Goal: Transaction & Acquisition: Purchase product/service

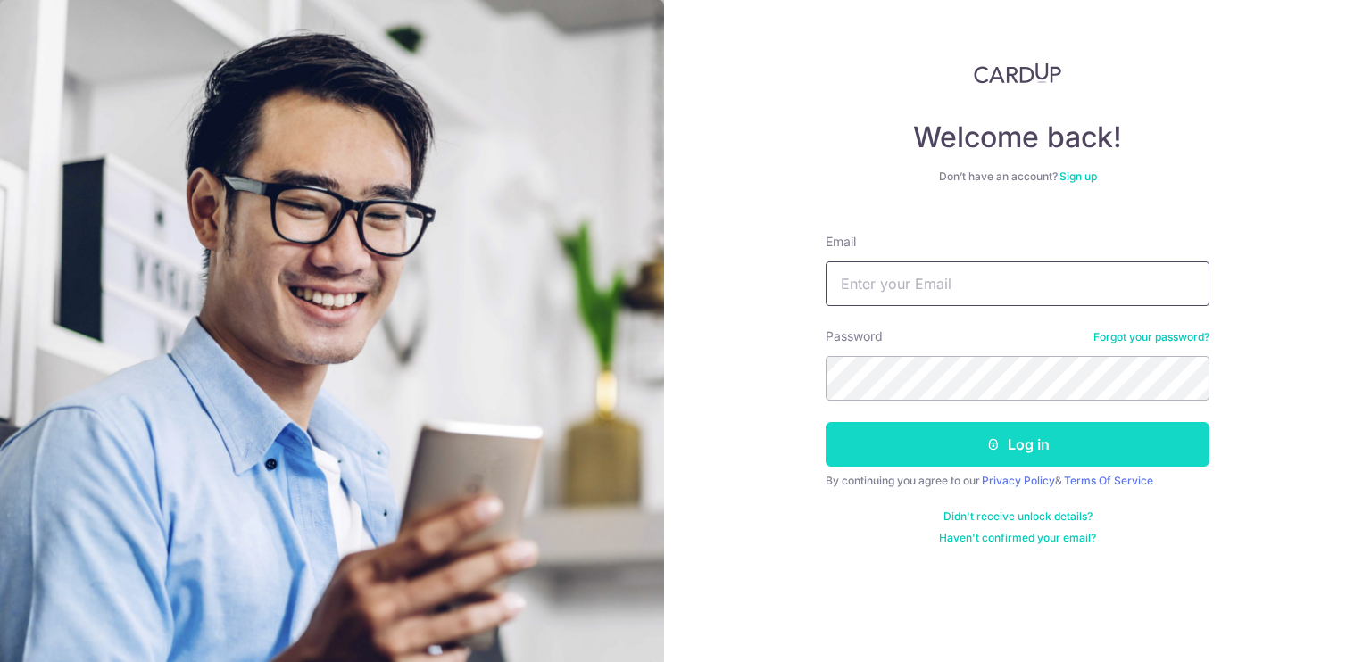
type input "[EMAIL_ADDRESS][DOMAIN_NAME]"
click at [1024, 459] on button "Log in" at bounding box center [1017, 444] width 384 height 45
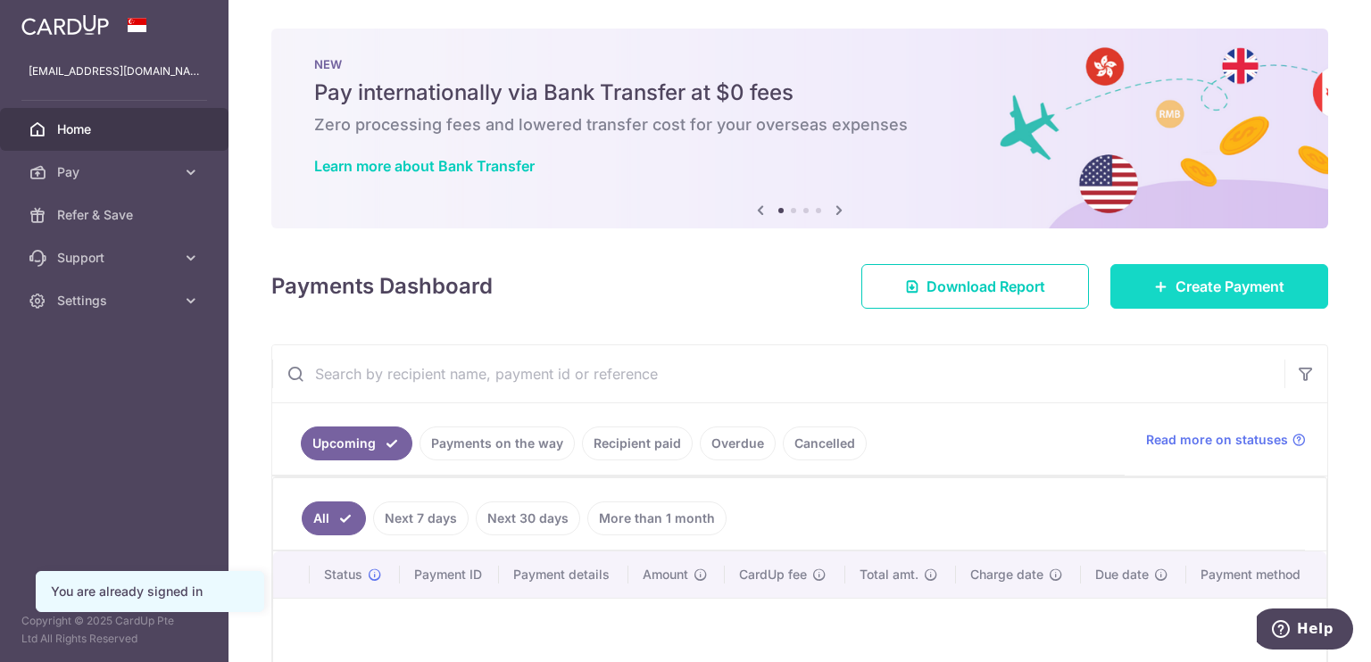
click at [1196, 288] on span "Create Payment" at bounding box center [1229, 286] width 109 height 21
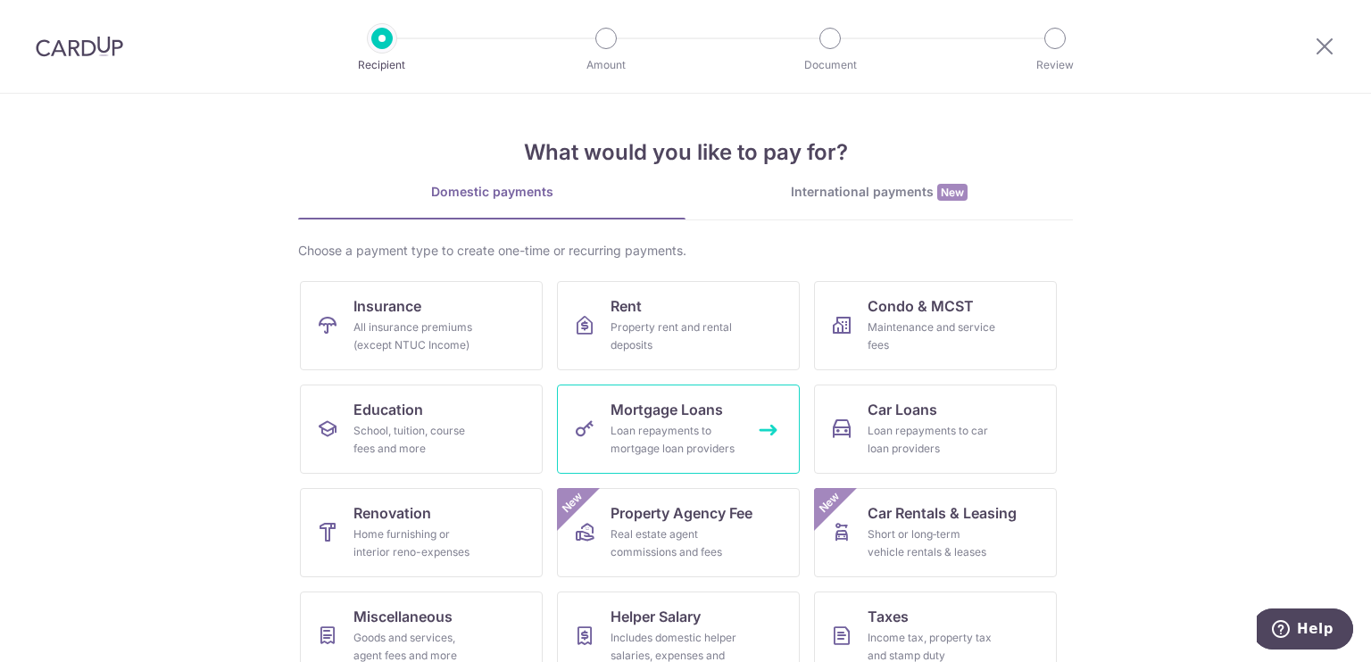
click at [653, 429] on div "Loan repayments to mortgage loan providers" at bounding box center [674, 440] width 128 height 36
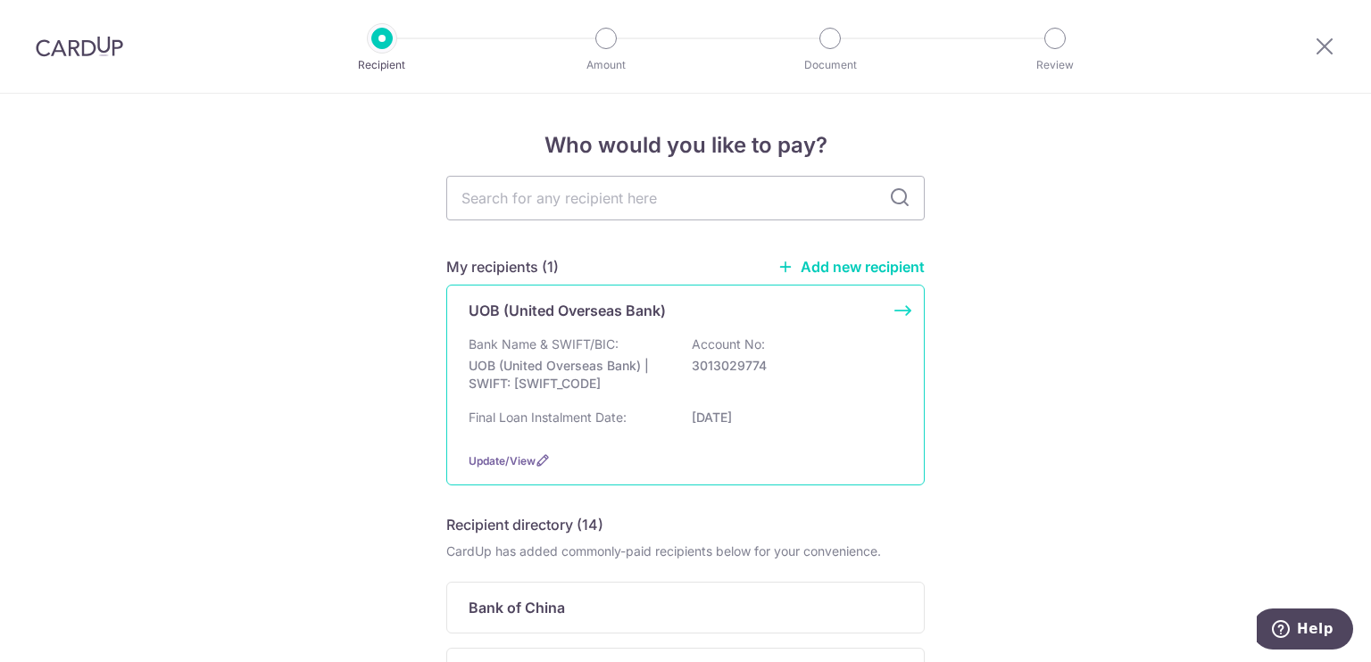
click at [895, 312] on div "UOB (United Overseas Bank) Bank Name & SWIFT/BIC: UOB (United Overseas Bank) | …" at bounding box center [685, 385] width 478 height 201
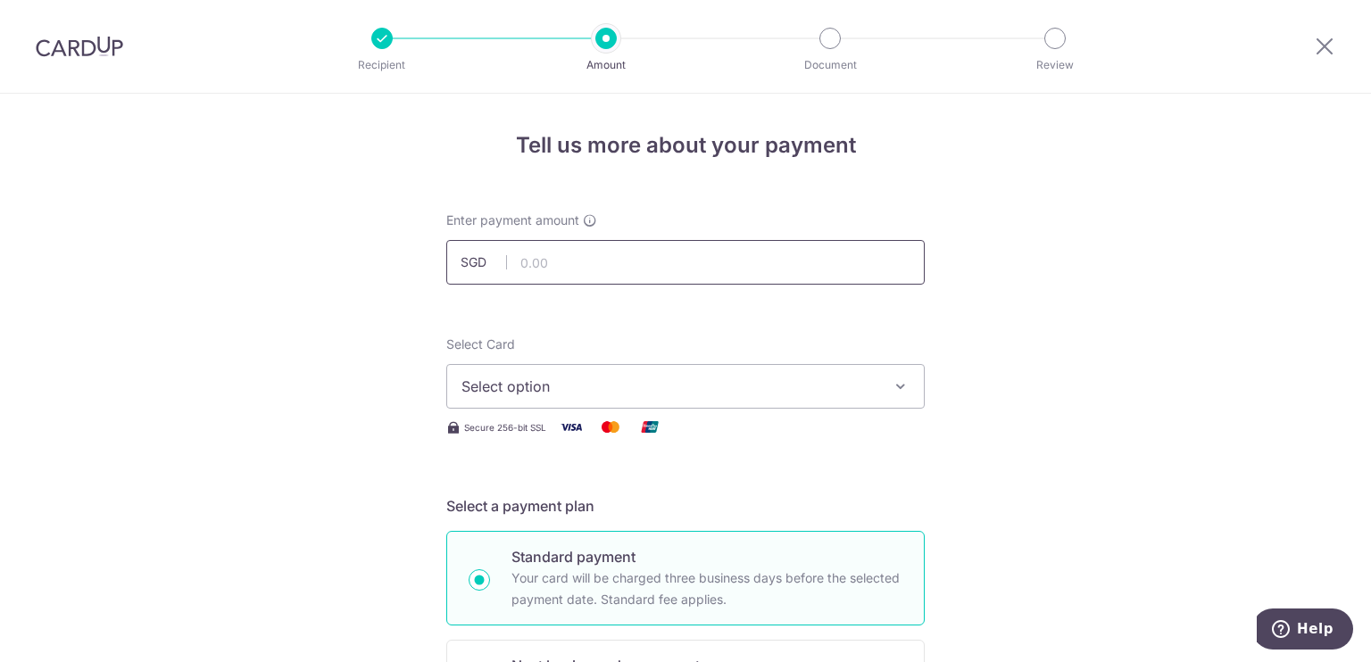
click at [556, 262] on input "text" at bounding box center [685, 262] width 478 height 45
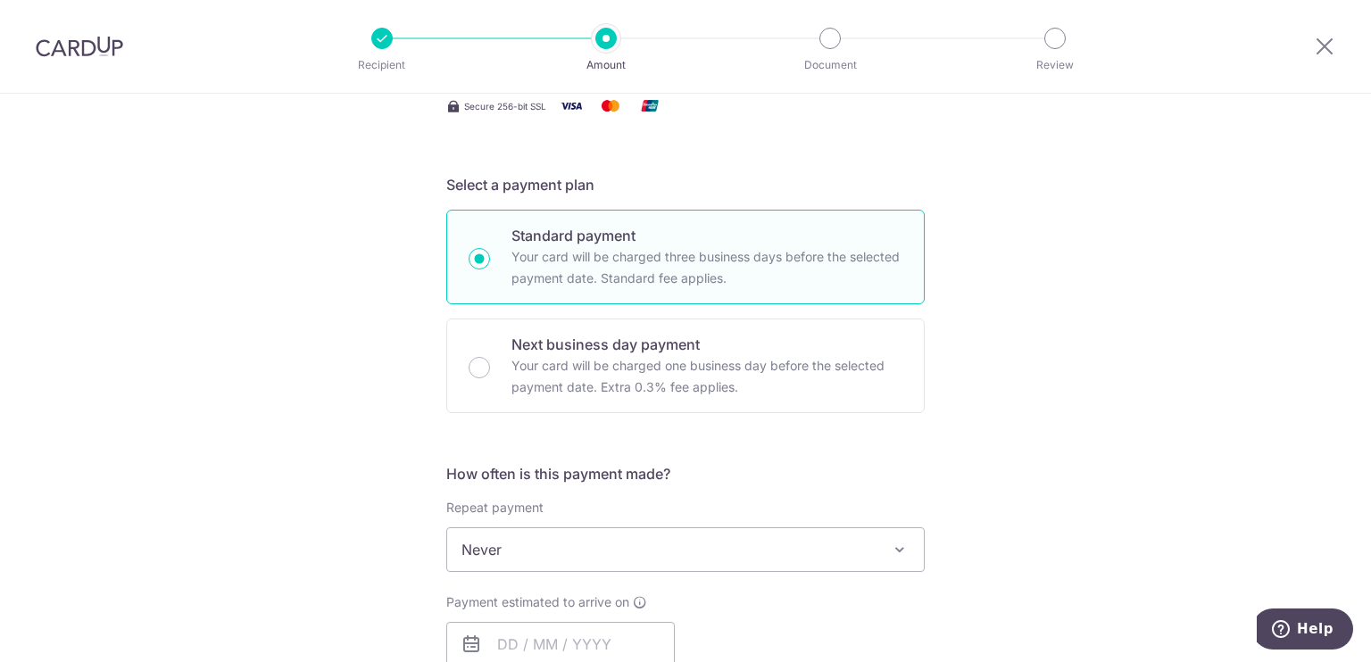
scroll to position [416, 0]
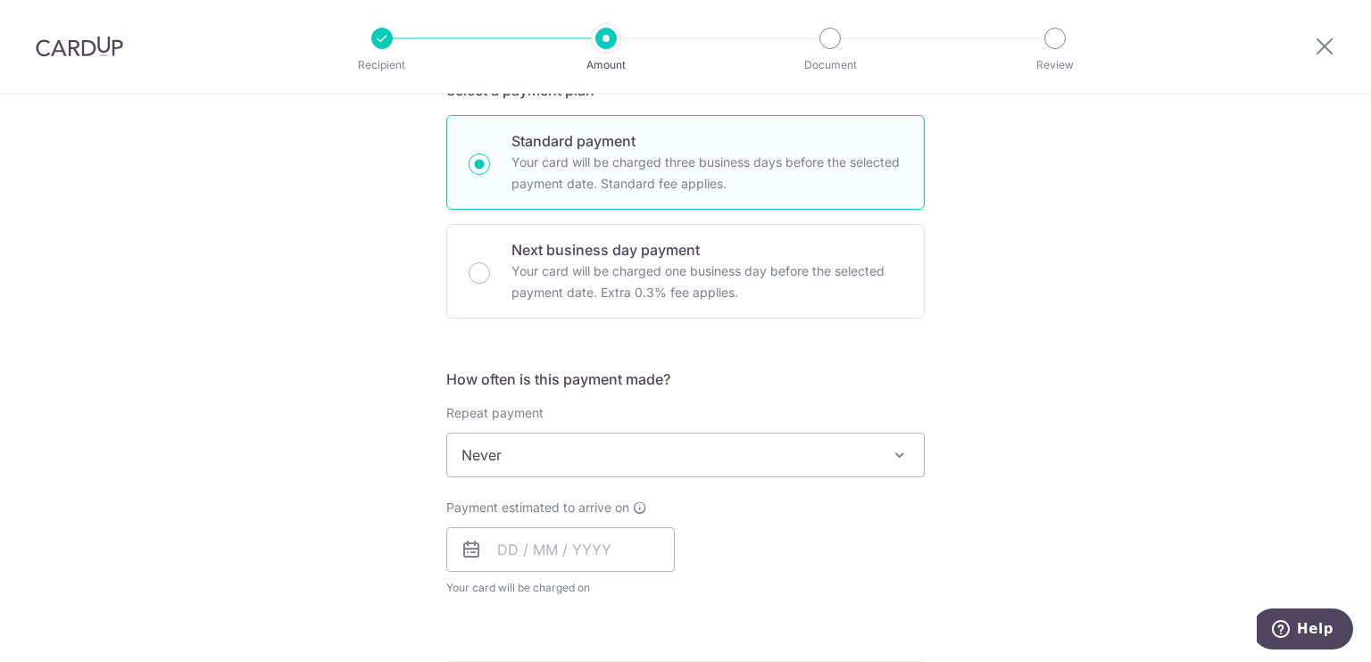
click at [790, 369] on h5 "How often is this payment made?" at bounding box center [685, 379] width 478 height 21
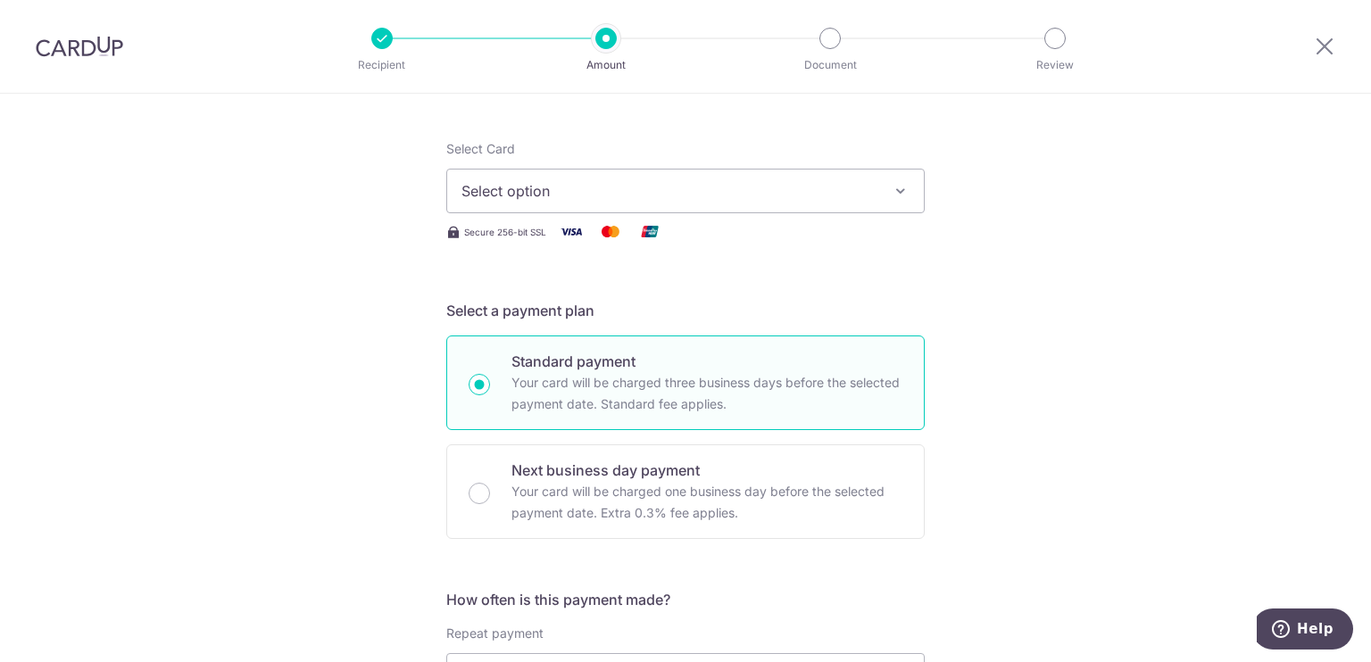
scroll to position [0, 0]
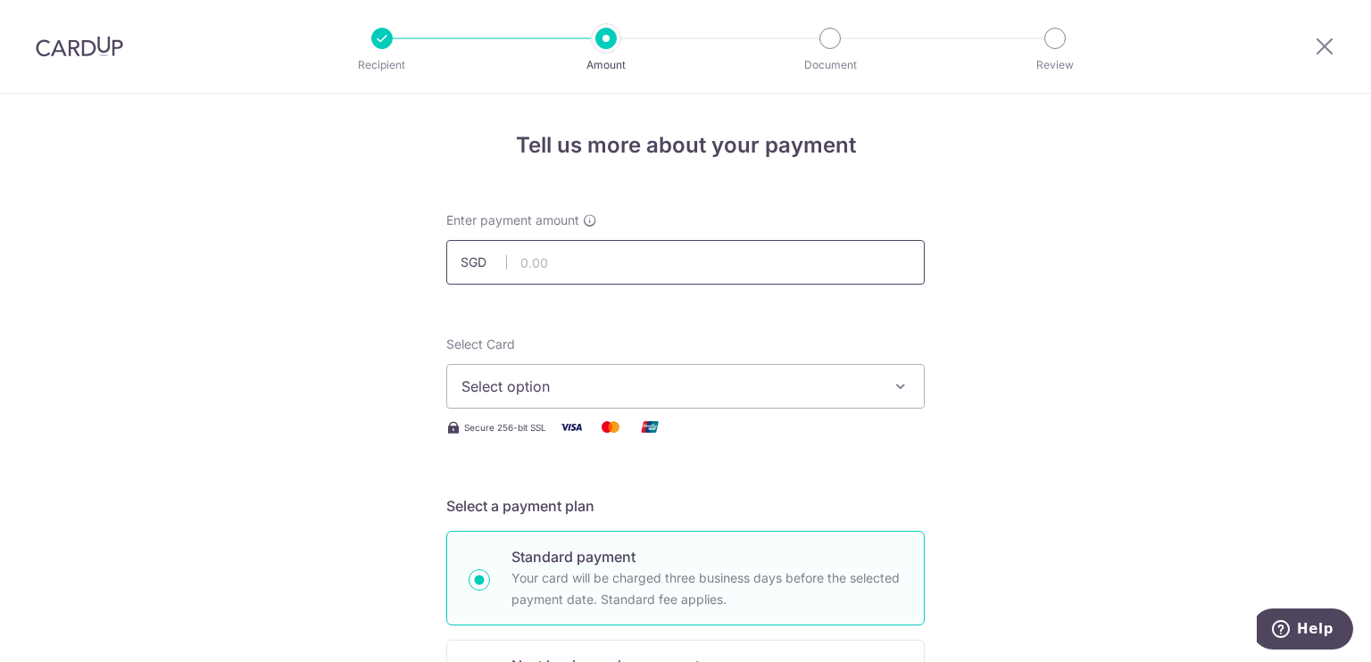
click at [559, 263] on input "text" at bounding box center [685, 262] width 478 height 45
type input "1,000.00"
click at [891, 385] on icon "button" at bounding box center [900, 386] width 18 height 18
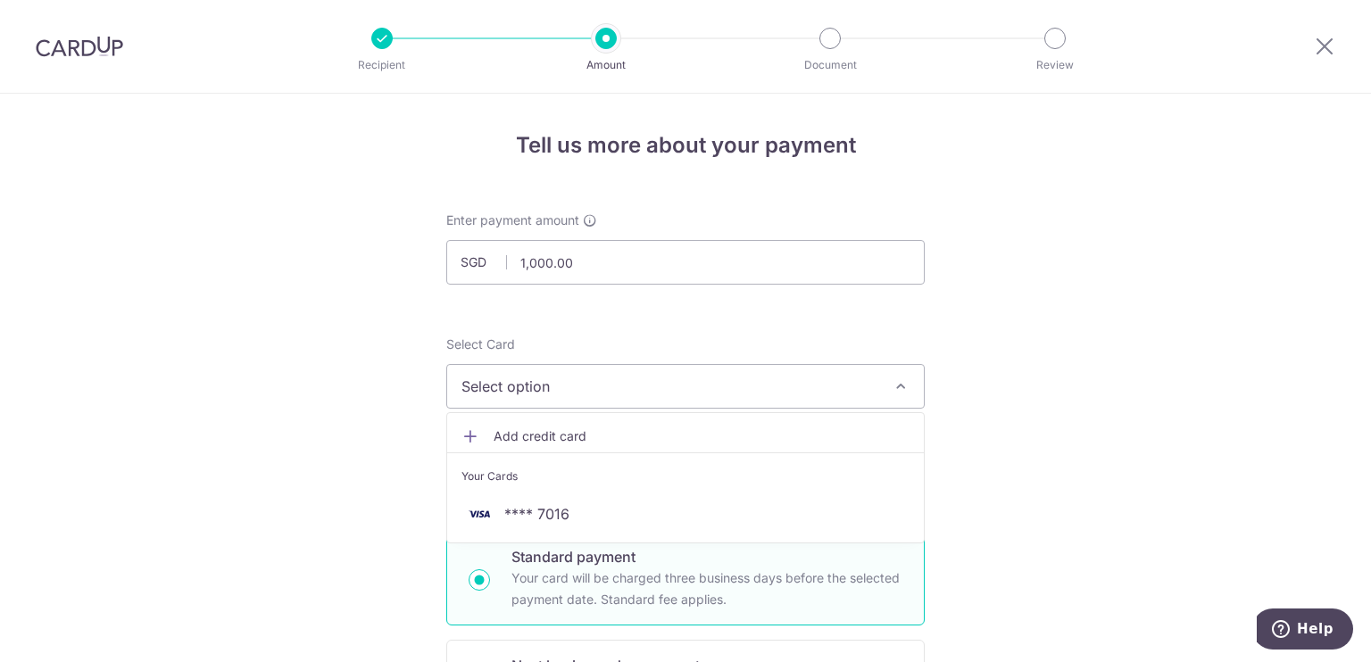
click at [558, 435] on span "Add credit card" at bounding box center [701, 436] width 416 height 18
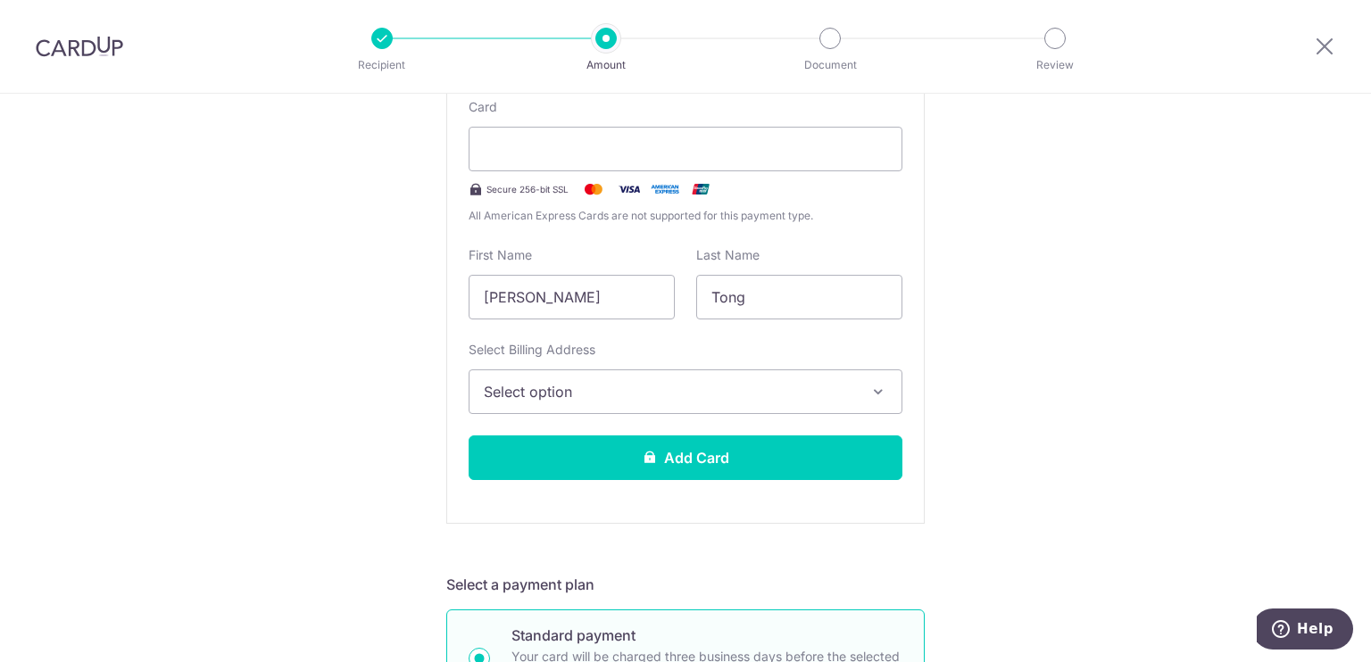
scroll to position [416, 0]
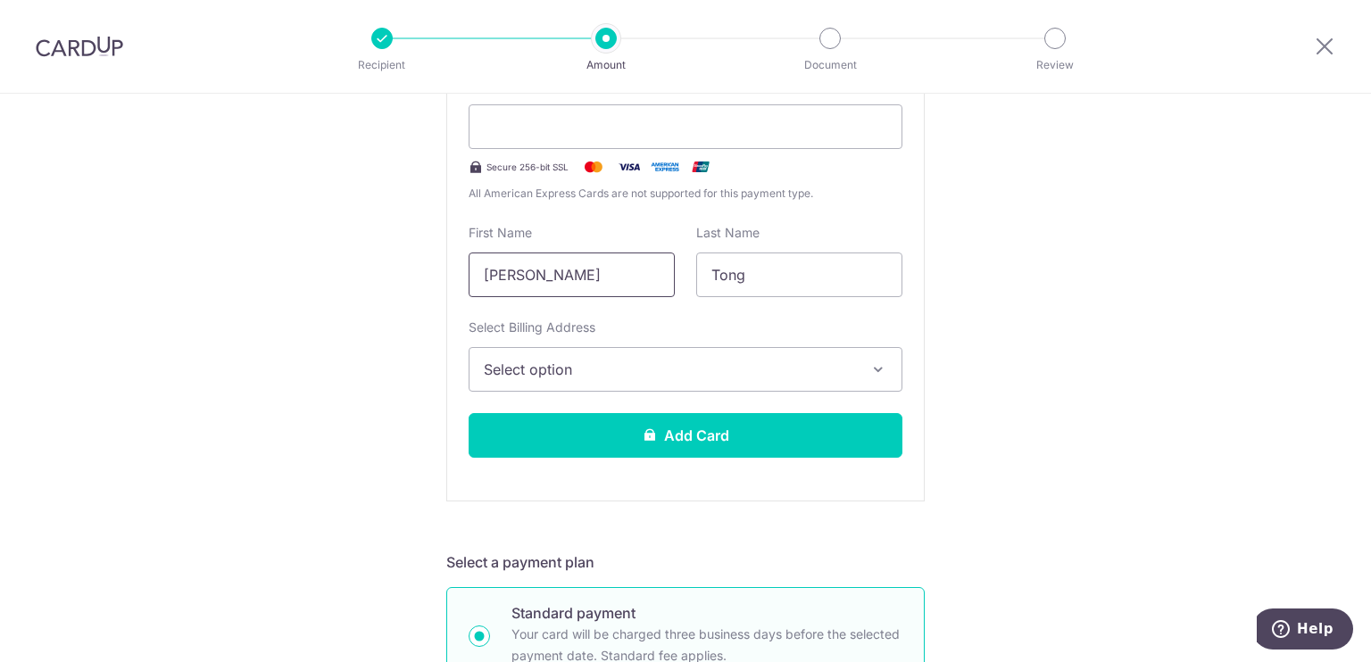
click at [601, 281] on input "[PERSON_NAME]" at bounding box center [571, 275] width 206 height 45
click at [559, 375] on span "Select option" at bounding box center [669, 369] width 371 height 21
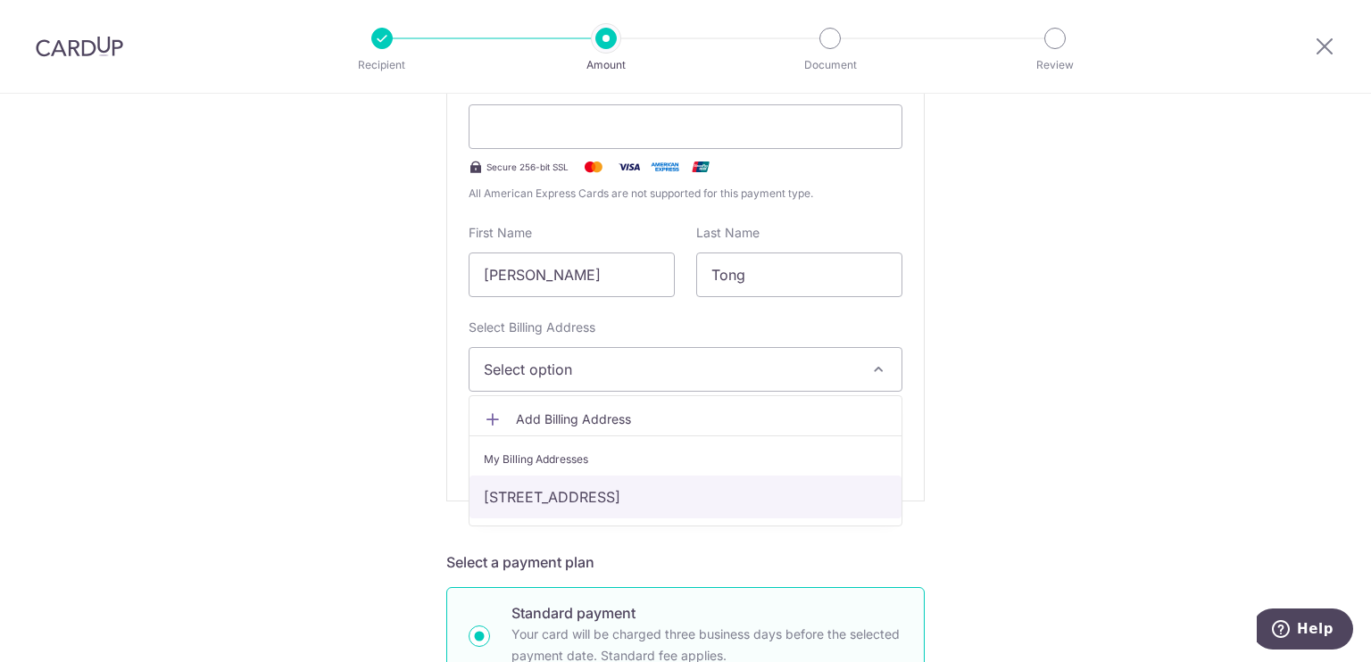
click at [564, 502] on link "[STREET_ADDRESS]" at bounding box center [685, 497] width 432 height 43
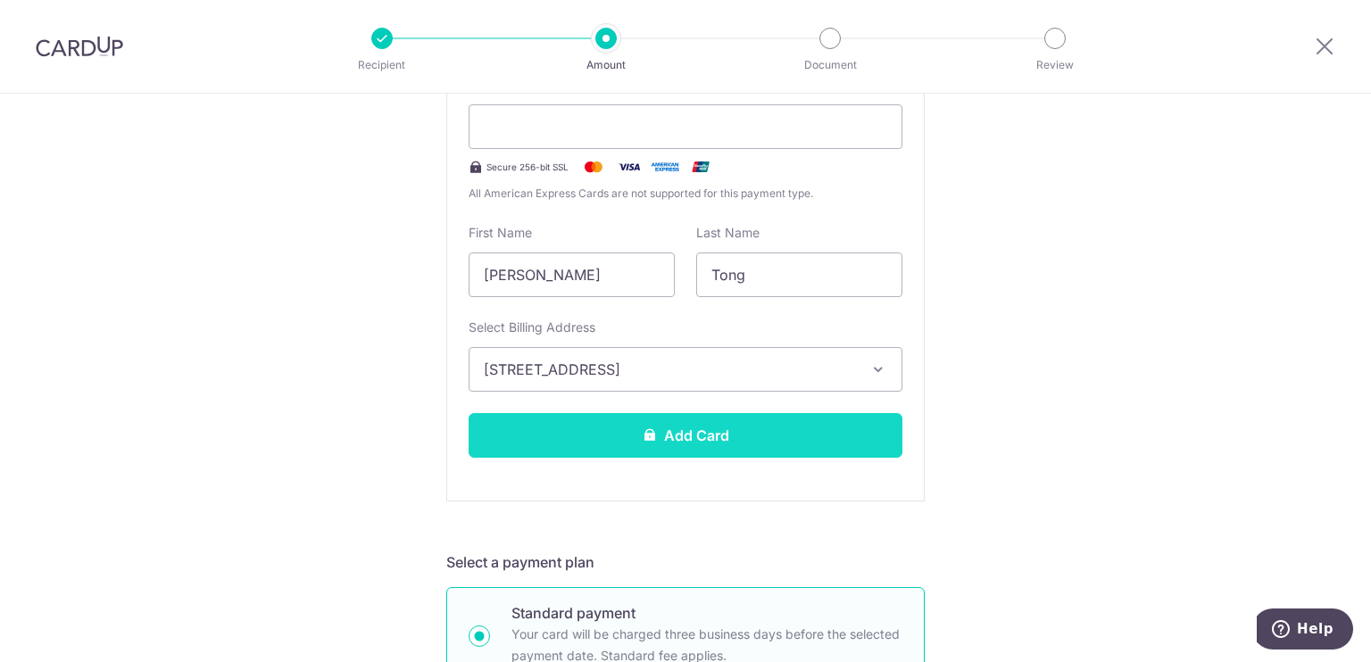
click at [579, 445] on button "Add Card" at bounding box center [685, 435] width 434 height 45
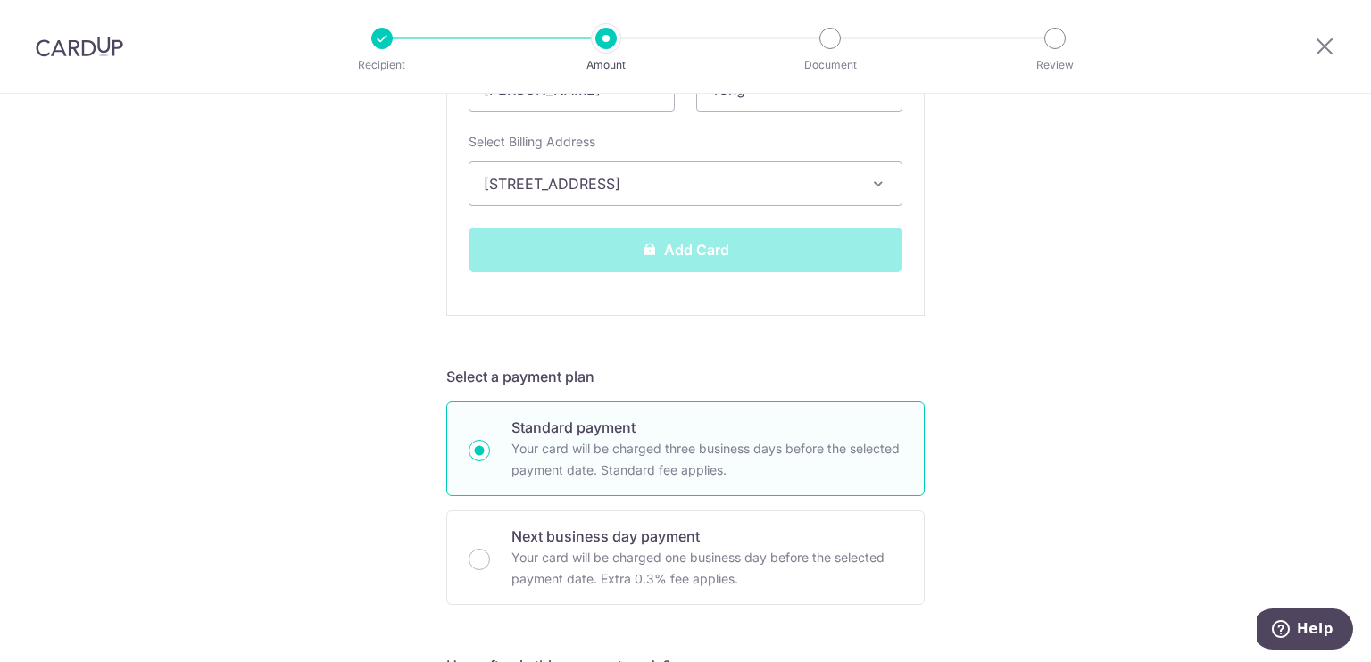
scroll to position [625, 0]
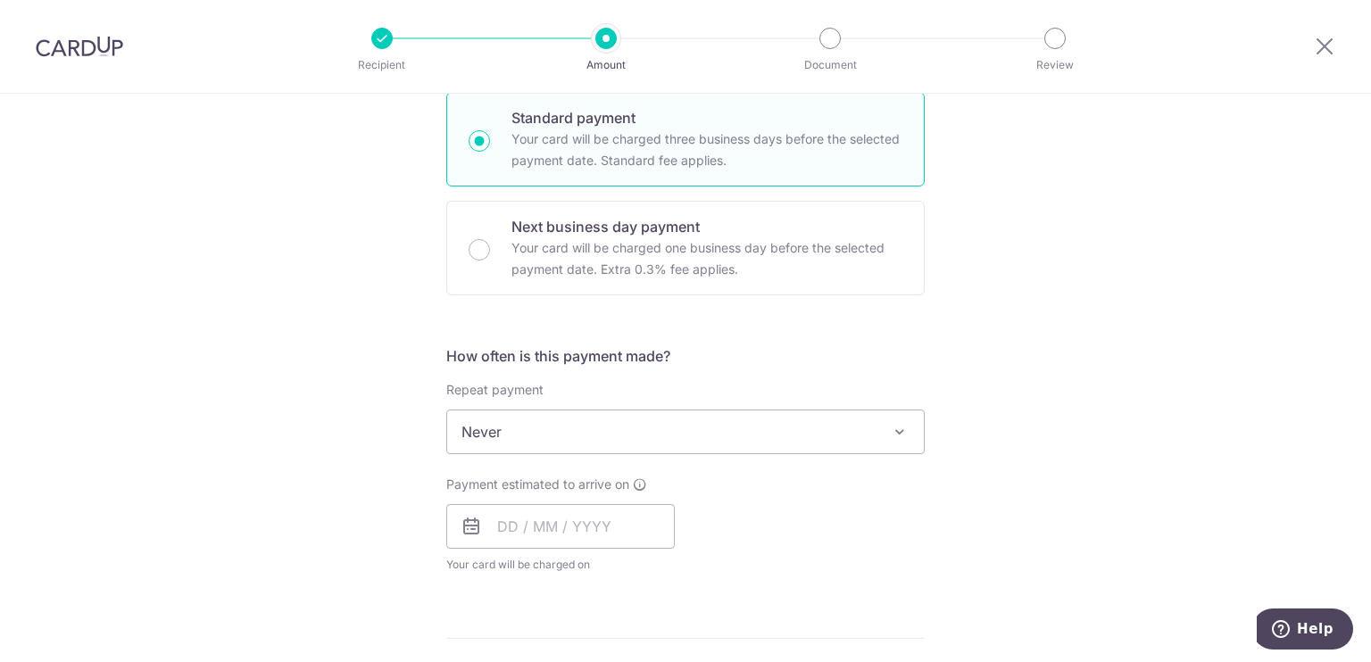
scroll to position [416, 0]
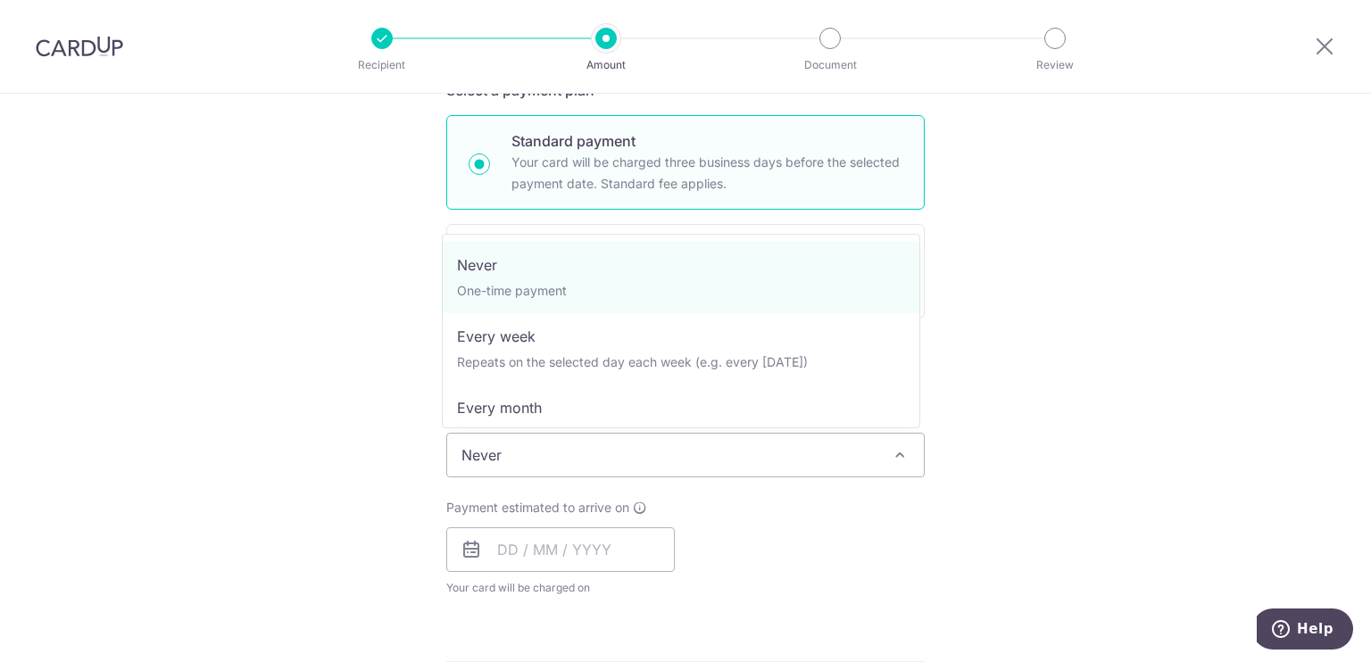
click at [579, 445] on span "Never" at bounding box center [685, 455] width 476 height 43
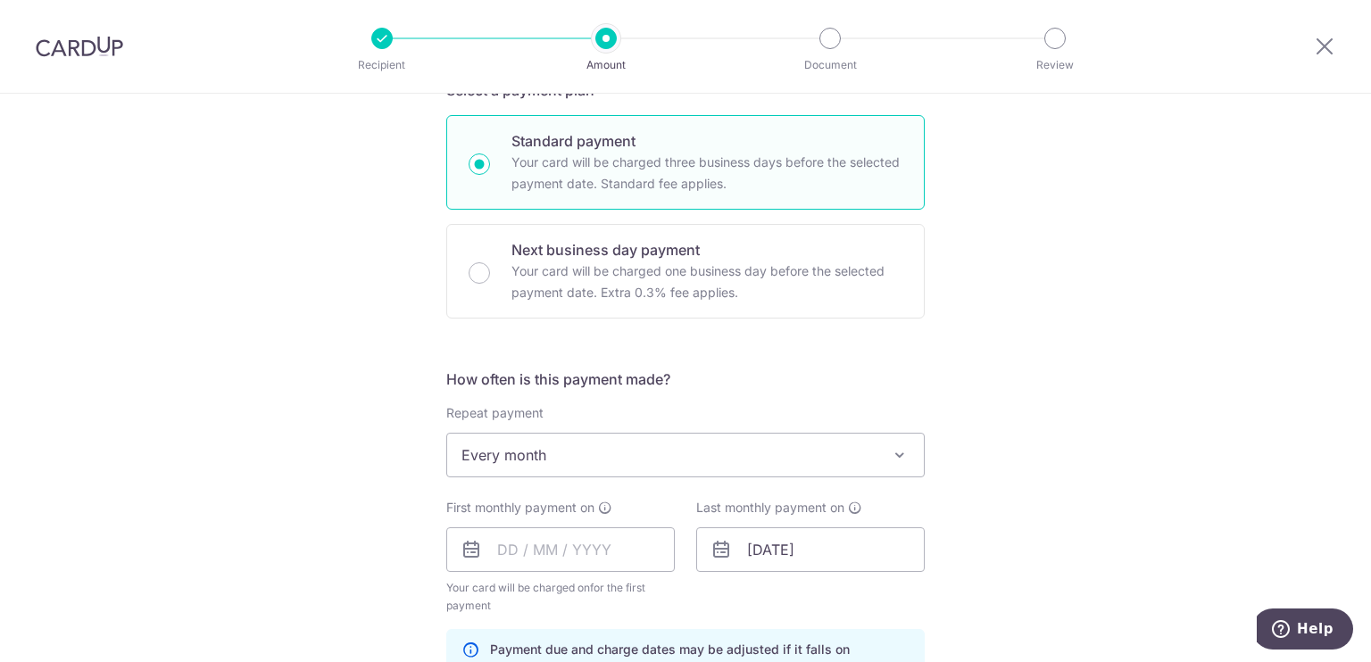
click at [566, 458] on span "Every month" at bounding box center [685, 455] width 476 height 43
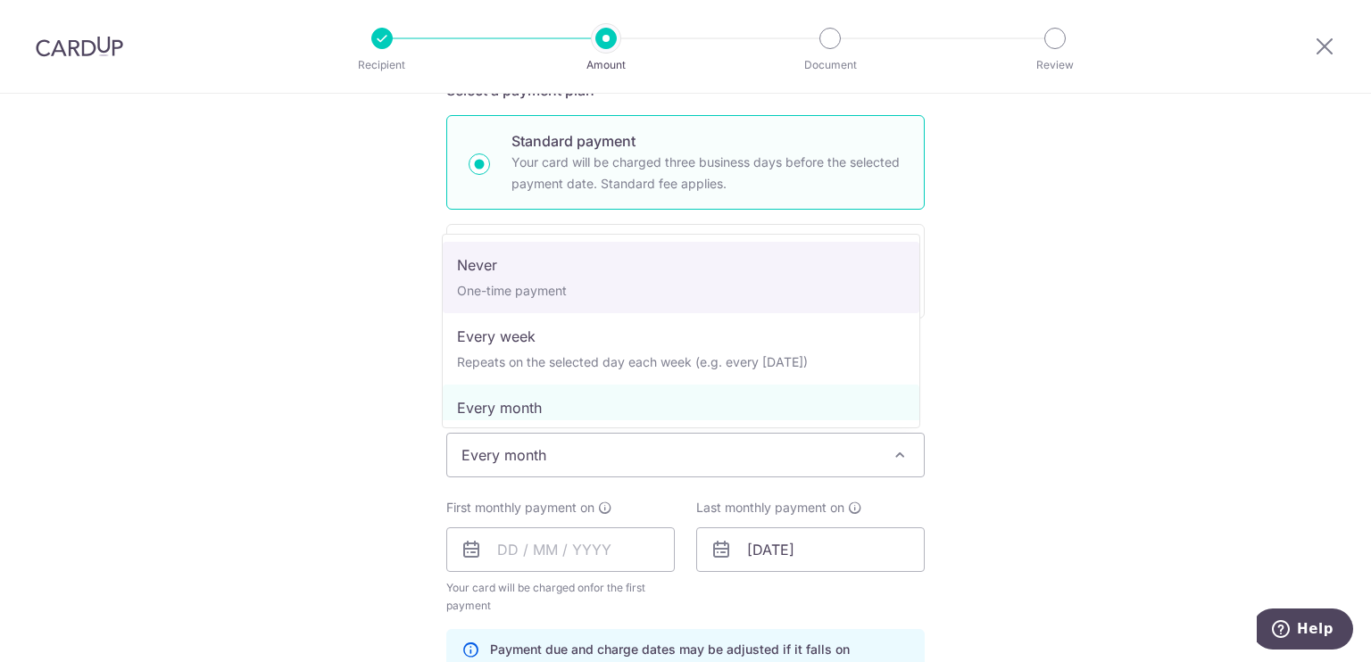
select select "1"
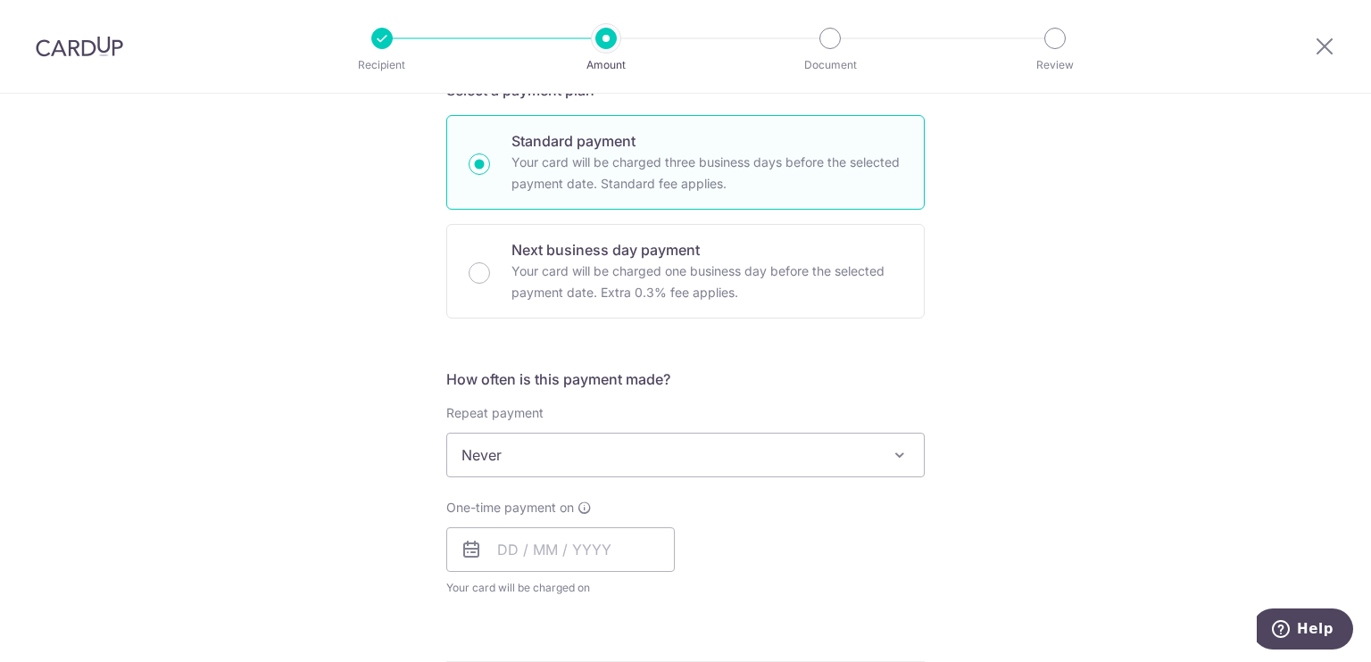
click at [215, 456] on div "Tell us more about your payment Enter payment amount SGD 1,000.00 1000.00 Card …" at bounding box center [685, 485] width 1371 height 1614
click at [503, 552] on input "text" at bounding box center [560, 549] width 228 height 45
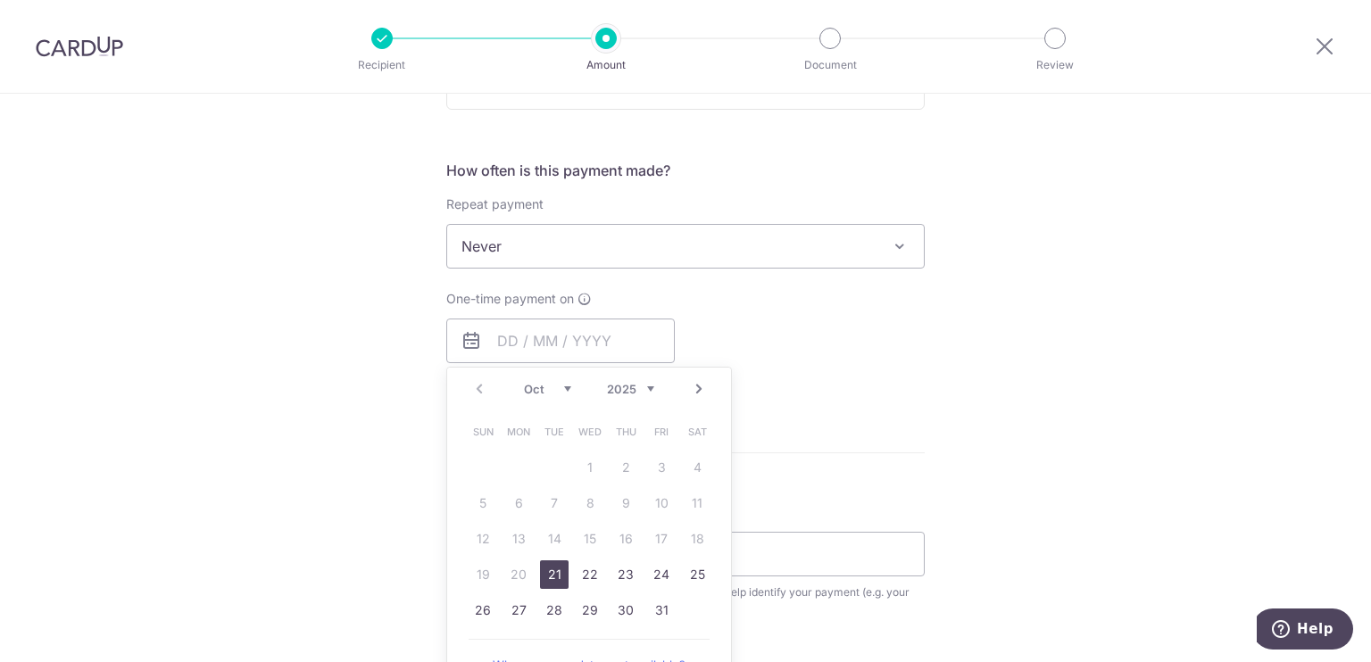
click at [543, 579] on link "21" at bounding box center [554, 574] width 29 height 29
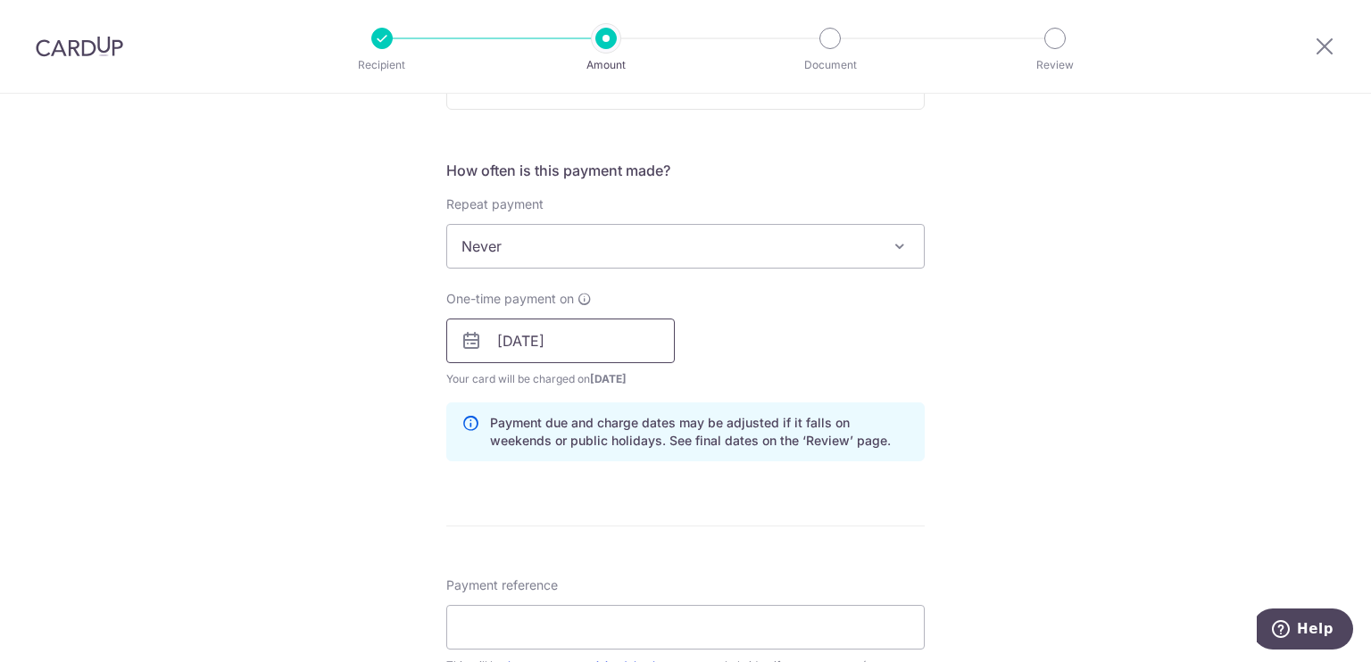
click at [575, 338] on input "[DATE]" at bounding box center [560, 341] width 228 height 45
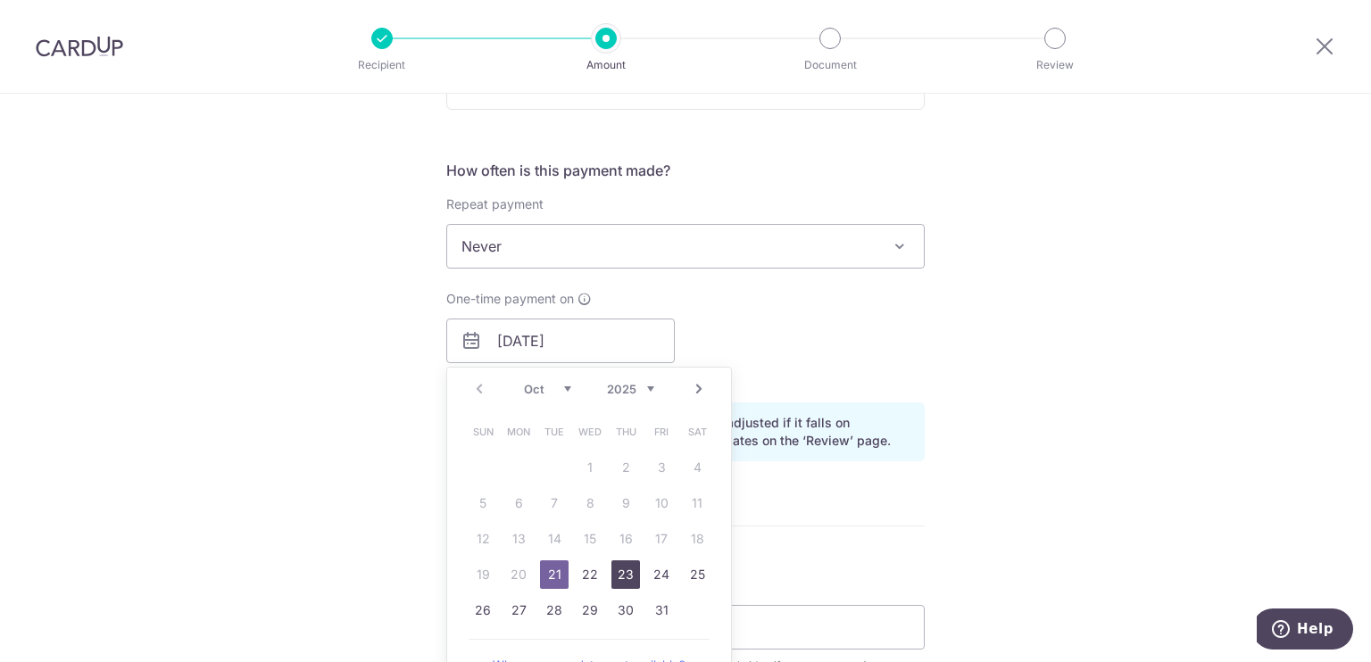
click at [628, 574] on link "23" at bounding box center [625, 574] width 29 height 29
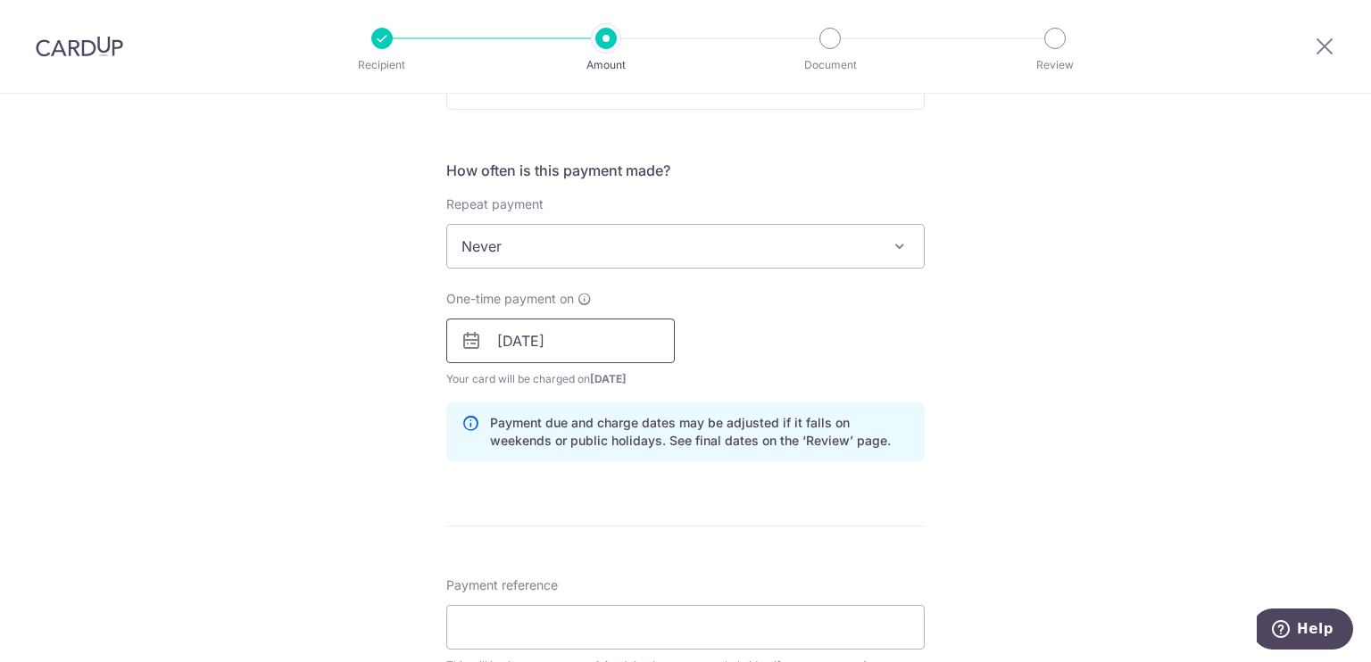
click at [482, 343] on input "23/10/2025" at bounding box center [560, 341] width 228 height 45
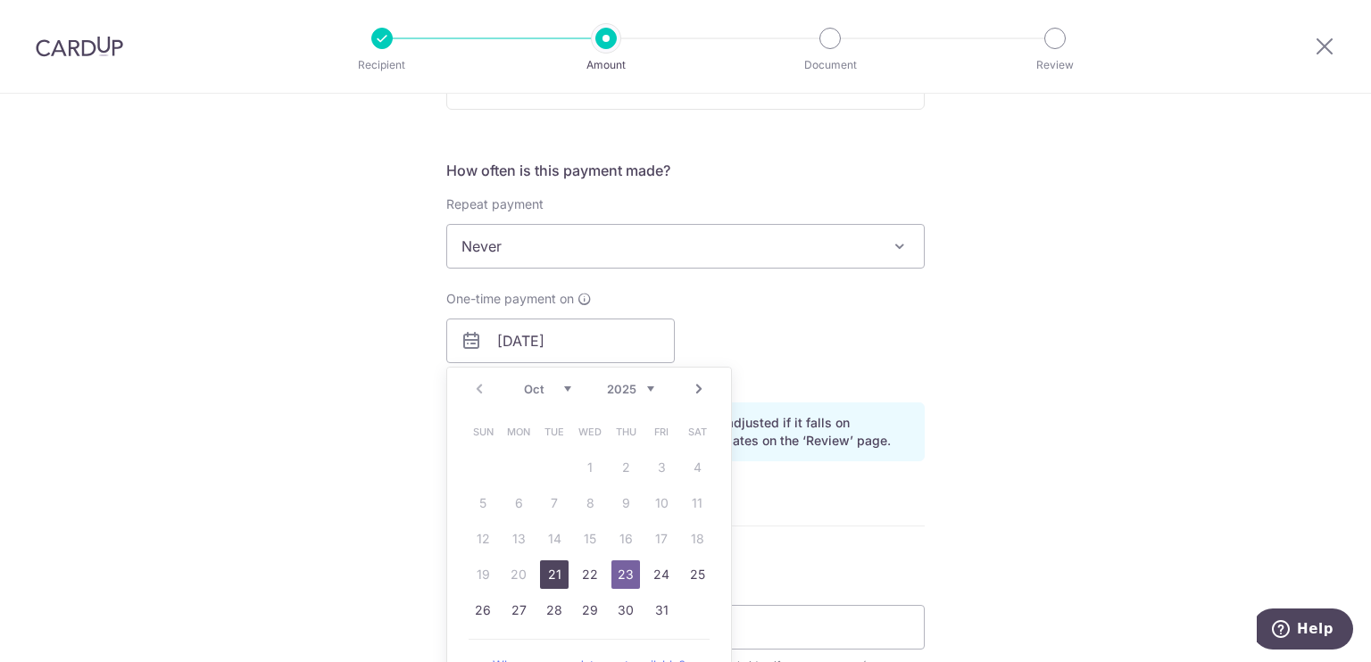
click at [553, 577] on link "21" at bounding box center [554, 574] width 29 height 29
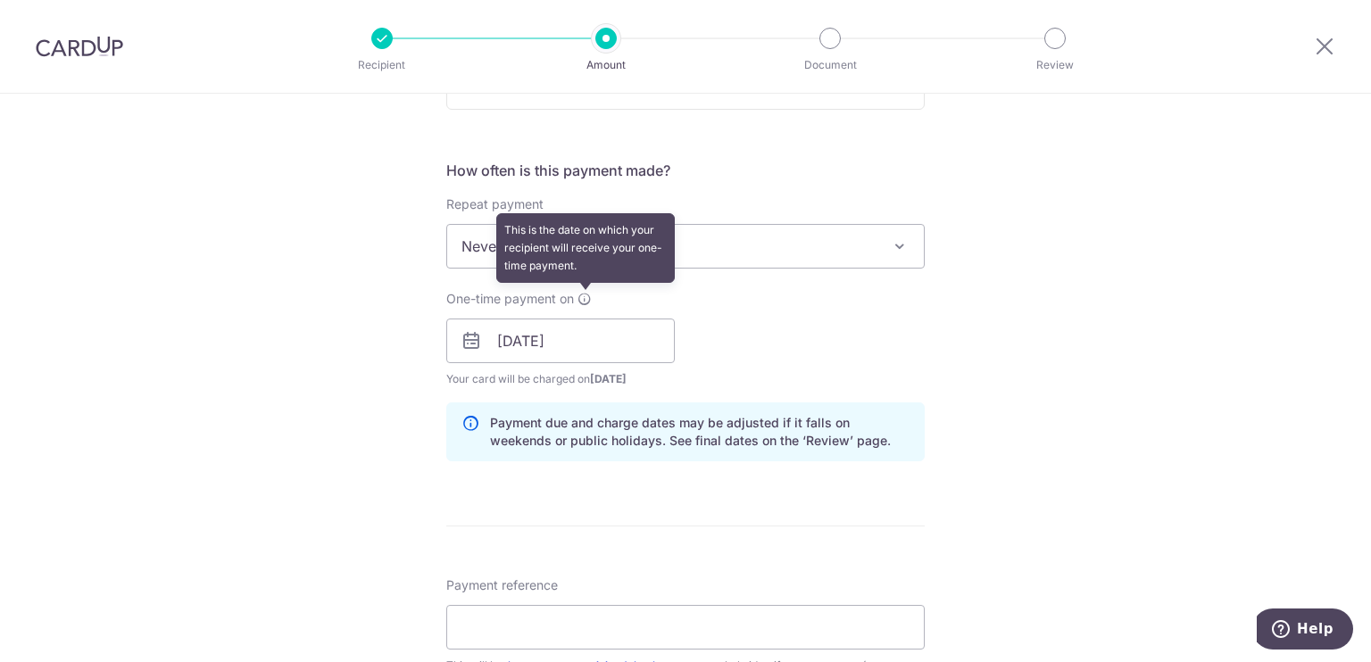
click at [583, 302] on icon at bounding box center [584, 299] width 14 height 14
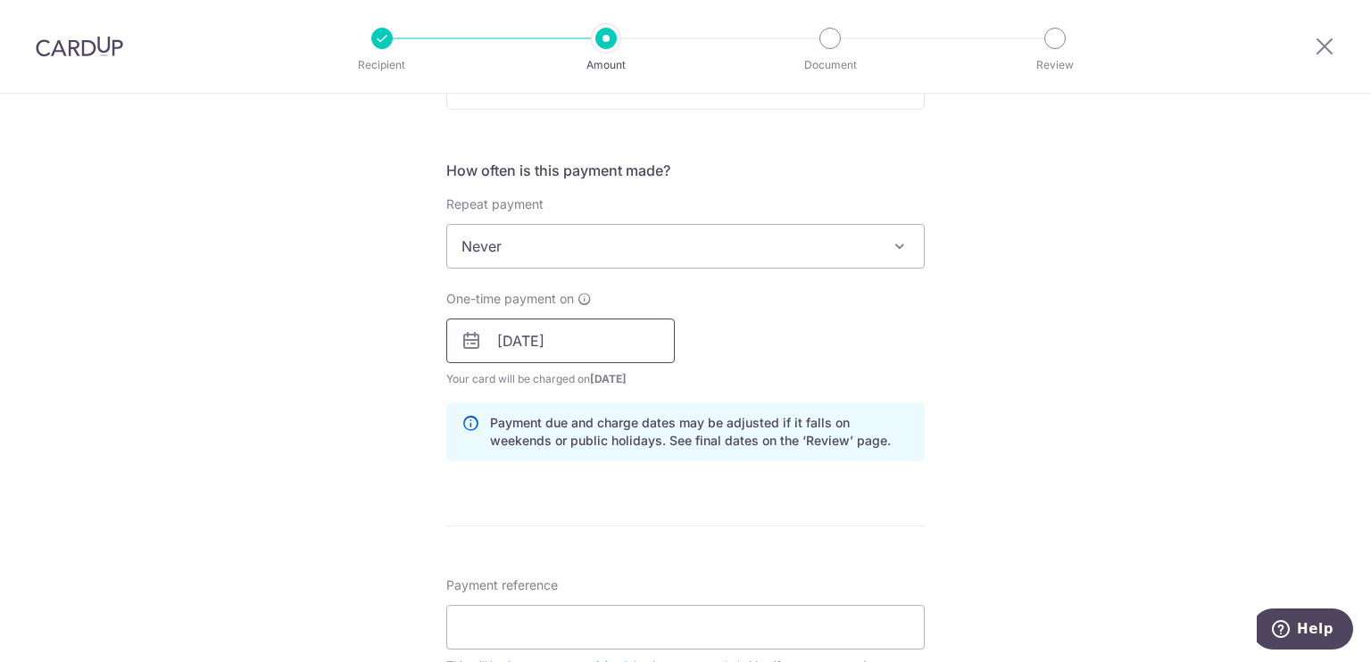
click at [550, 331] on input "[DATE]" at bounding box center [560, 341] width 228 height 45
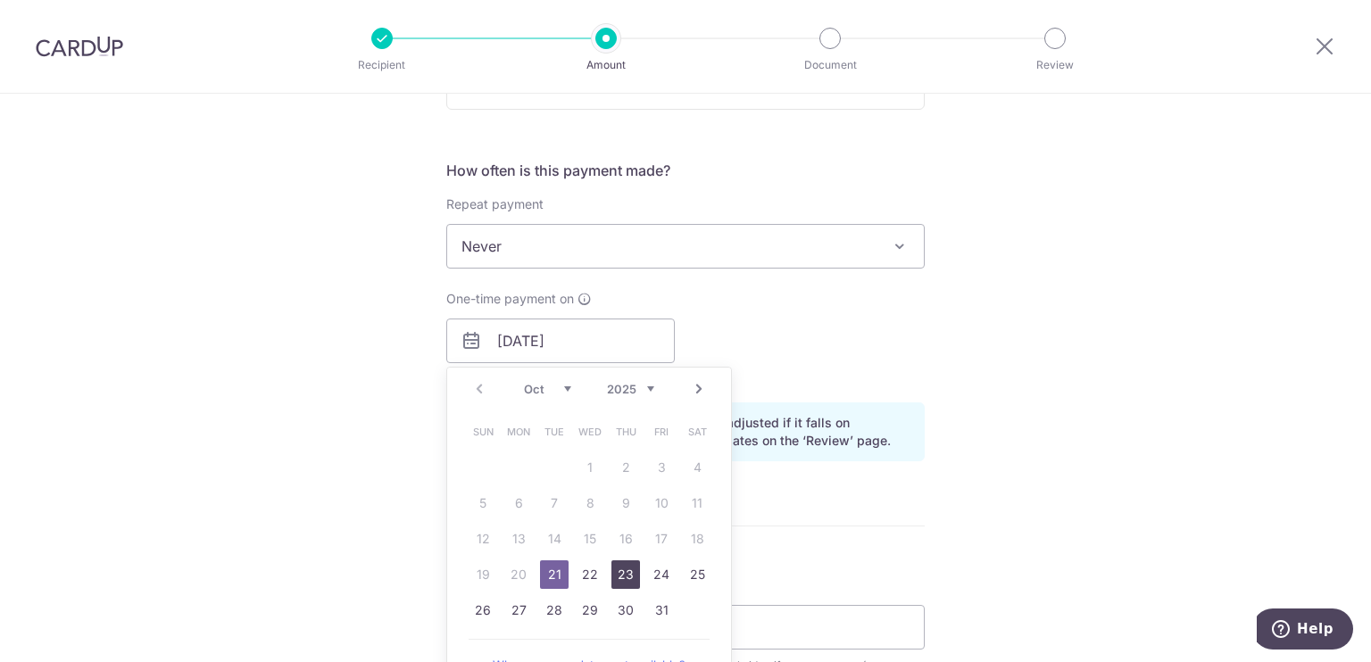
click at [629, 572] on link "23" at bounding box center [625, 574] width 29 height 29
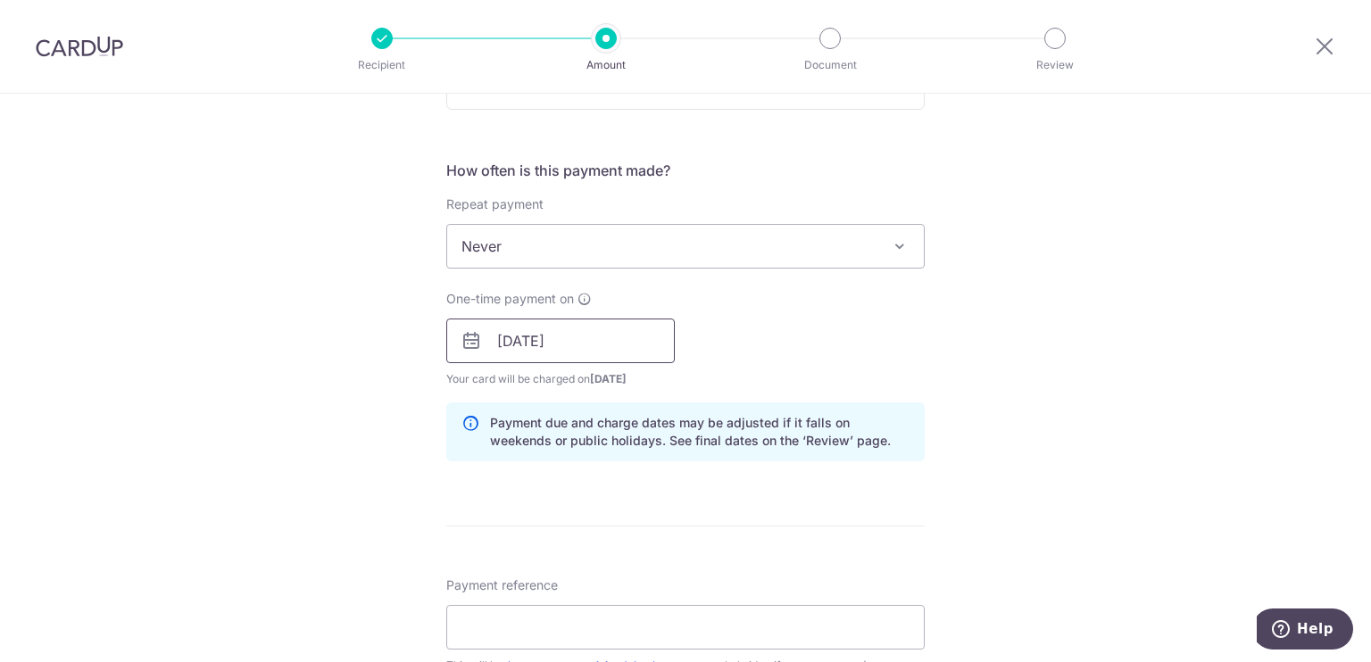
click at [622, 347] on input "23/10/2025" at bounding box center [560, 341] width 228 height 45
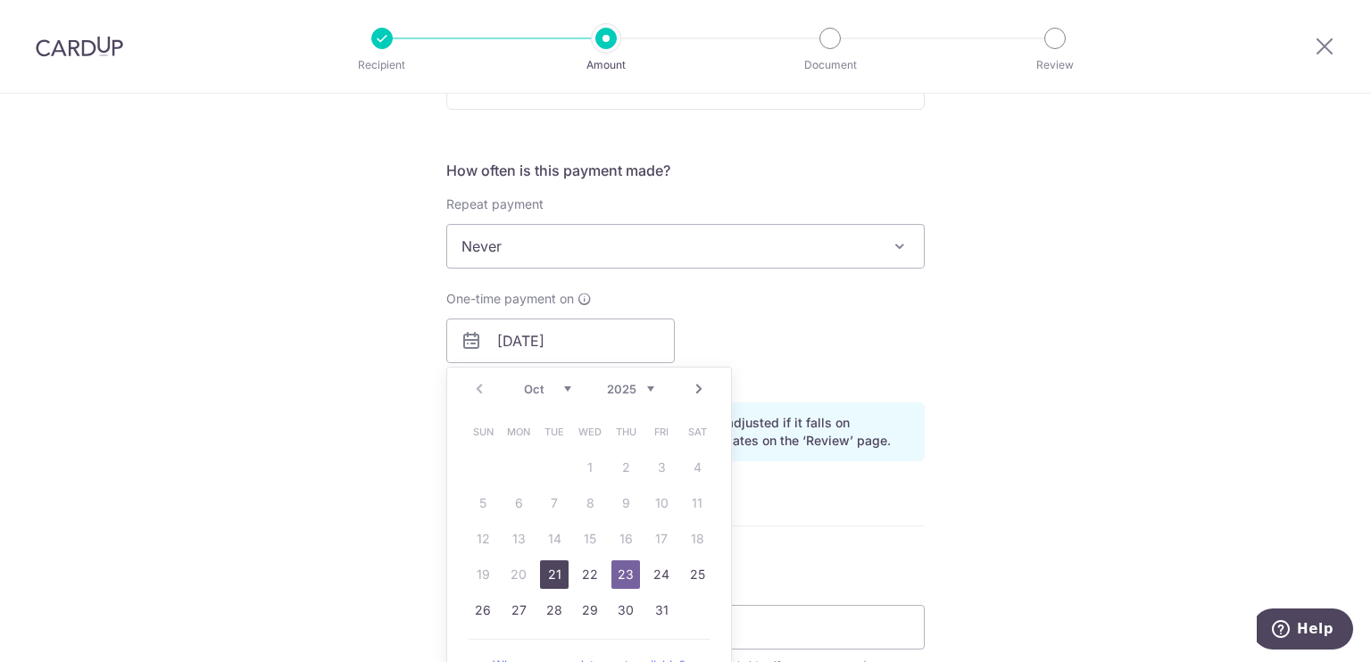
click at [551, 576] on link "21" at bounding box center [554, 574] width 29 height 29
type input "[DATE]"
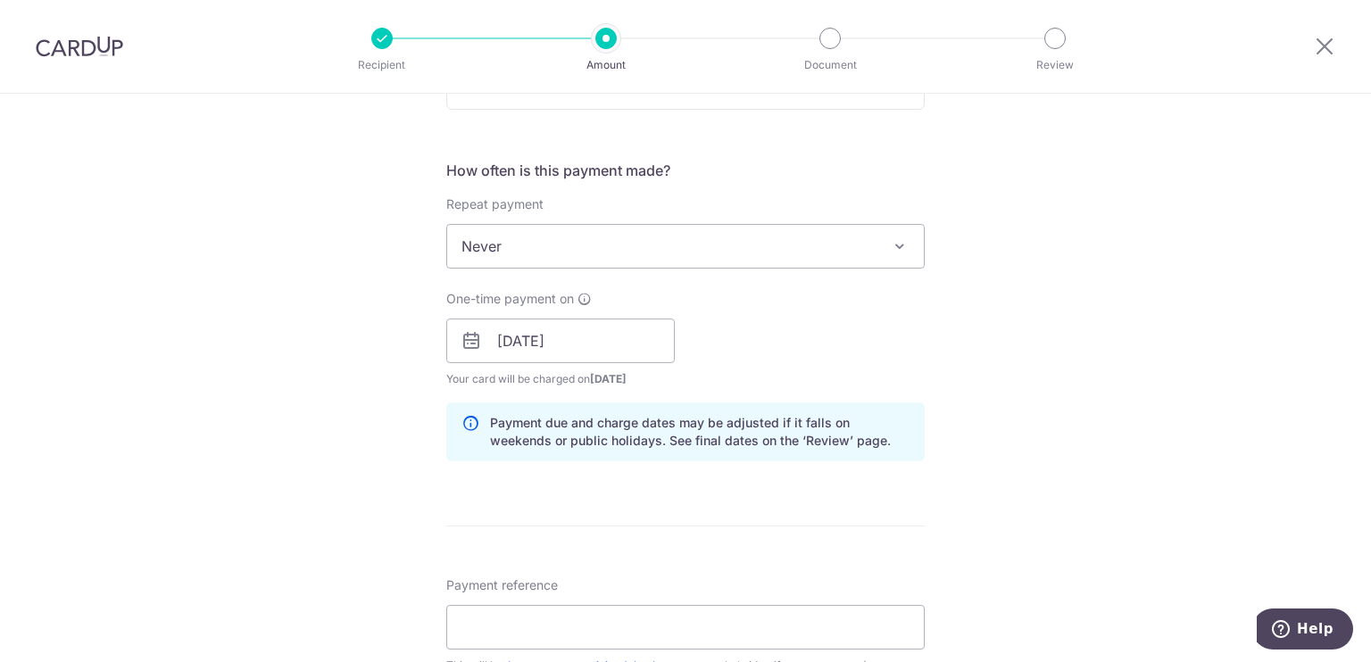
click at [1007, 413] on div "Tell us more about your payment Enter payment amount SGD 1,000.00 1000.00 Card …" at bounding box center [685, 312] width 1371 height 1687
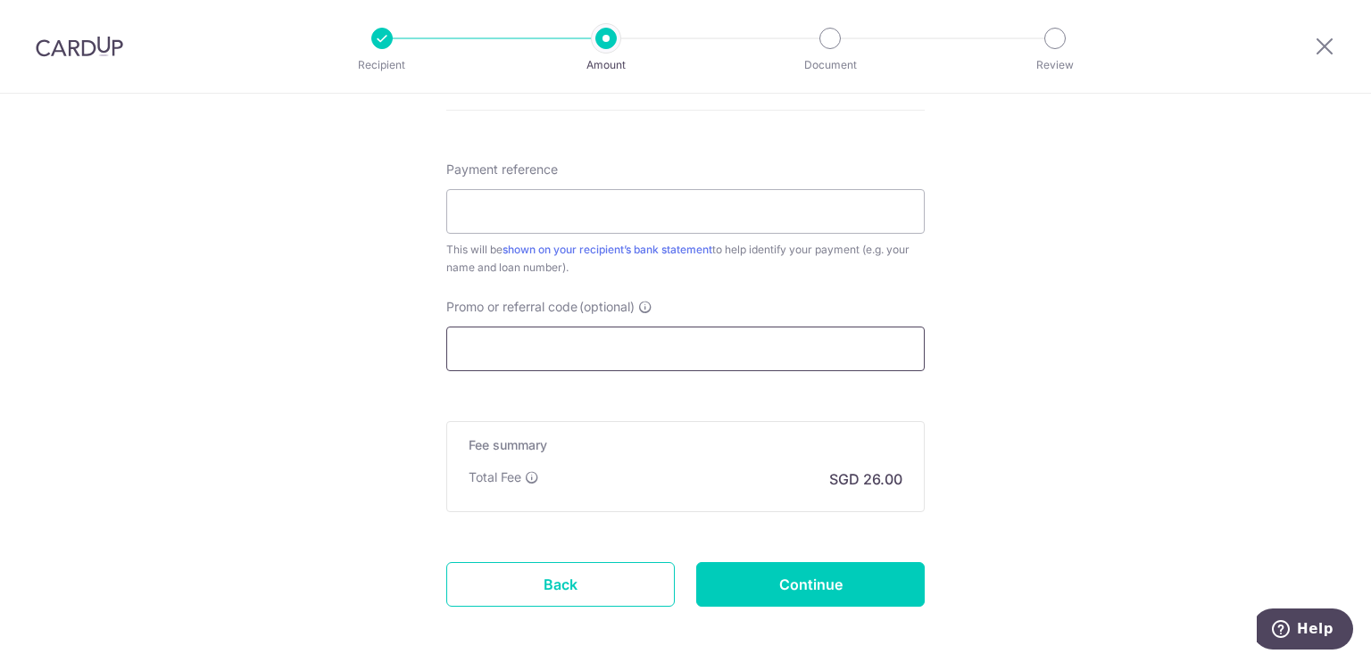
click at [695, 357] on input "Promo or referral code (optional)" at bounding box center [685, 349] width 478 height 45
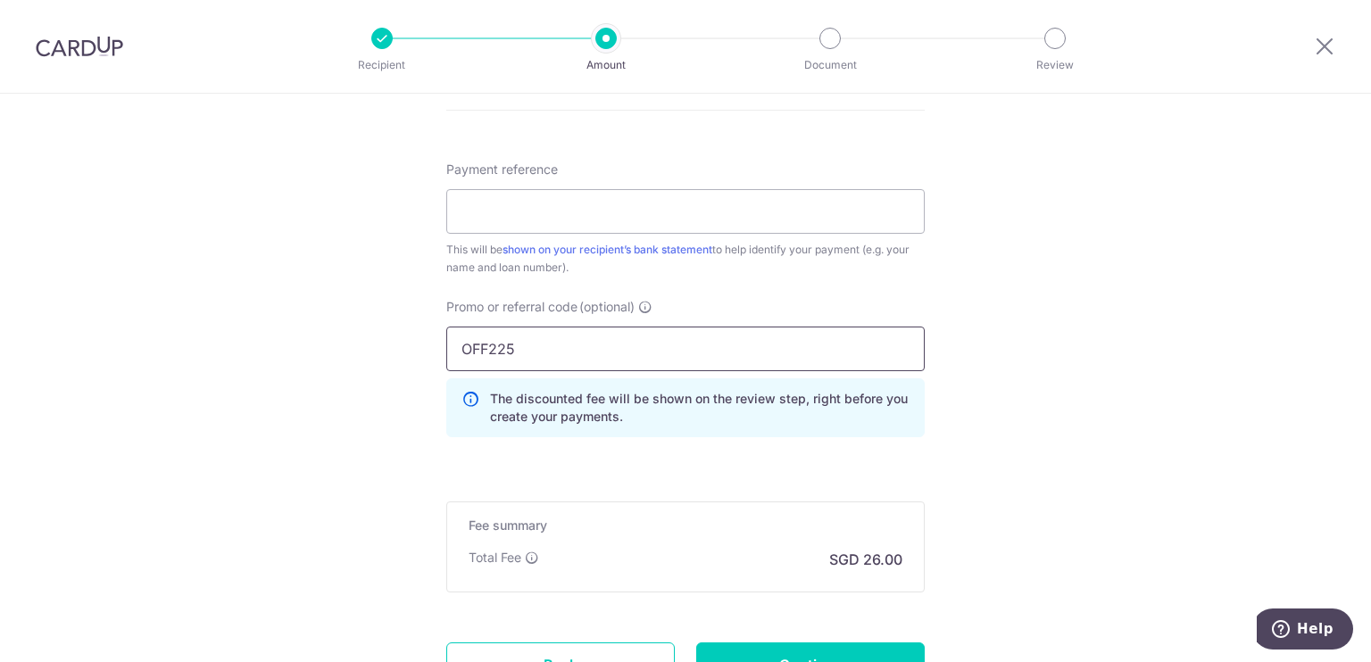
type input "OFF225"
click at [655, 402] on p "The discounted fee will be shown on the review step, right before you create yo…" at bounding box center [699, 408] width 419 height 36
click at [526, 207] on input "Payment reference" at bounding box center [685, 211] width 478 height 45
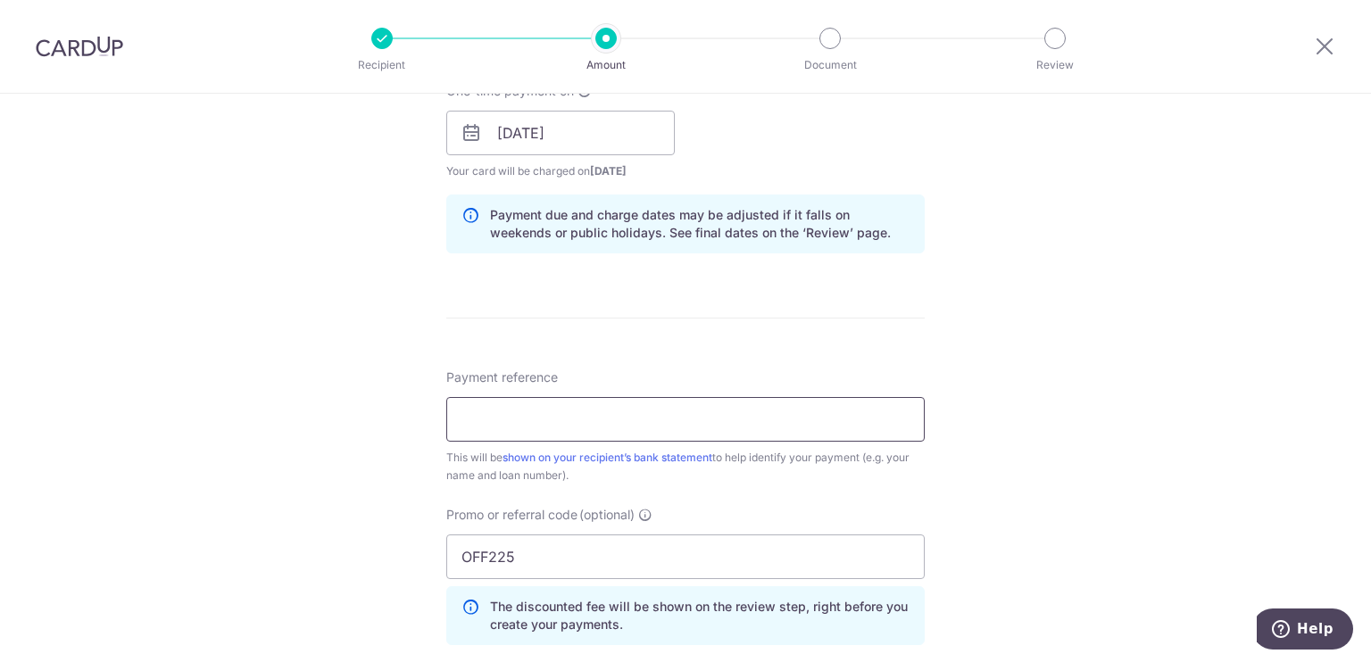
type input "A"
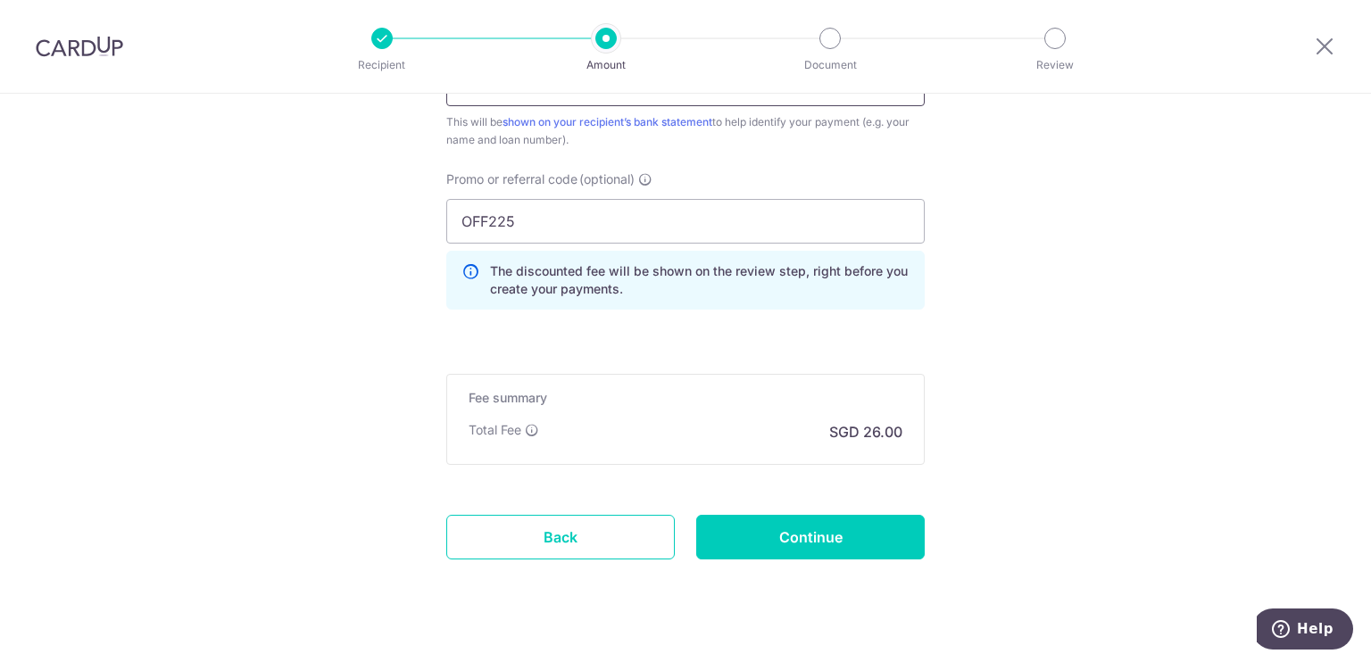
scroll to position [1196, 0]
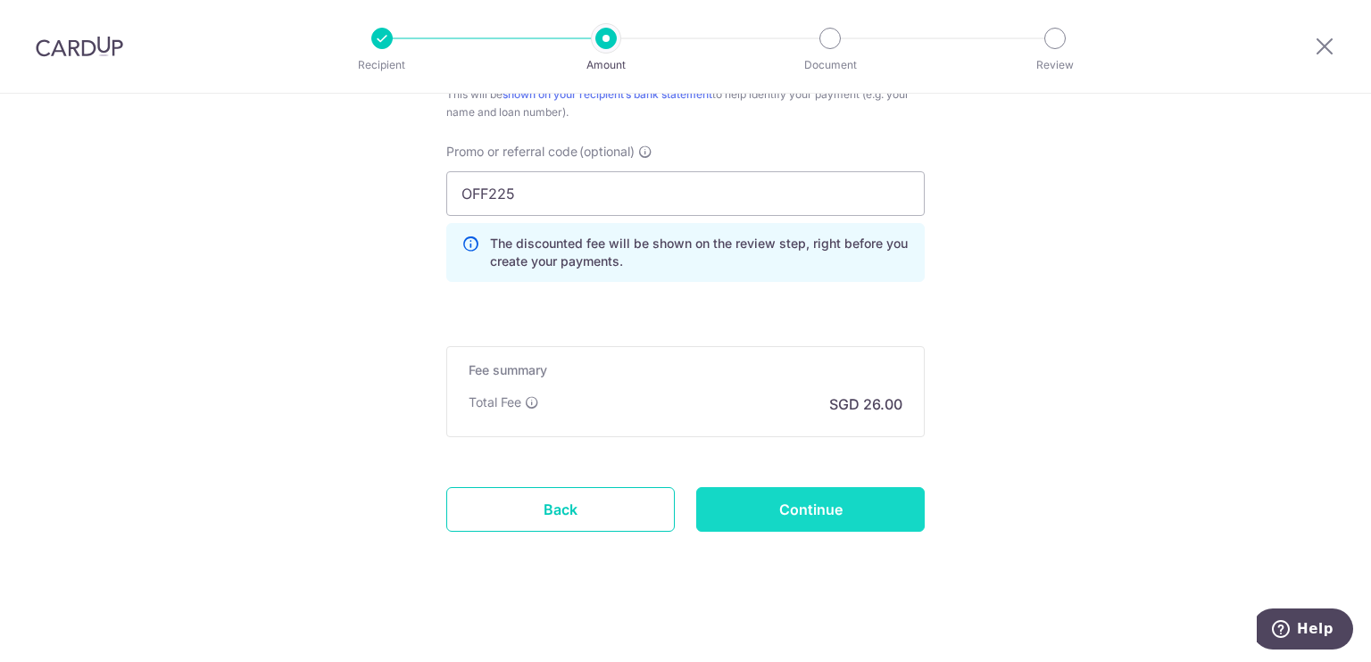
type input "CardUp BonuS0409"
click at [777, 510] on input "Continue" at bounding box center [810, 509] width 228 height 45
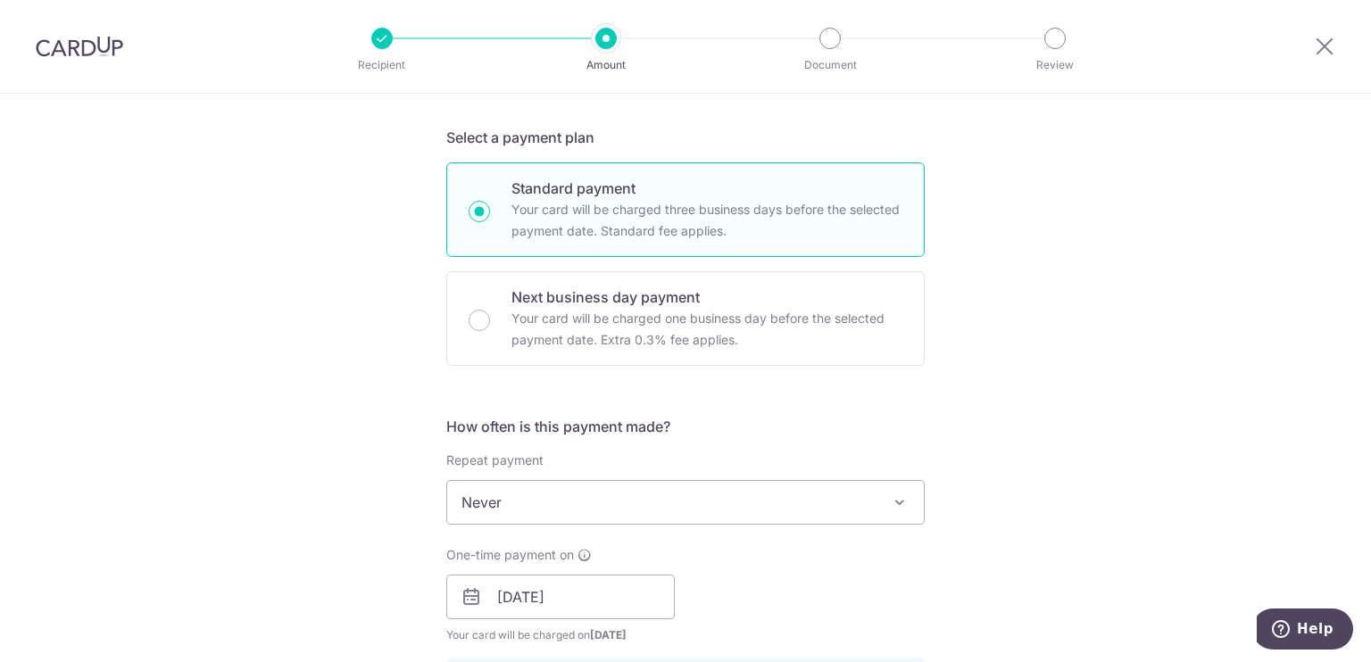
scroll to position [155, 0]
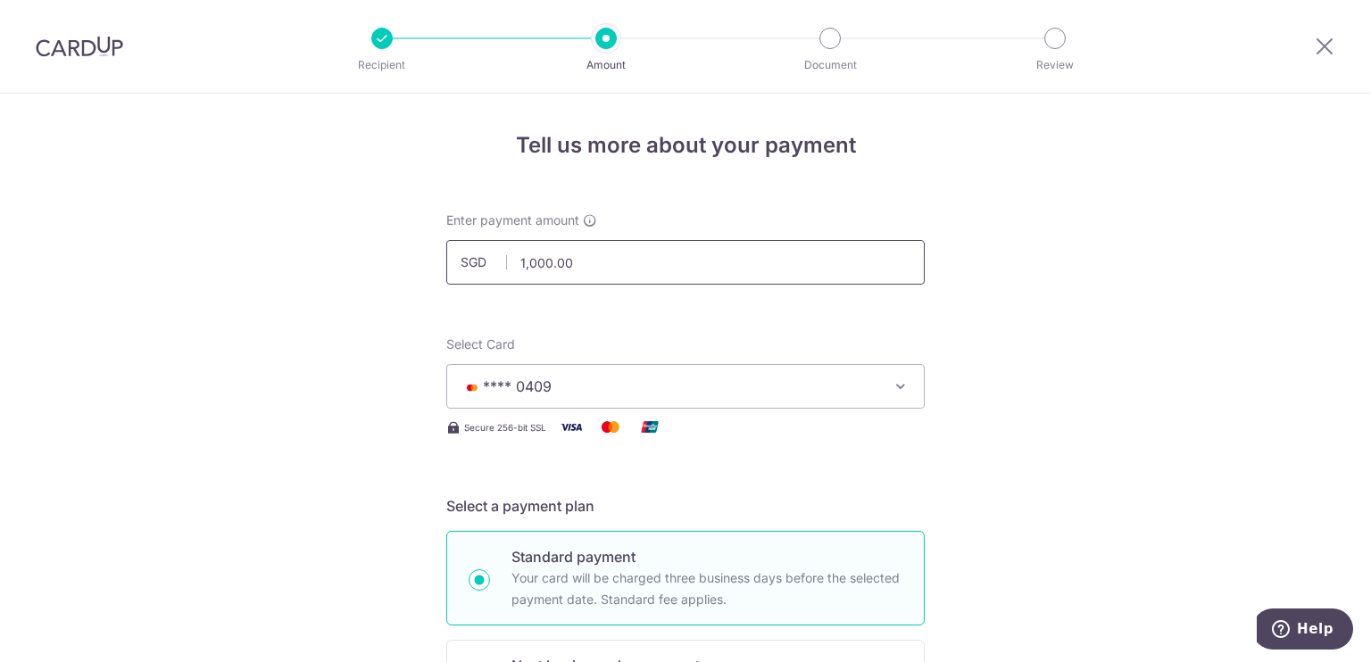
drag, startPoint x: 575, startPoint y: 264, endPoint x: 476, endPoint y: 255, distance: 98.6
click at [476, 255] on div "SGD 1,000.00 1000.00" at bounding box center [685, 262] width 478 height 45
type input "980.00"
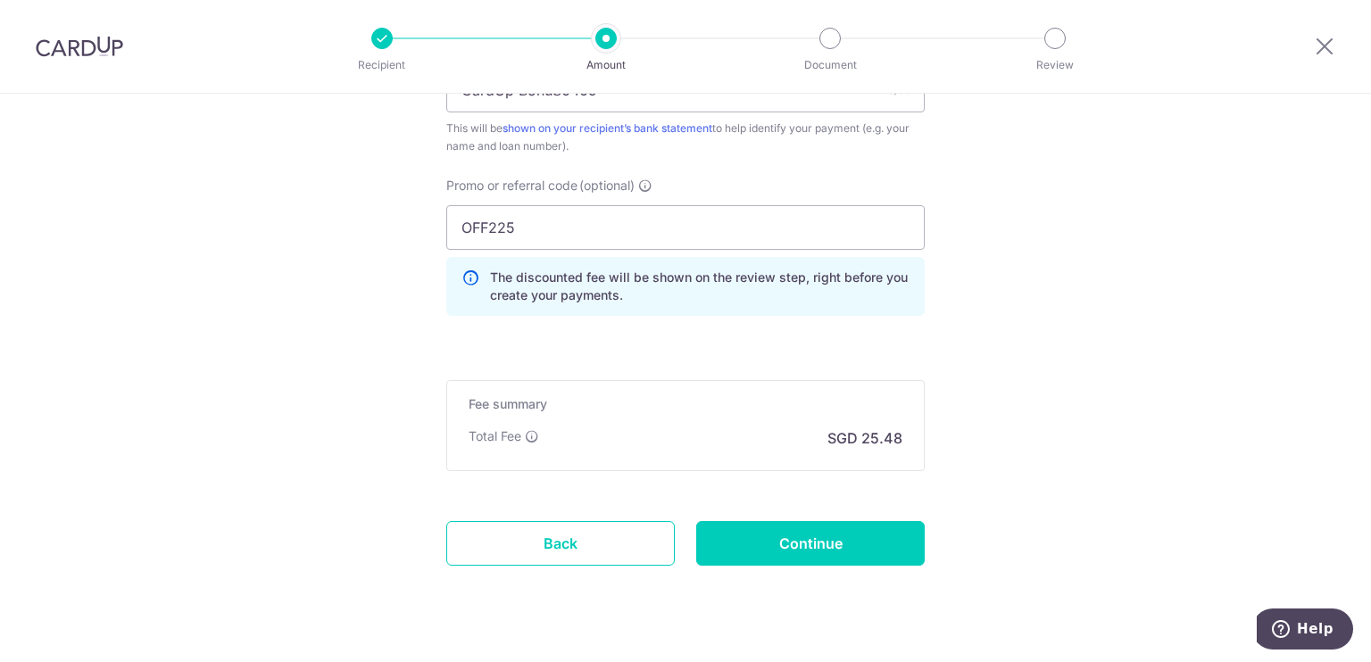
scroll to position [1196, 0]
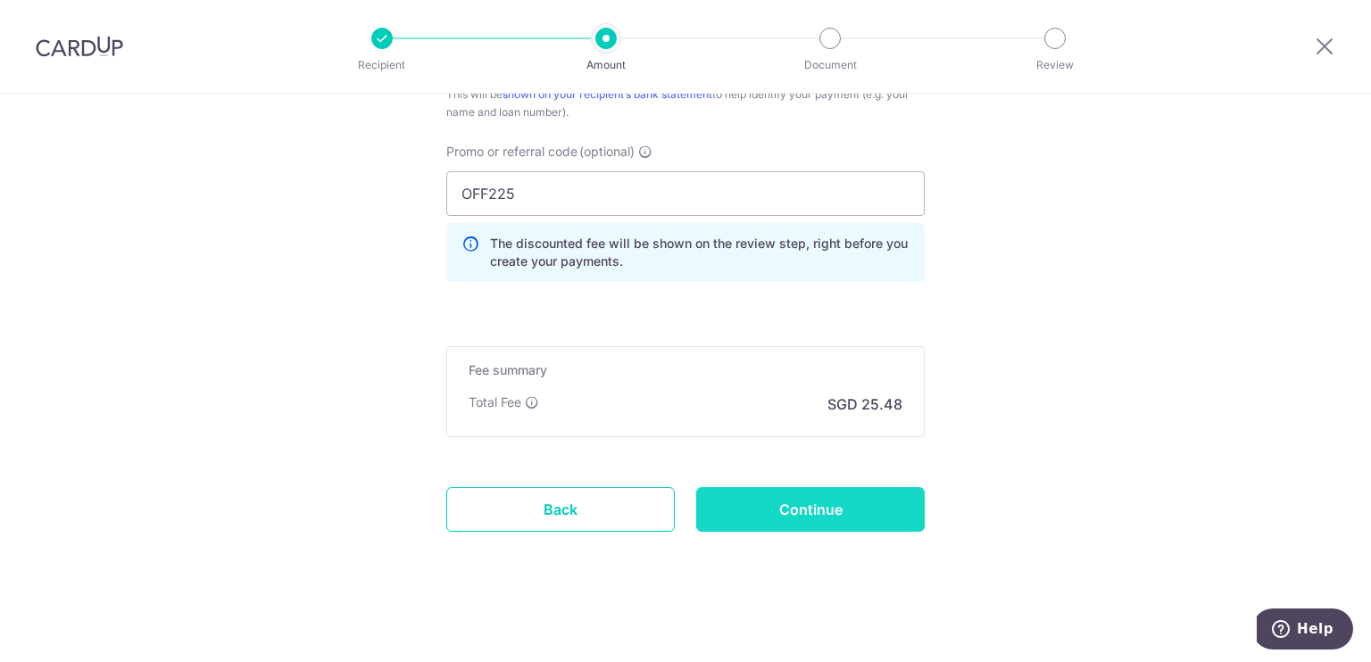
click at [842, 493] on input "Continue" at bounding box center [810, 509] width 228 height 45
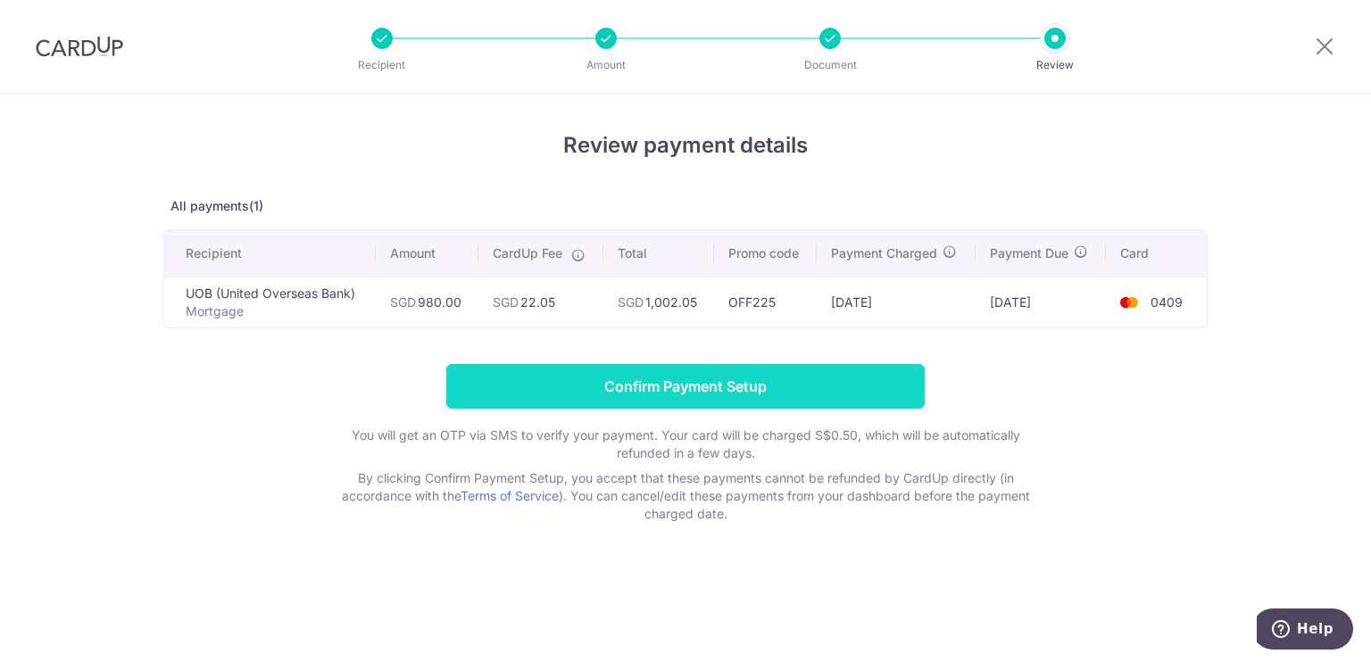
click at [700, 377] on input "Confirm Payment Setup" at bounding box center [685, 386] width 478 height 45
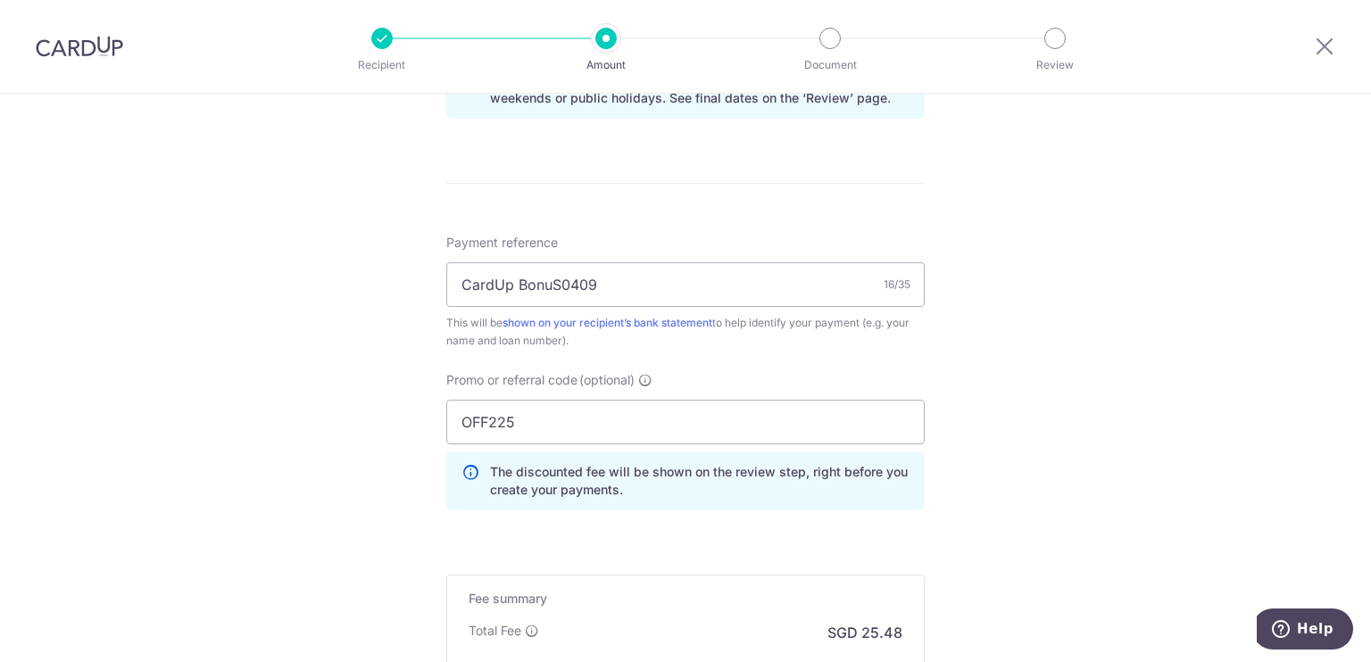
scroll to position [1249, 0]
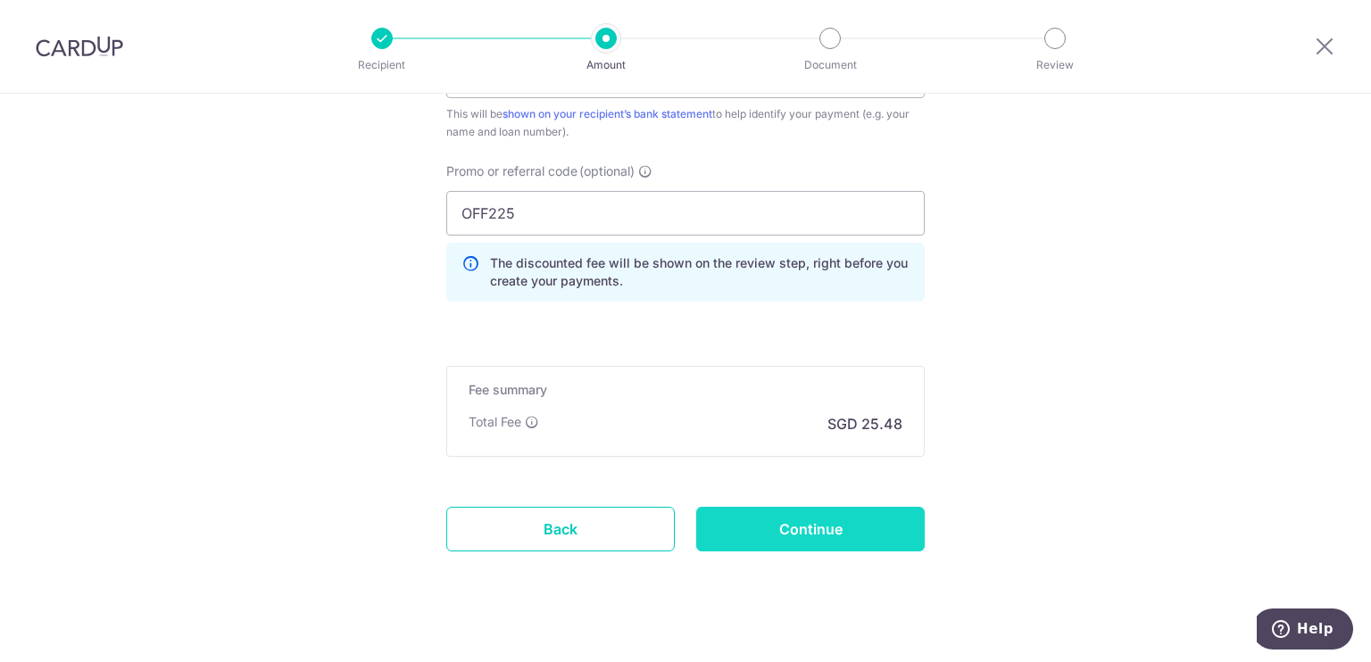
click at [823, 534] on input "Continue" at bounding box center [810, 529] width 228 height 45
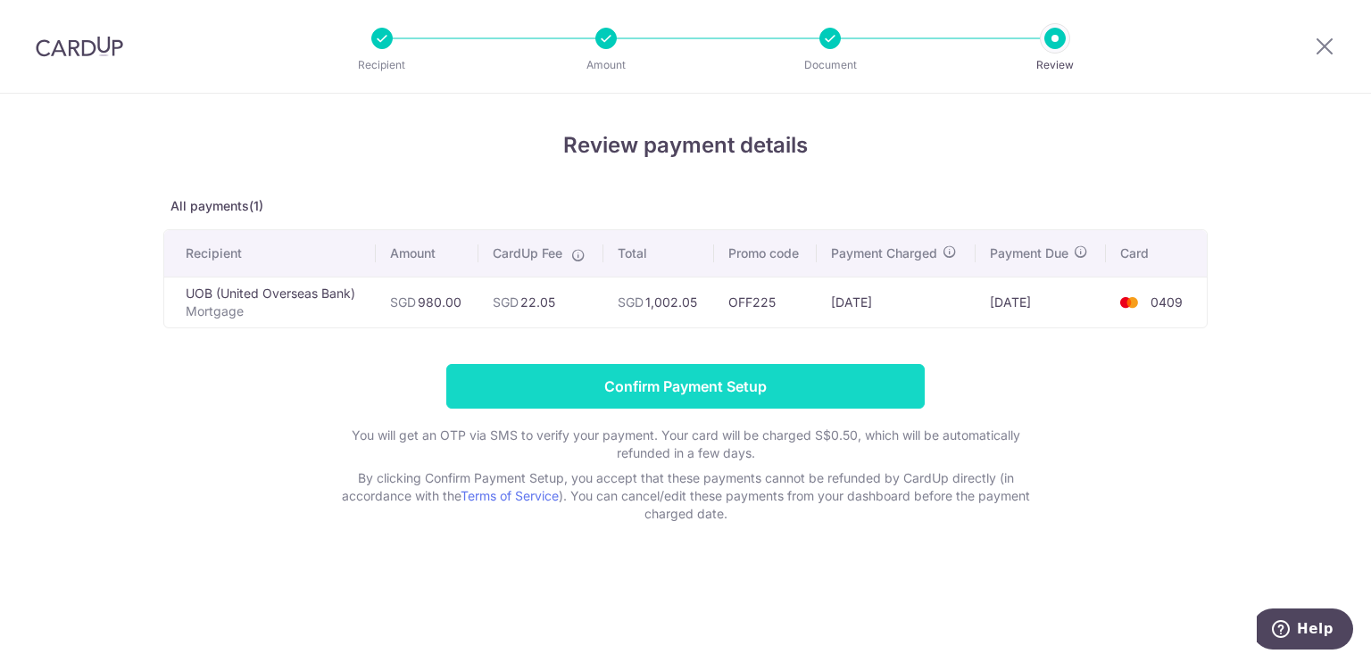
click at [822, 393] on input "Confirm Payment Setup" at bounding box center [685, 386] width 478 height 45
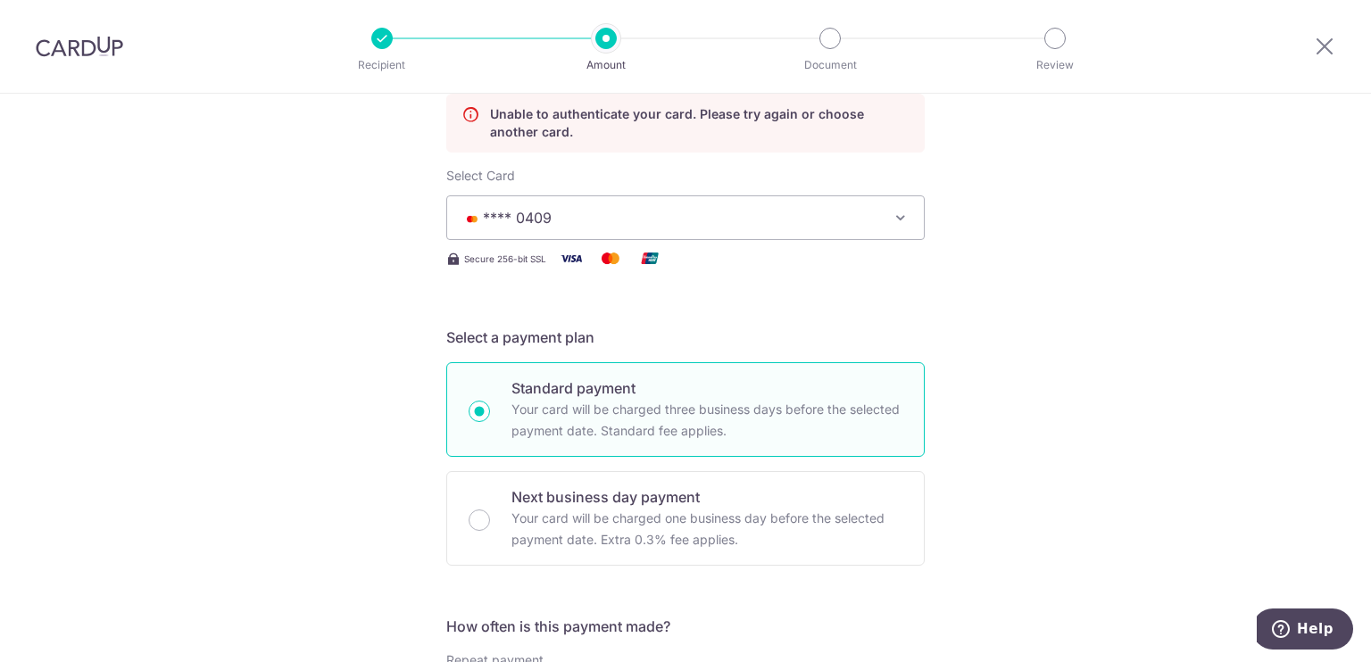
scroll to position [33, 0]
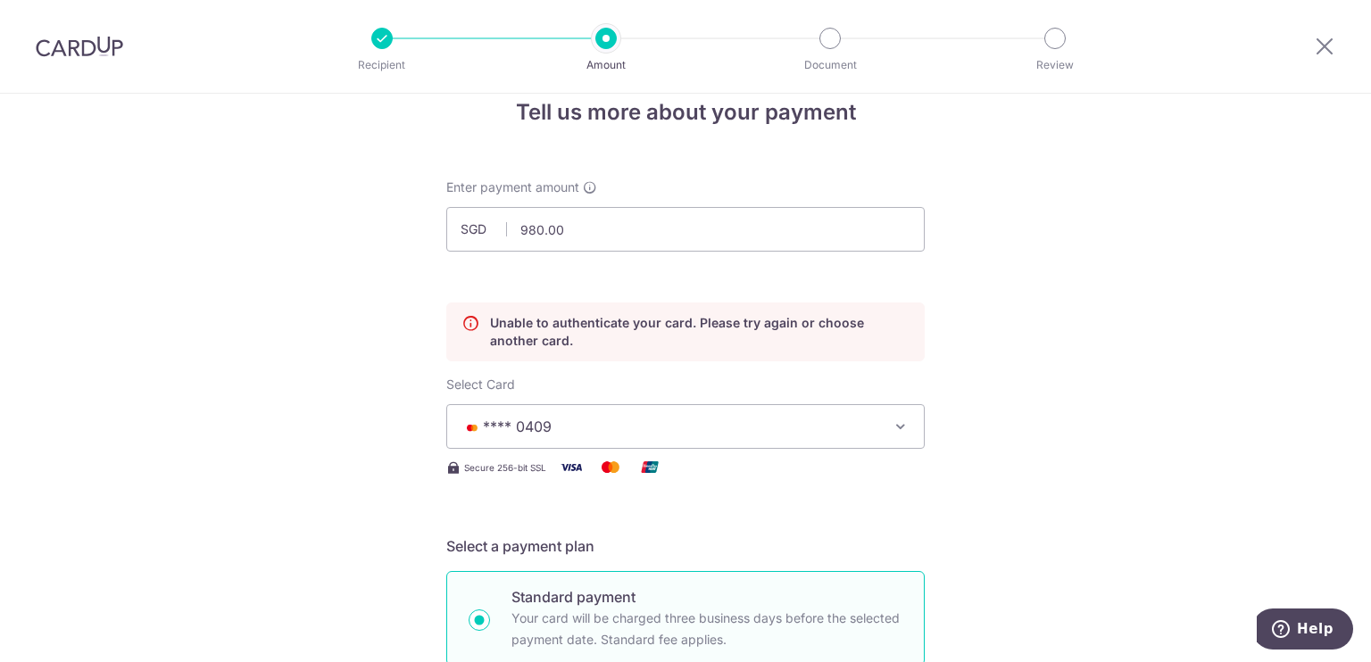
click at [465, 324] on icon at bounding box center [470, 332] width 18 height 36
click at [899, 420] on icon "button" at bounding box center [900, 427] width 18 height 18
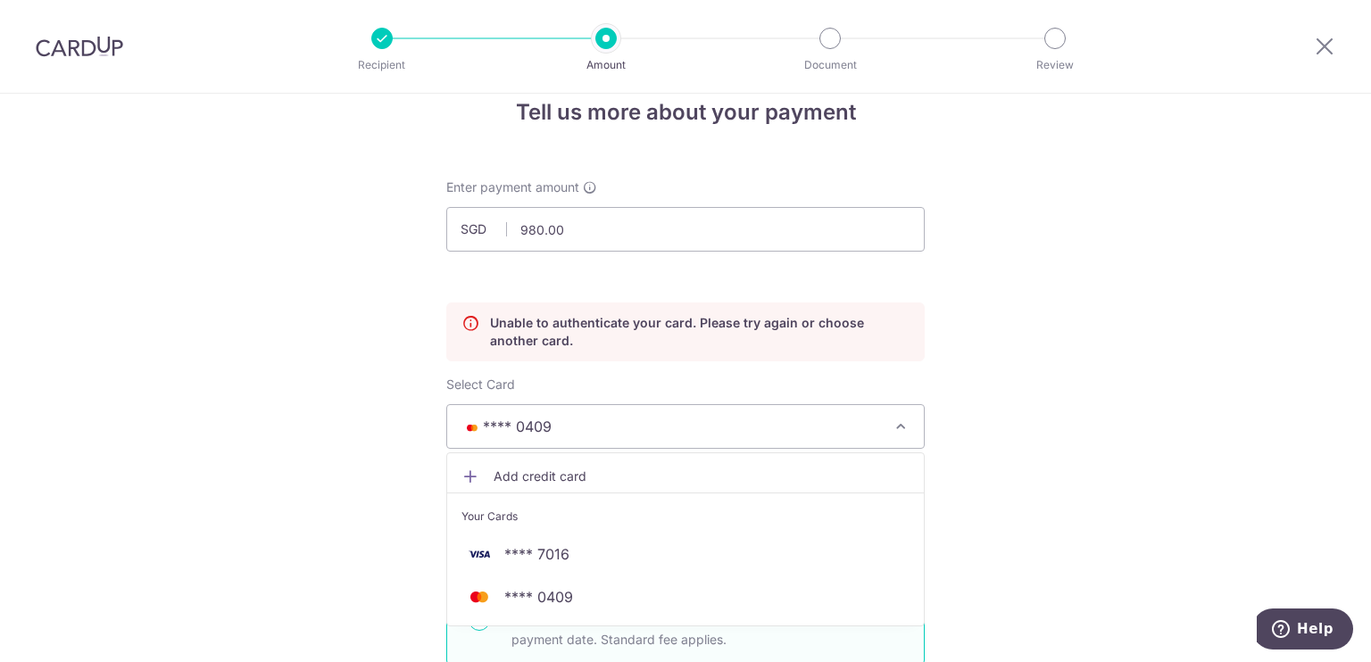
click at [899, 420] on icon "button" at bounding box center [900, 427] width 18 height 18
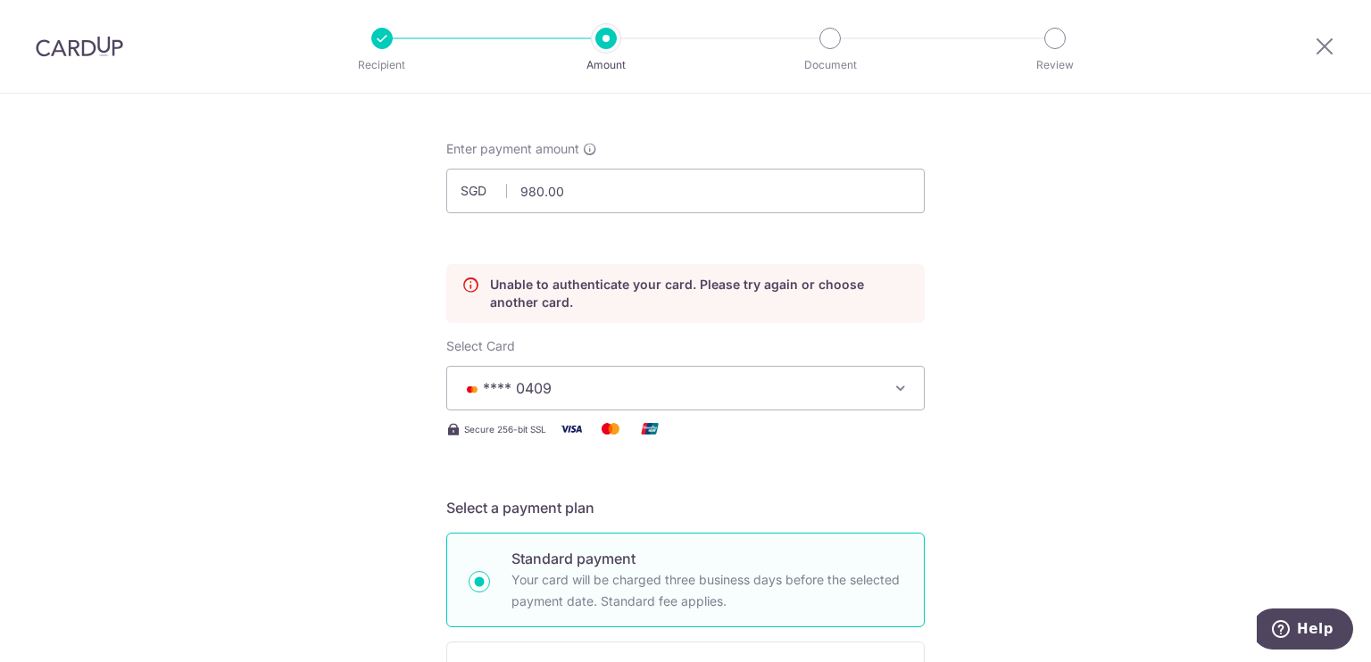
scroll to position [0, 0]
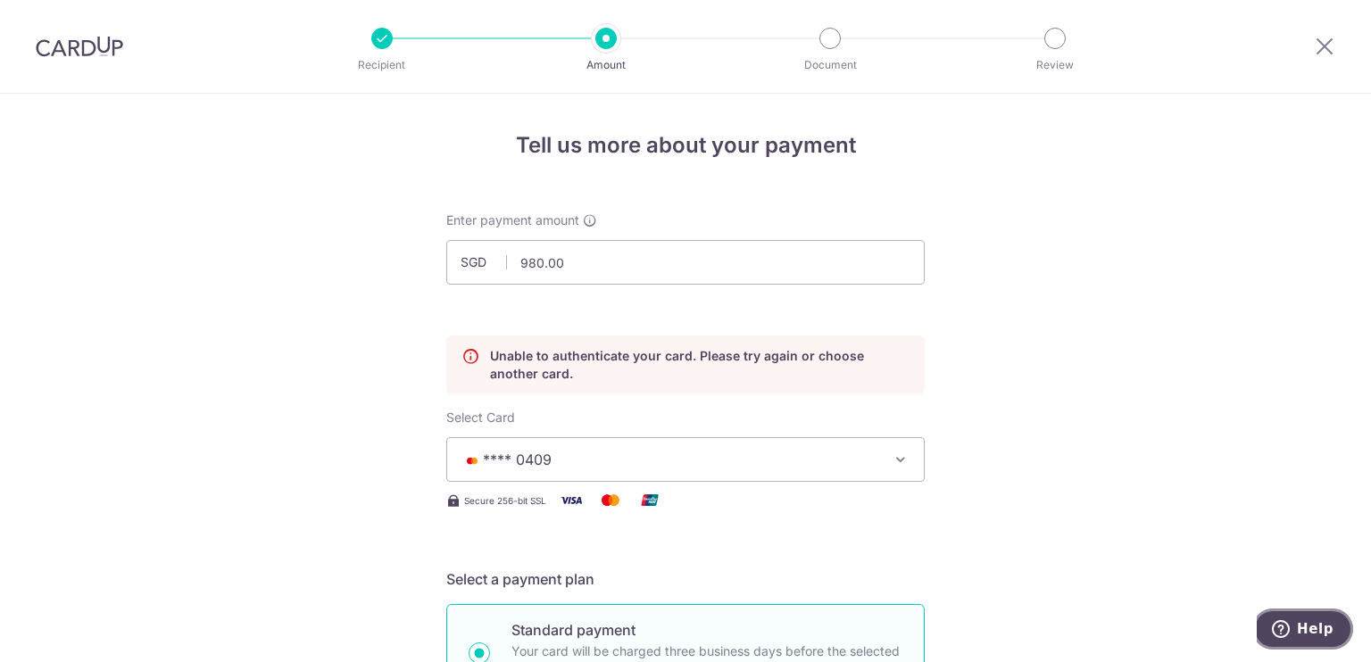
click at [1312, 630] on span "Help" at bounding box center [1315, 629] width 37 height 16
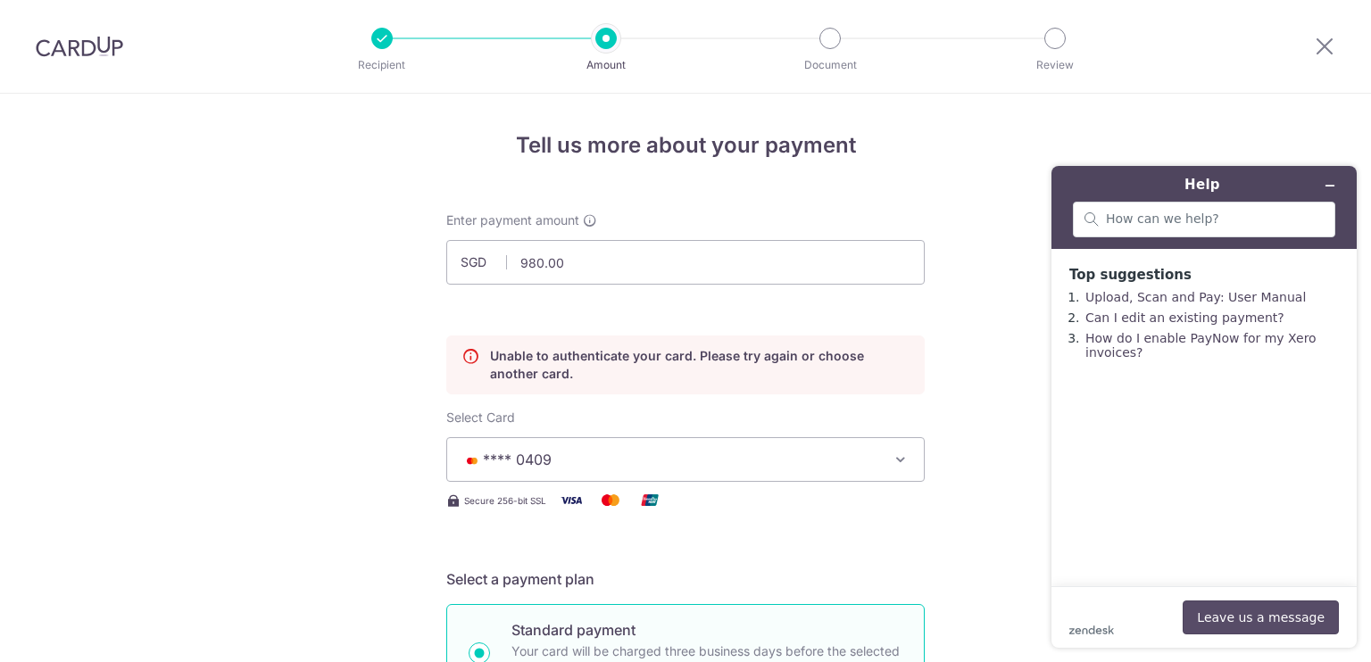
click at [1237, 613] on button "Leave us a message" at bounding box center [1260, 618] width 156 height 34
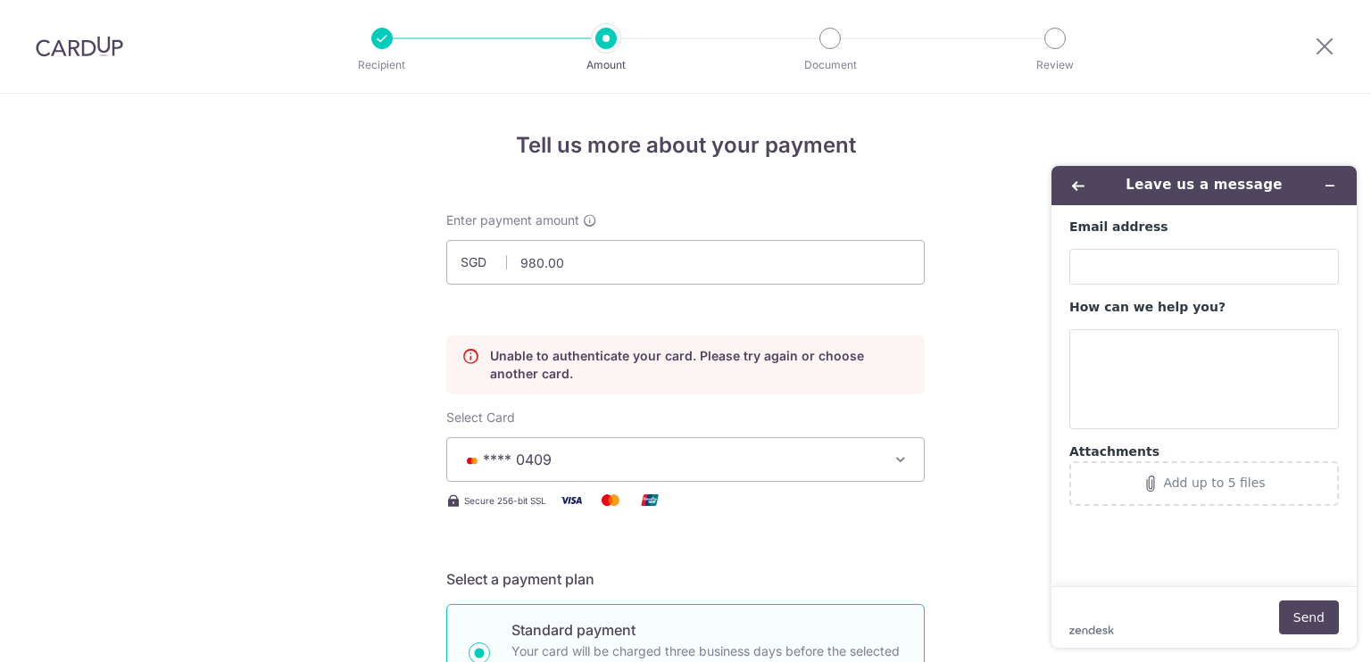
click at [466, 352] on icon at bounding box center [470, 365] width 18 height 36
click at [1318, 41] on icon at bounding box center [1323, 46] width 21 height 22
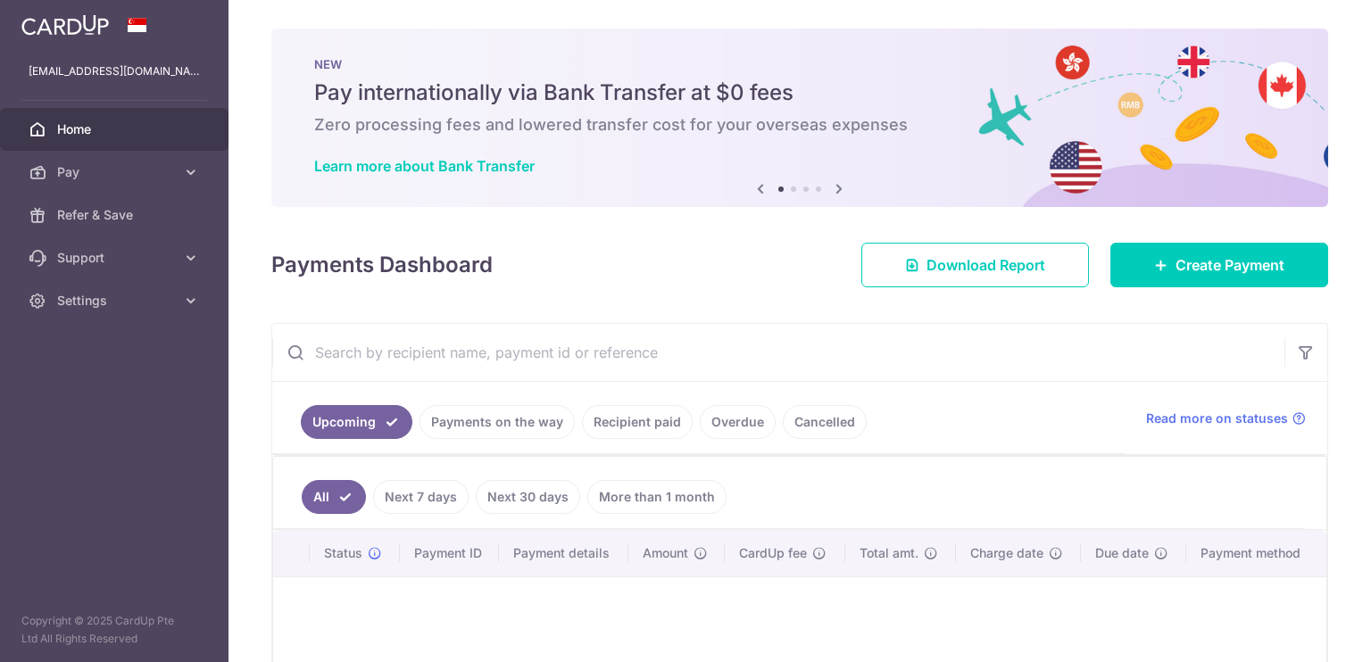
scroll to position [185, 0]
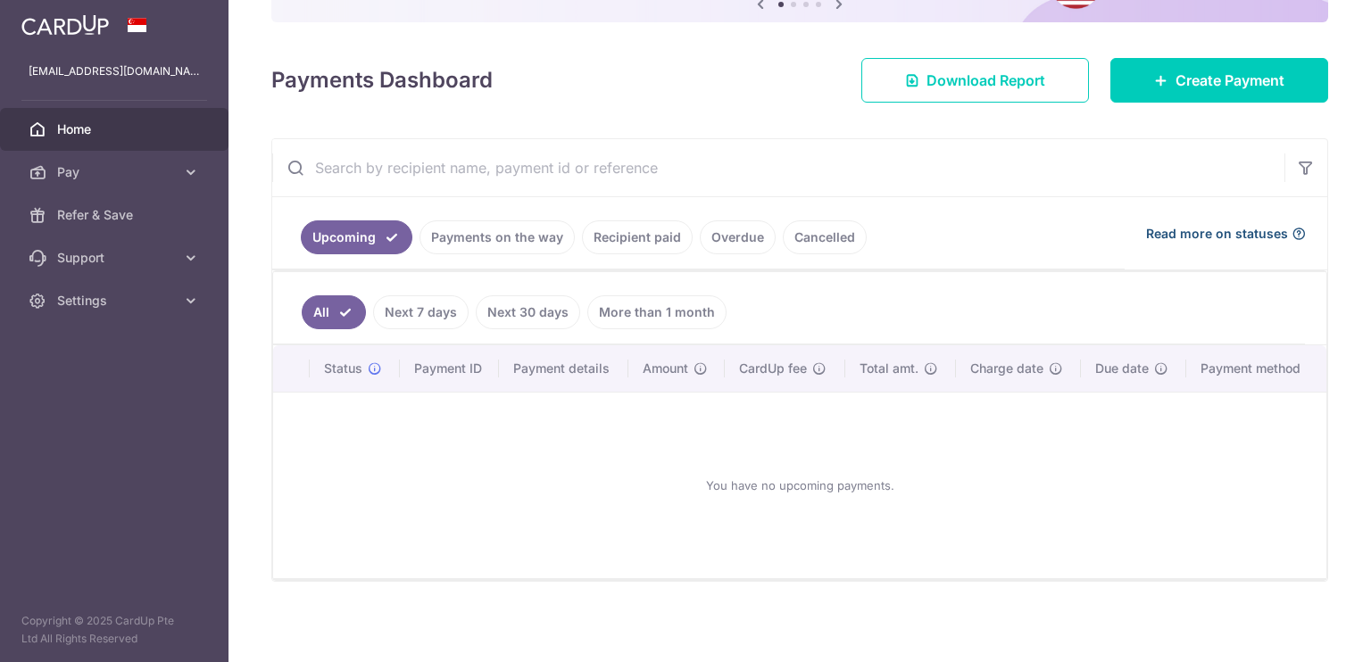
click at [1291, 231] on icon at bounding box center [1298, 234] width 14 height 14
click at [1189, 88] on span "Create Payment" at bounding box center [1229, 80] width 109 height 21
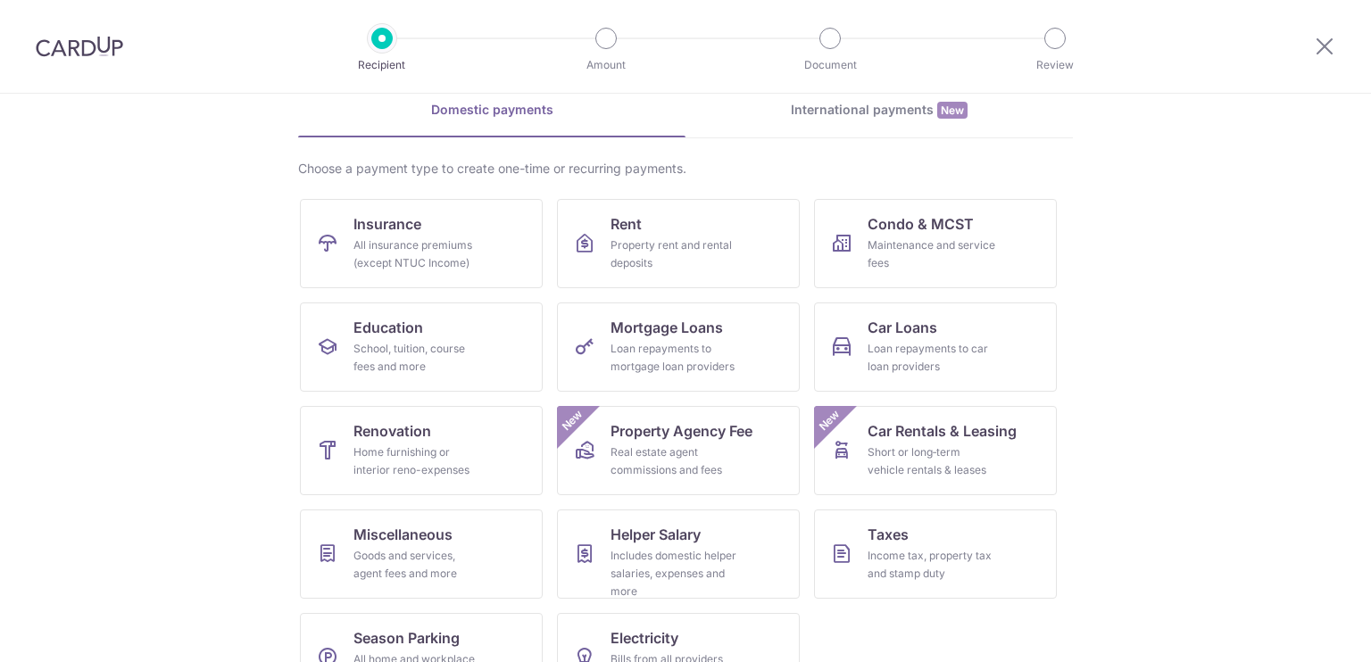
scroll to position [136, 0]
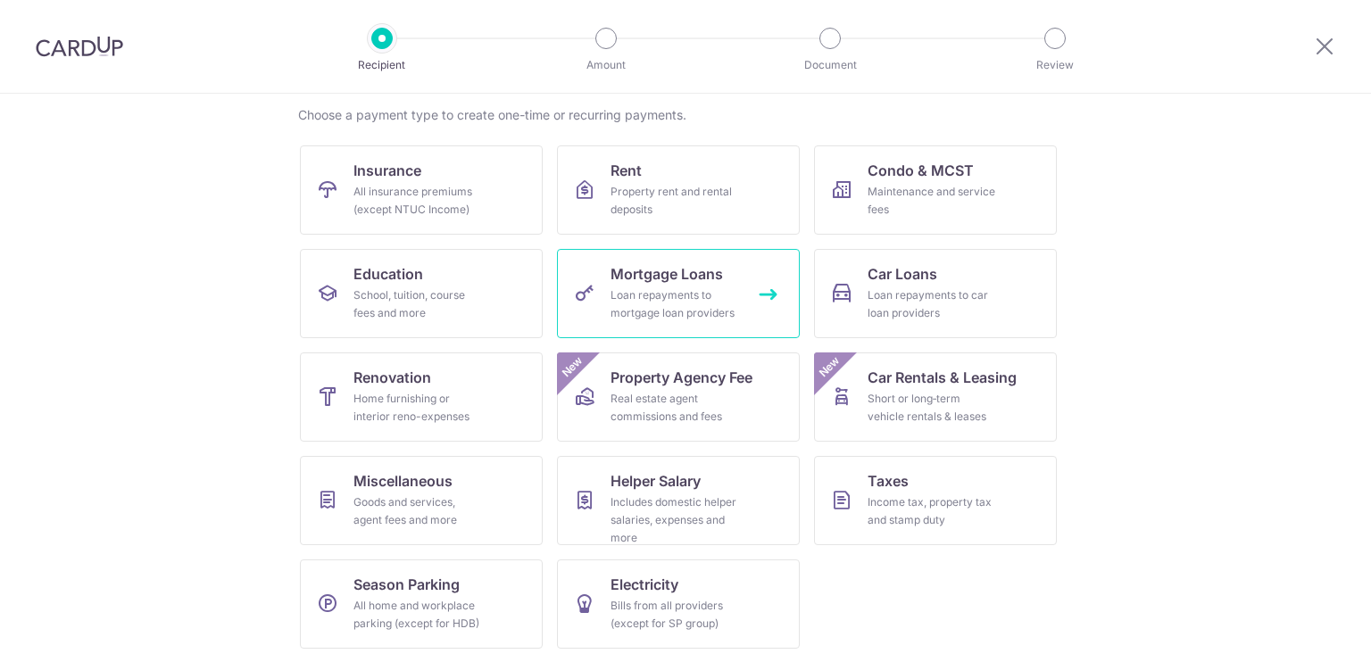
click at [695, 295] on div "Loan repayments to mortgage loan providers" at bounding box center [674, 304] width 128 height 36
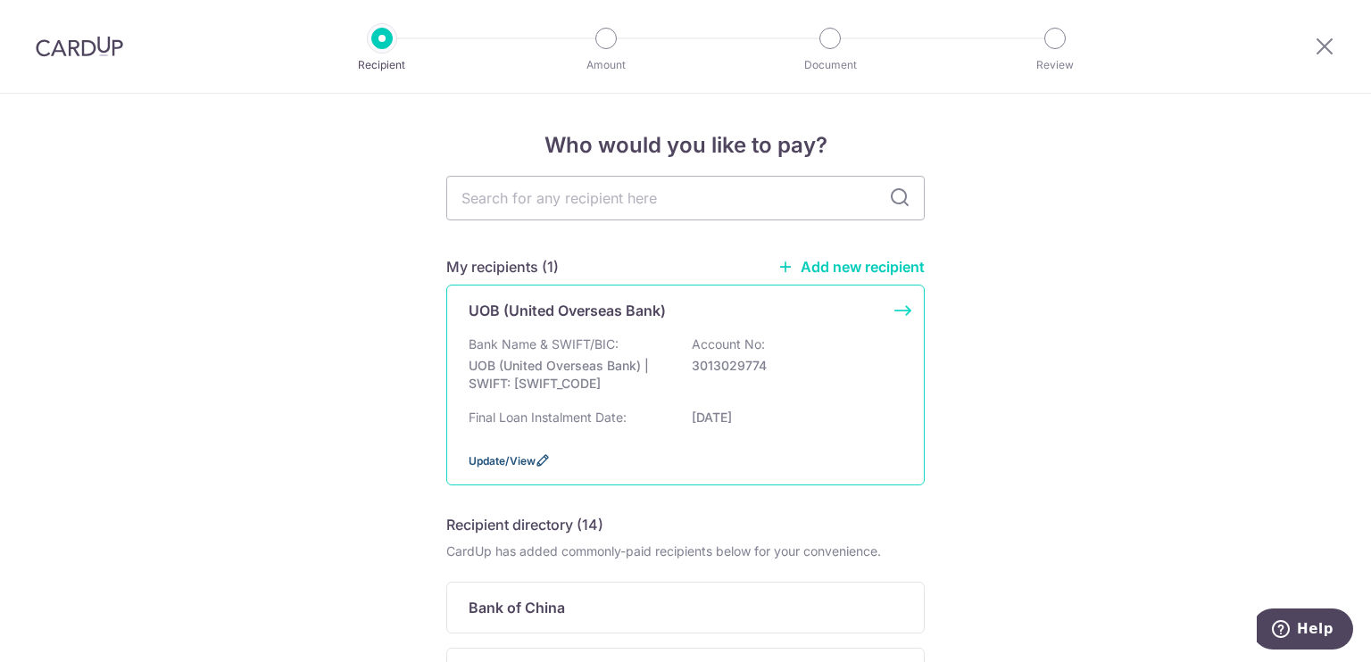
click at [535, 458] on icon at bounding box center [542, 460] width 14 height 14
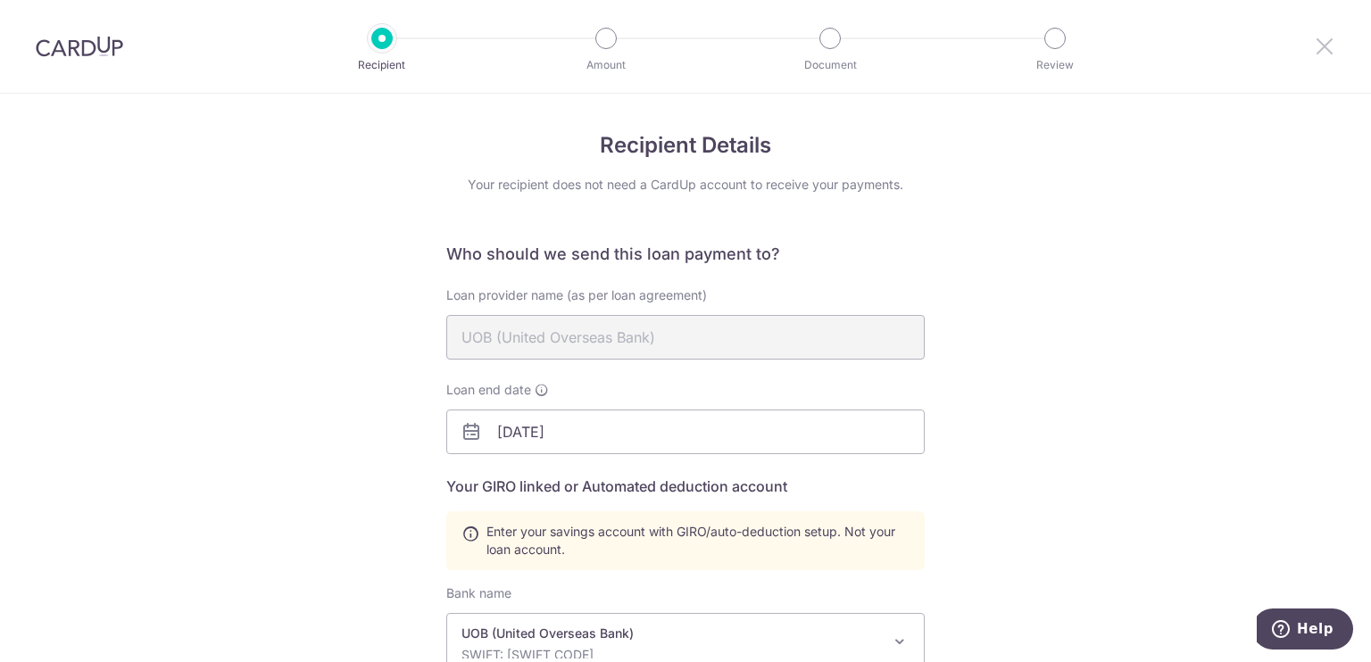
click at [1334, 43] on icon at bounding box center [1323, 46] width 21 height 22
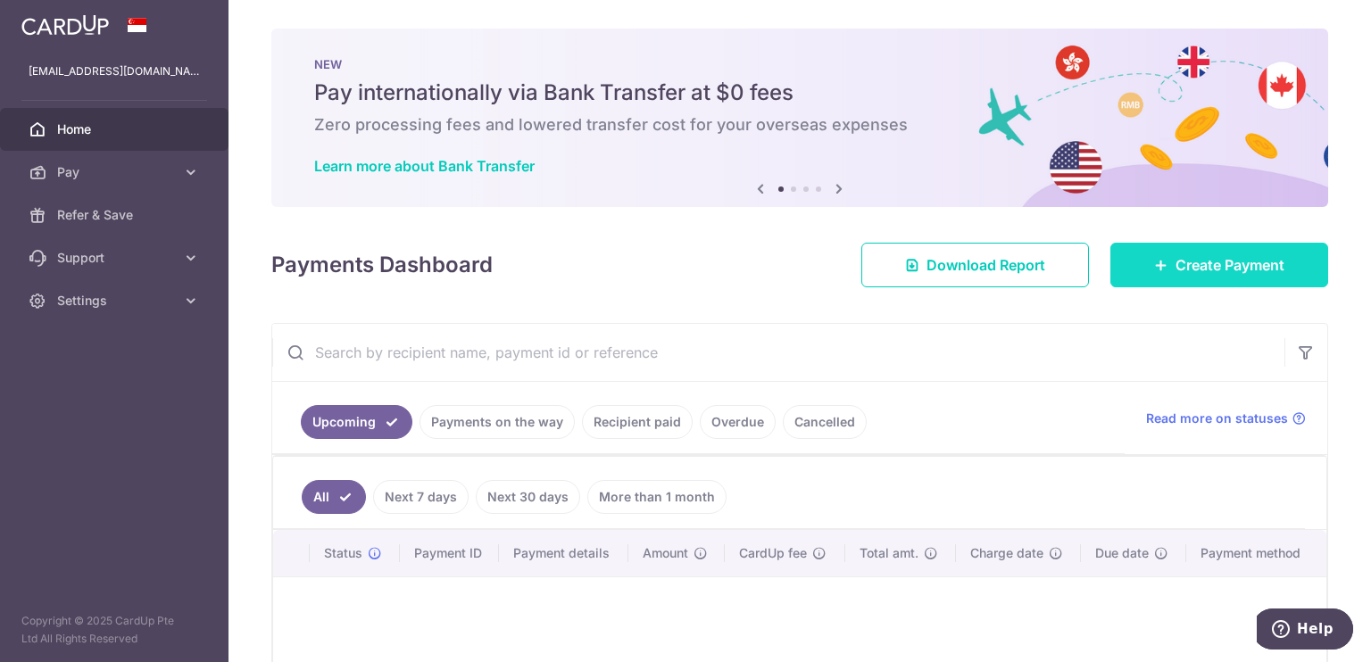
click at [1206, 272] on span "Create Payment" at bounding box center [1229, 264] width 109 height 21
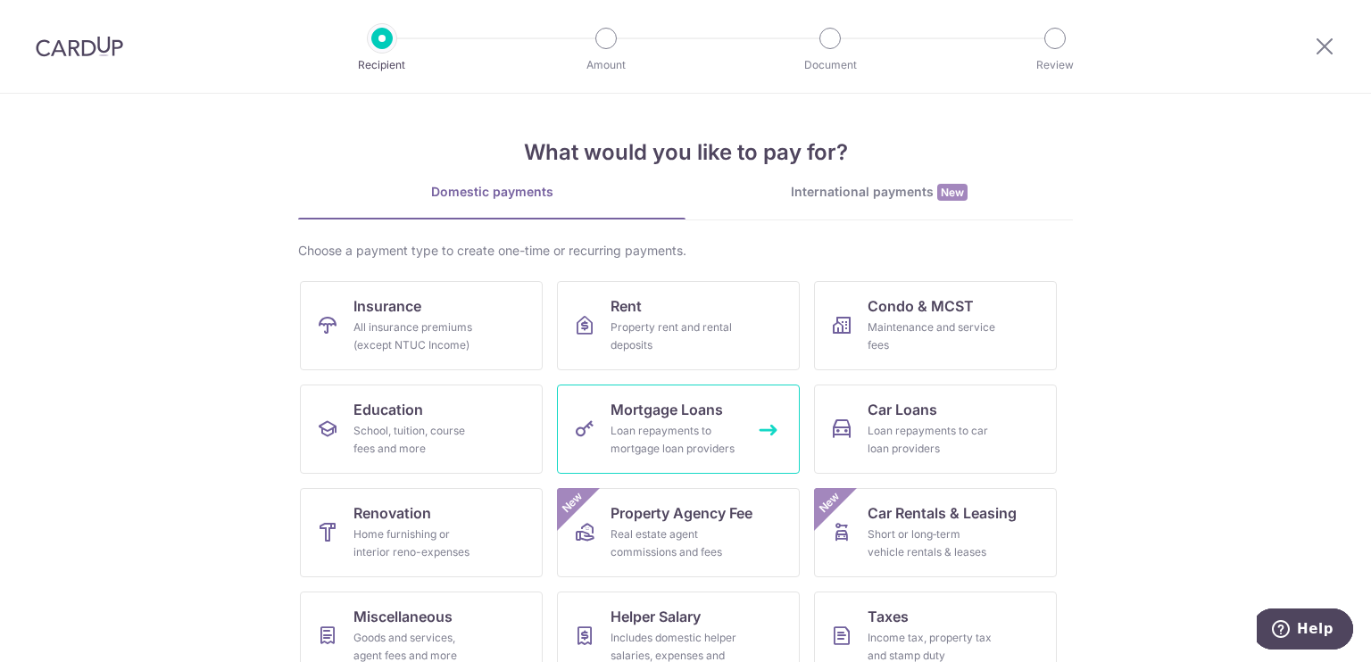
click at [646, 422] on div "Loan repayments to mortgage loan providers" at bounding box center [674, 440] width 128 height 36
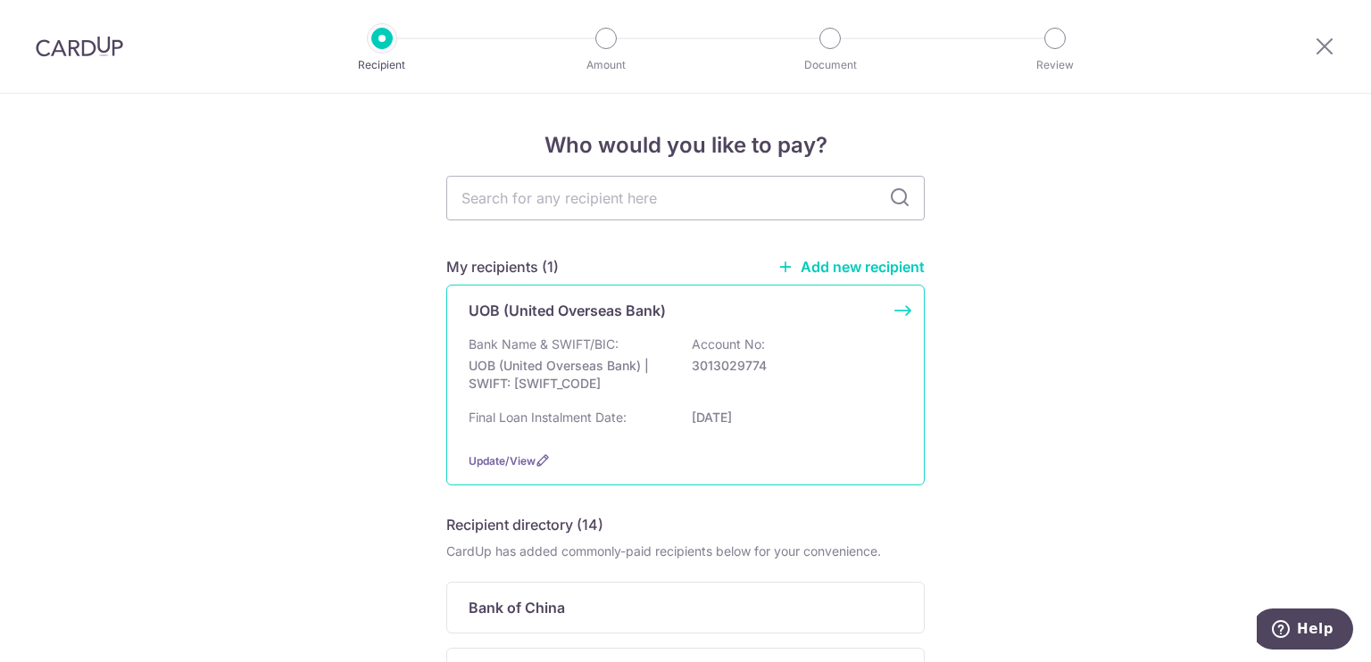
click at [899, 310] on div "UOB (United Overseas Bank) Bank Name & SWIFT/BIC: UOB (United Overseas Bank) | …" at bounding box center [685, 385] width 478 height 201
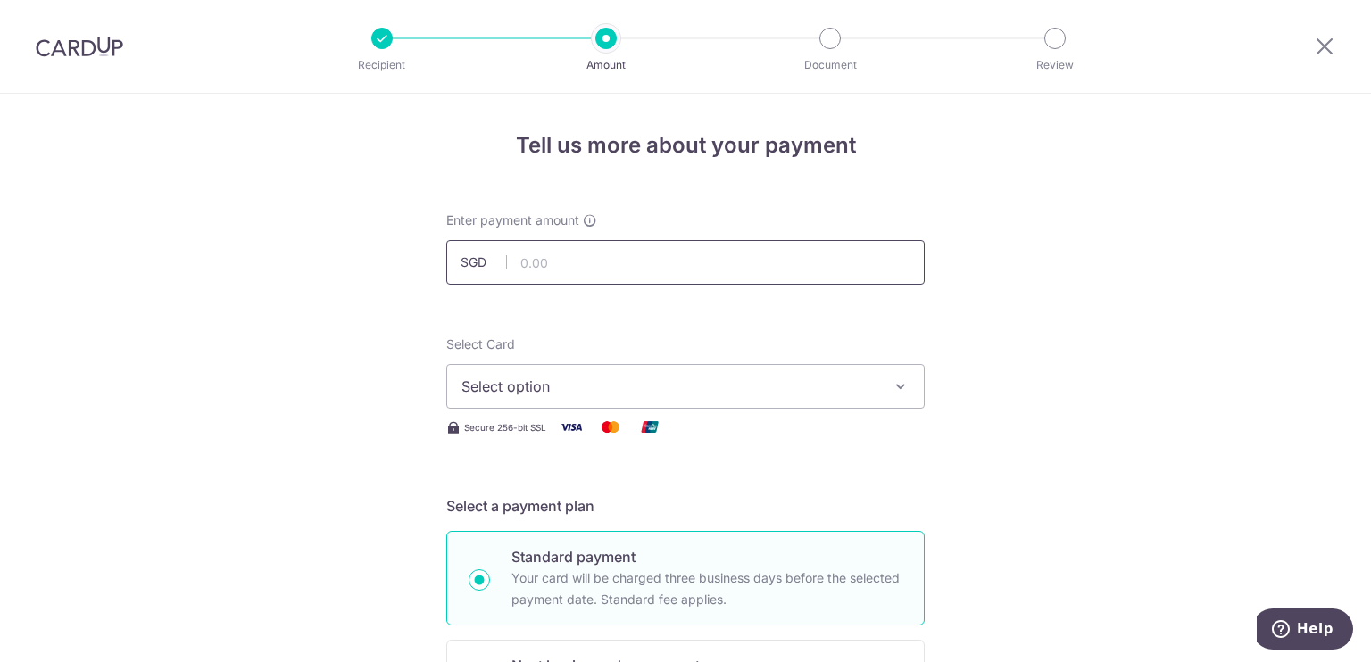
click at [600, 266] on input "text" at bounding box center [685, 262] width 478 height 45
type input "980.00"
click at [481, 377] on span "Select option" at bounding box center [669, 386] width 416 height 21
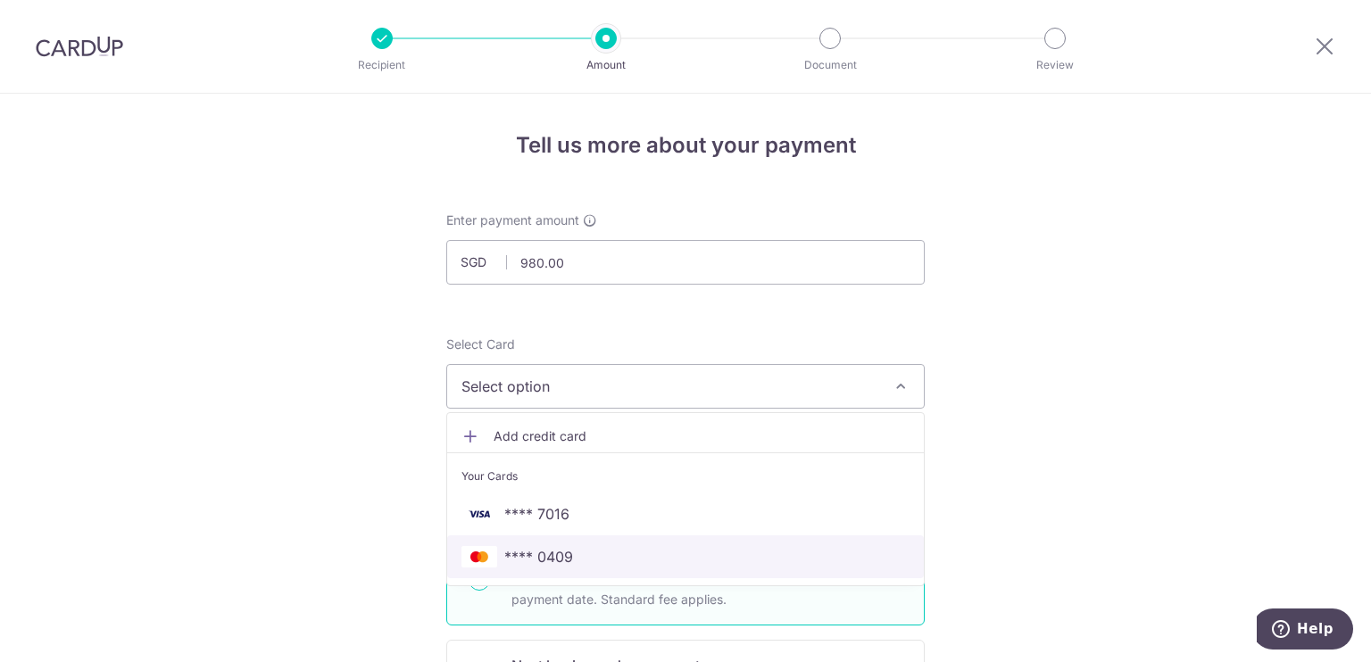
click at [524, 567] on span "**** 0409" at bounding box center [538, 556] width 69 height 21
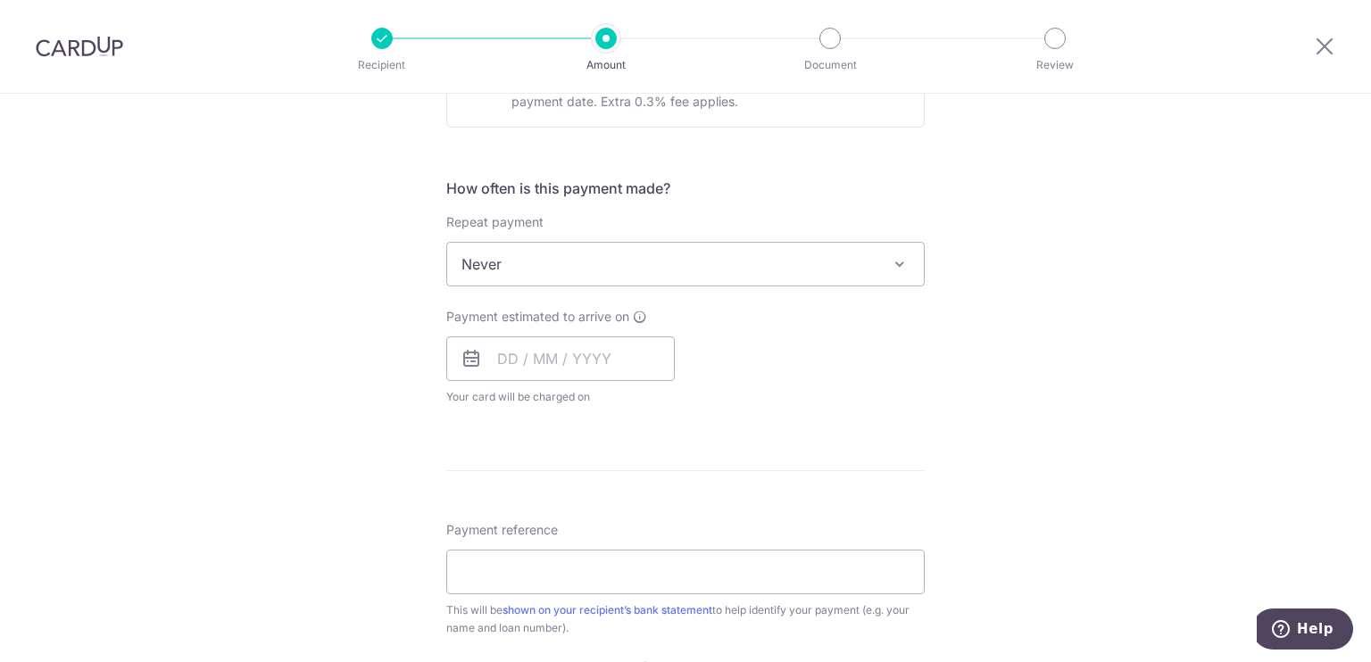
scroll to position [625, 0]
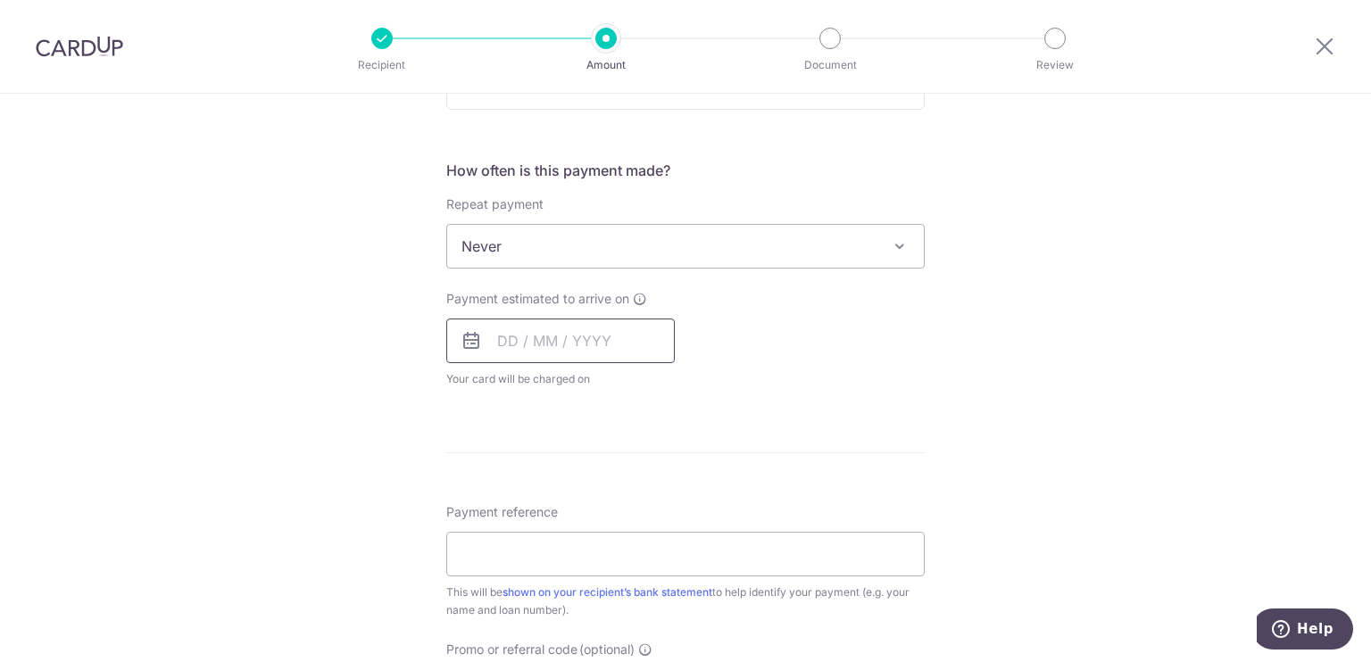
click at [518, 338] on input "text" at bounding box center [560, 341] width 228 height 45
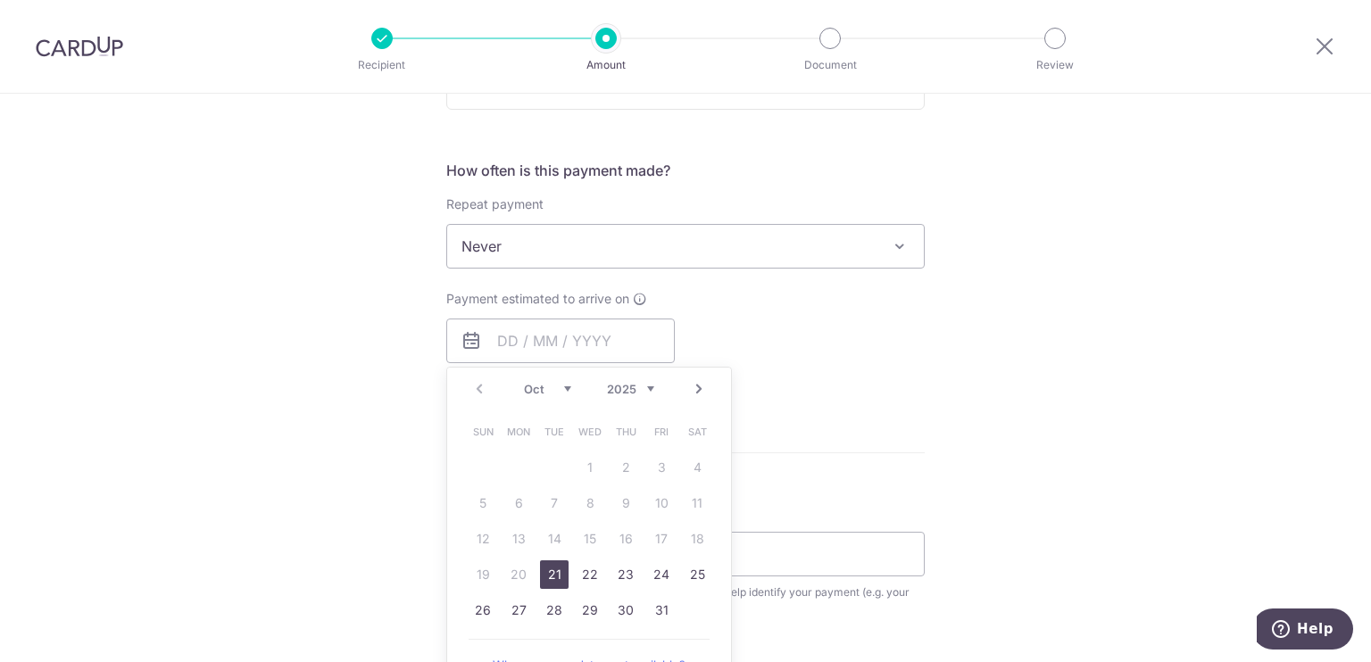
click at [550, 570] on link "21" at bounding box center [554, 574] width 29 height 29
type input "[DATE]"
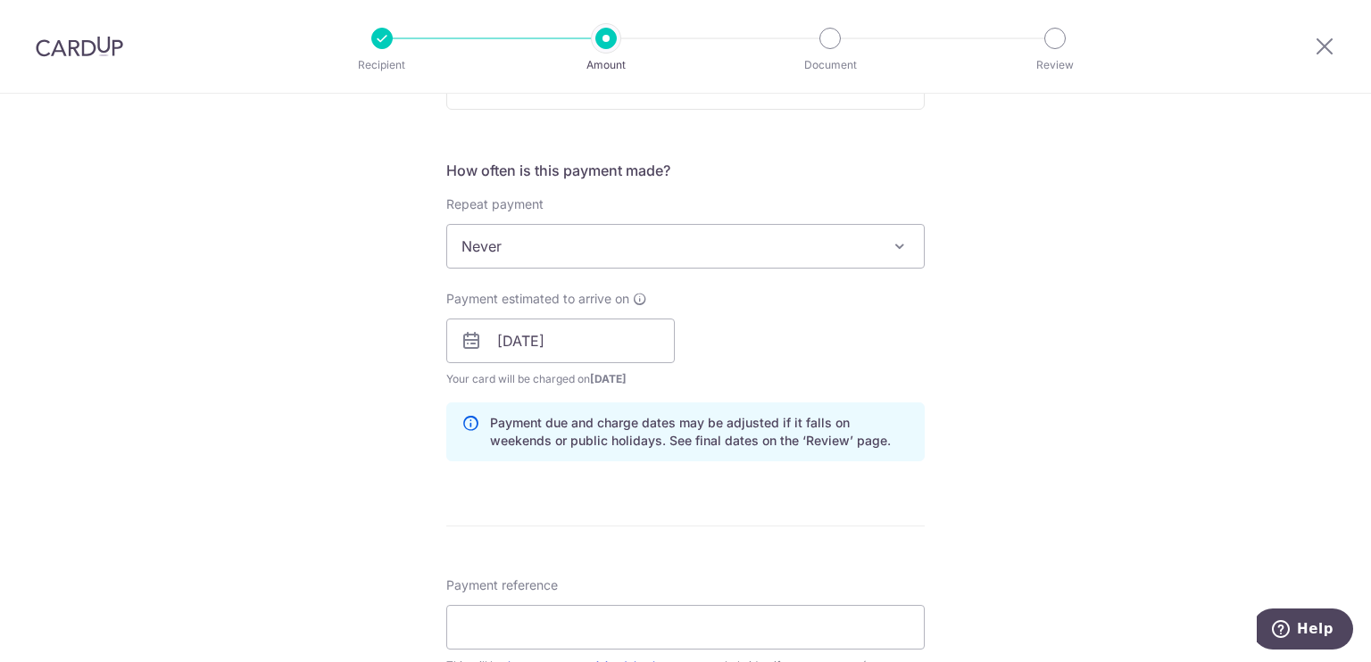
click at [554, 574] on form "Enter payment amount SGD 980.00 980.00 Select Card **** 0409 Add credit card Yo…" at bounding box center [685, 330] width 478 height 1486
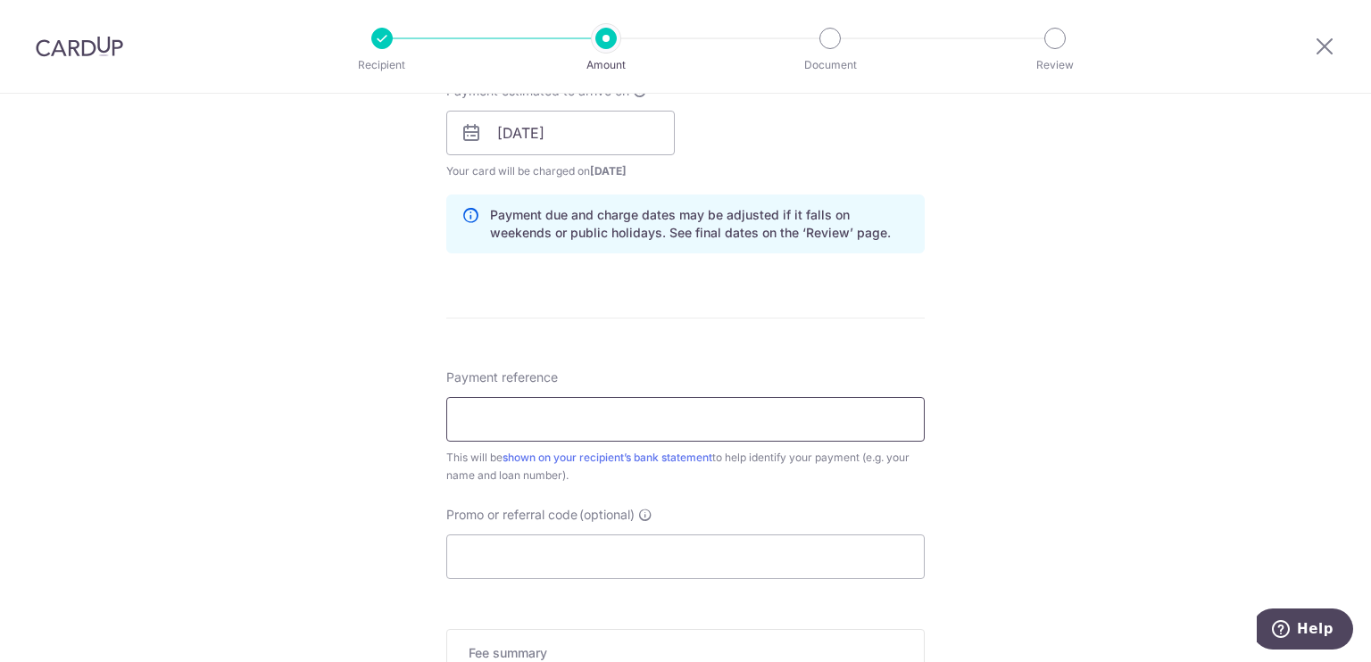
click at [565, 405] on input "Payment reference" at bounding box center [685, 419] width 478 height 45
type input "CardUp BonuS0409"
click at [564, 549] on input "Promo or referral code (optional)" at bounding box center [685, 556] width 478 height 45
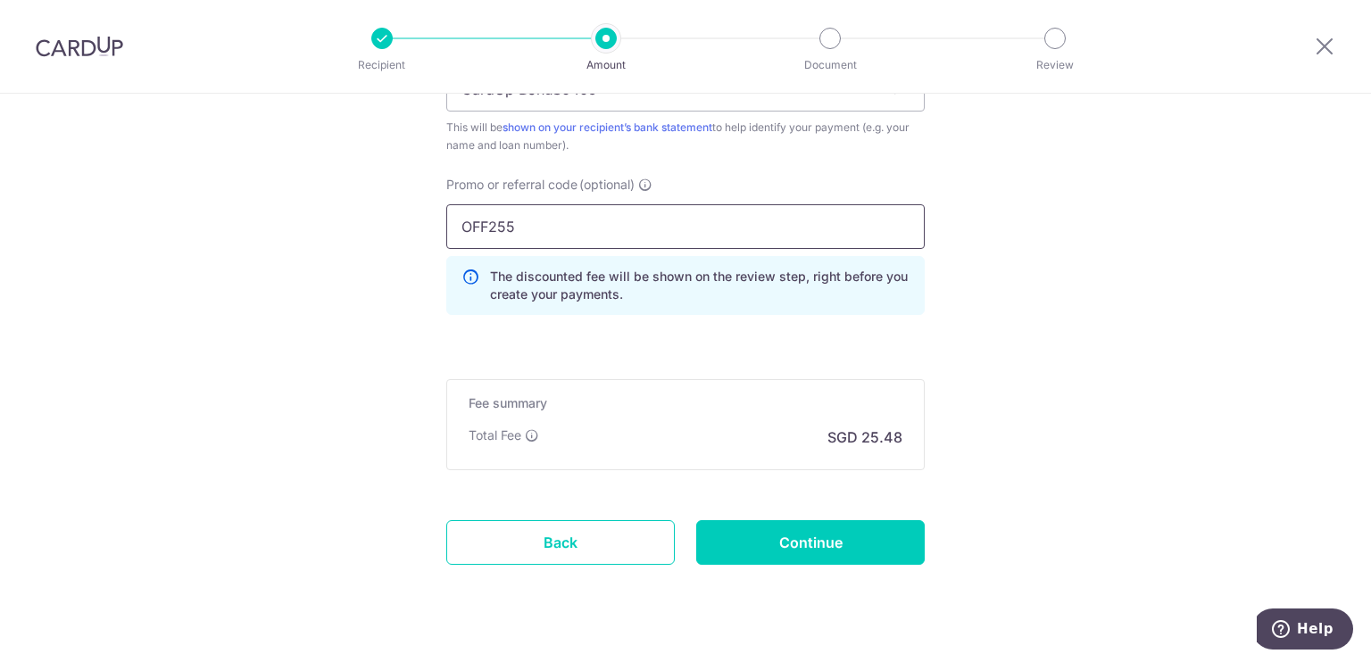
scroll to position [1196, 0]
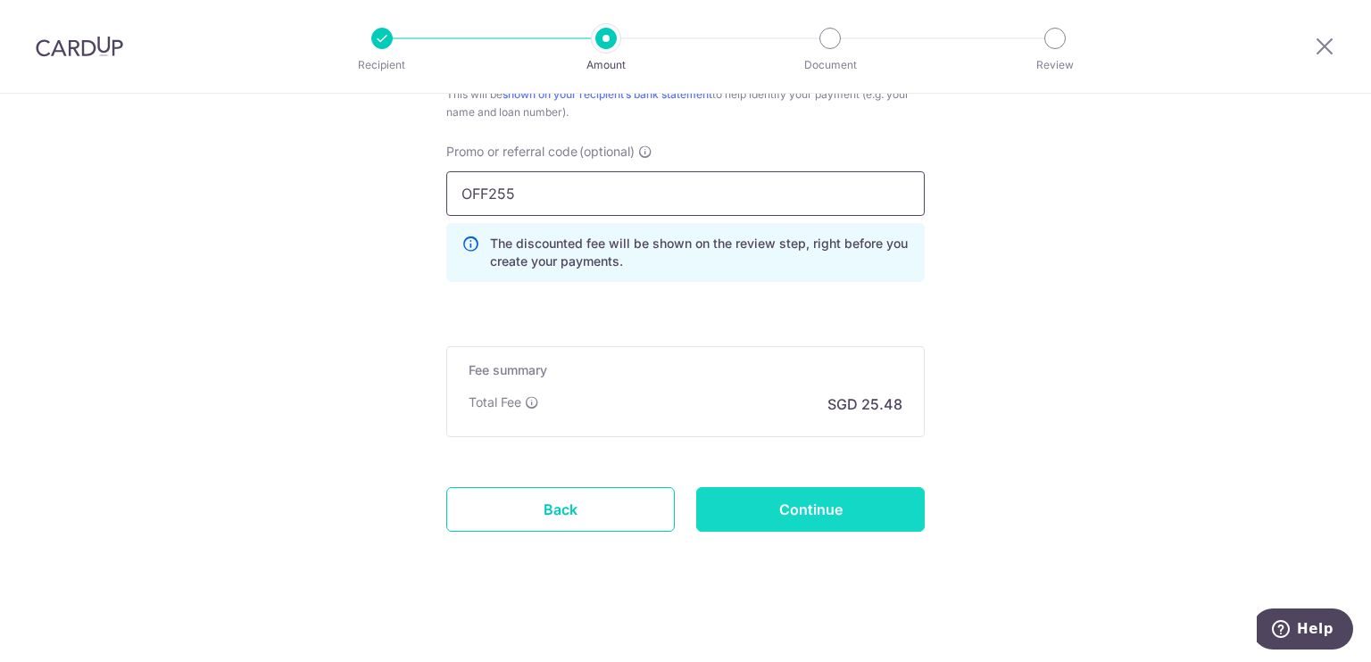
type input "OFF255"
click at [834, 502] on input "Continue" at bounding box center [810, 509] width 228 height 45
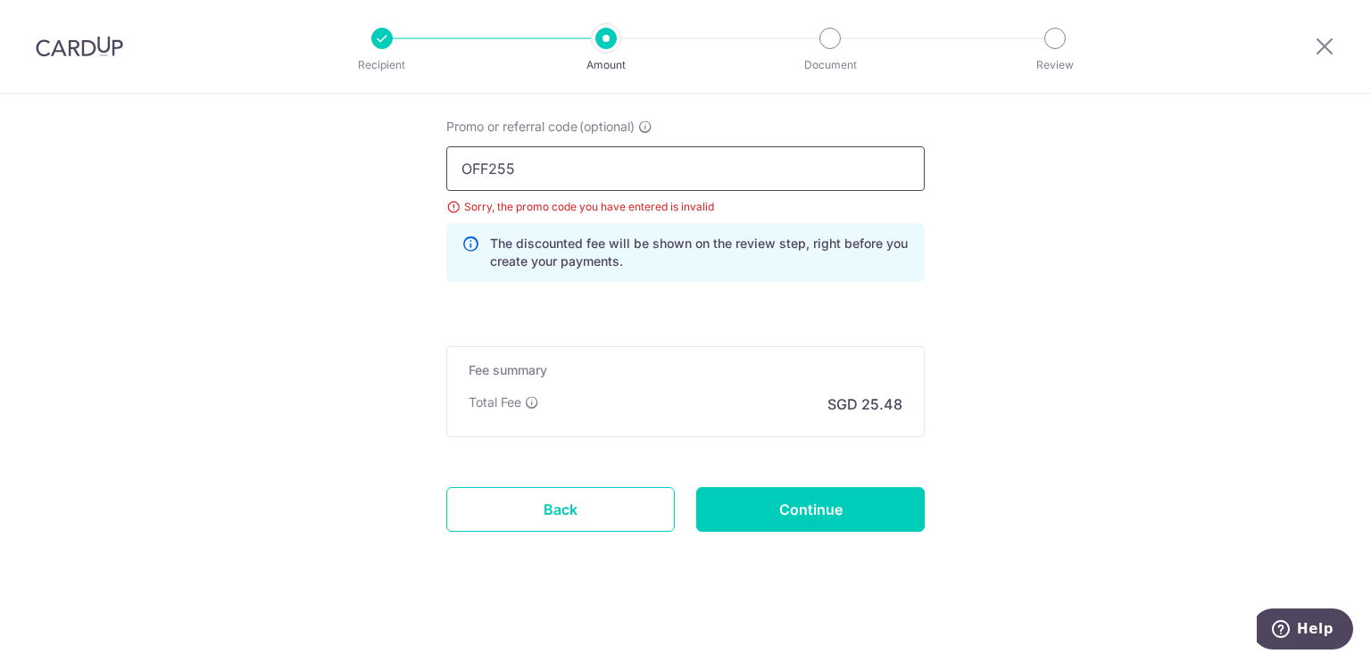
drag, startPoint x: 500, startPoint y: 159, endPoint x: 491, endPoint y: 160, distance: 9.0
click at [491, 160] on input "OFF255" at bounding box center [685, 168] width 478 height 45
type input "OFF225"
click at [844, 498] on input "Continue" at bounding box center [810, 509] width 228 height 45
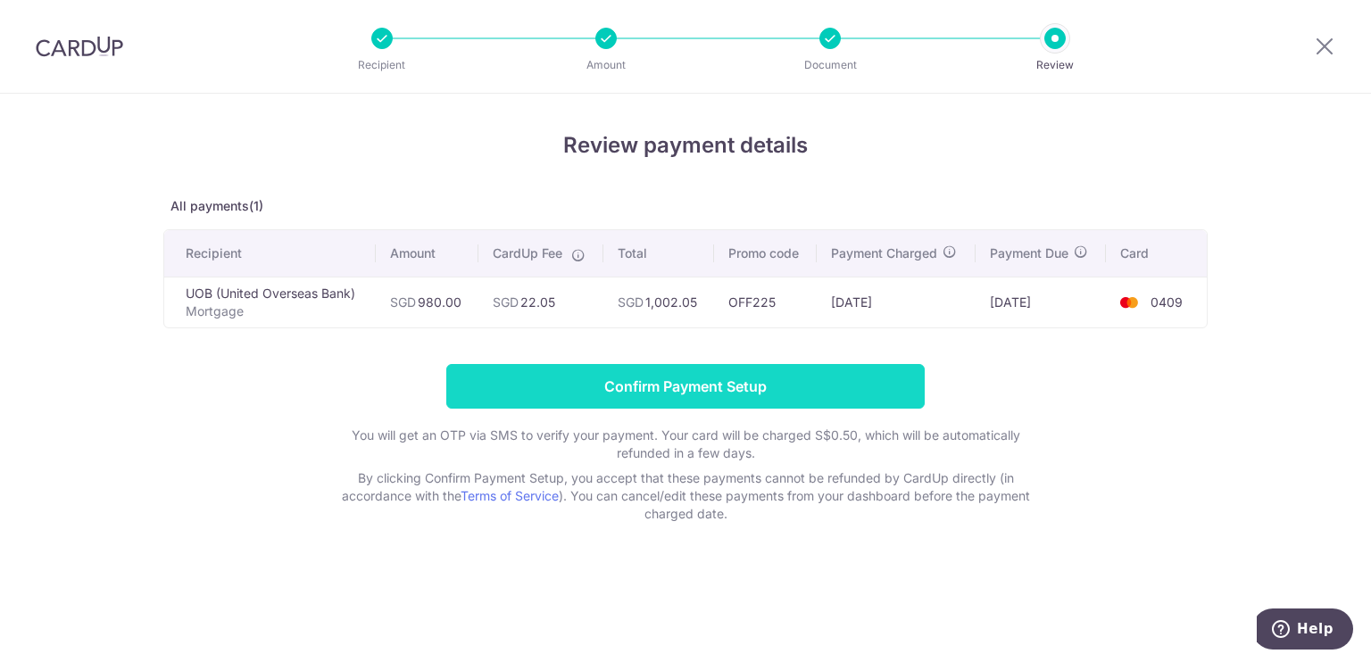
click at [752, 387] on input "Confirm Payment Setup" at bounding box center [685, 386] width 478 height 45
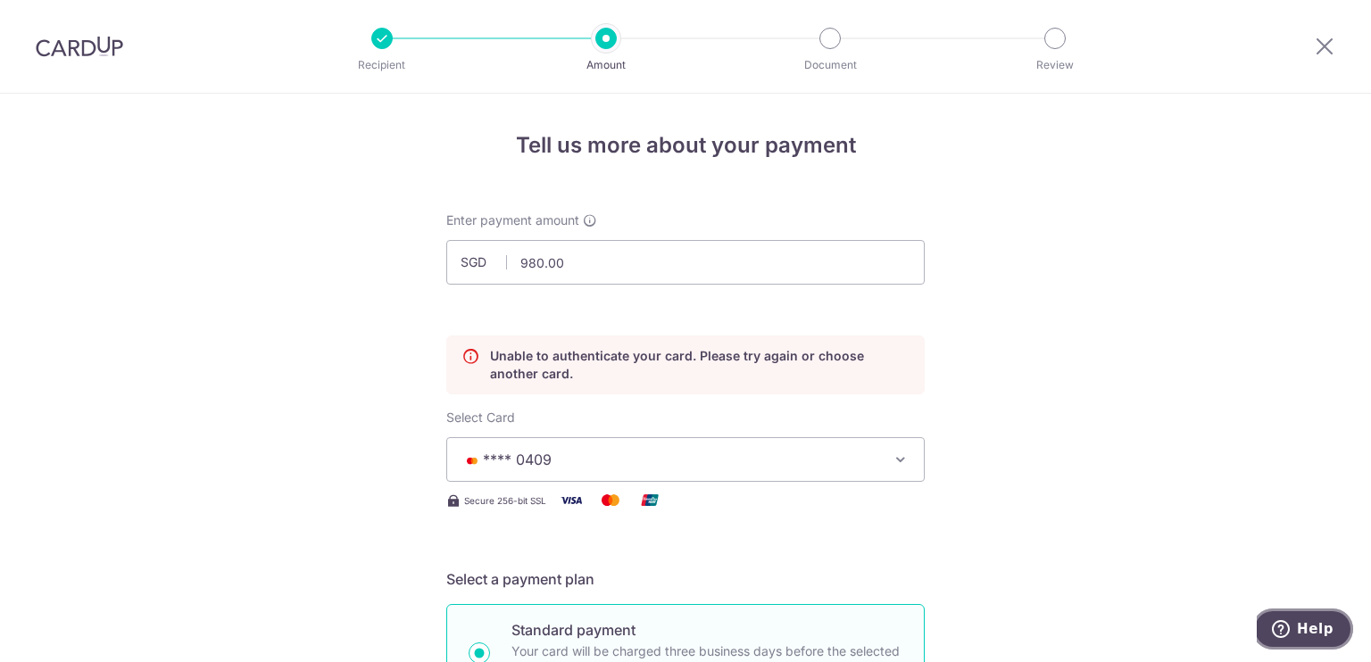
click at [1310, 629] on span "Help" at bounding box center [1315, 629] width 37 height 16
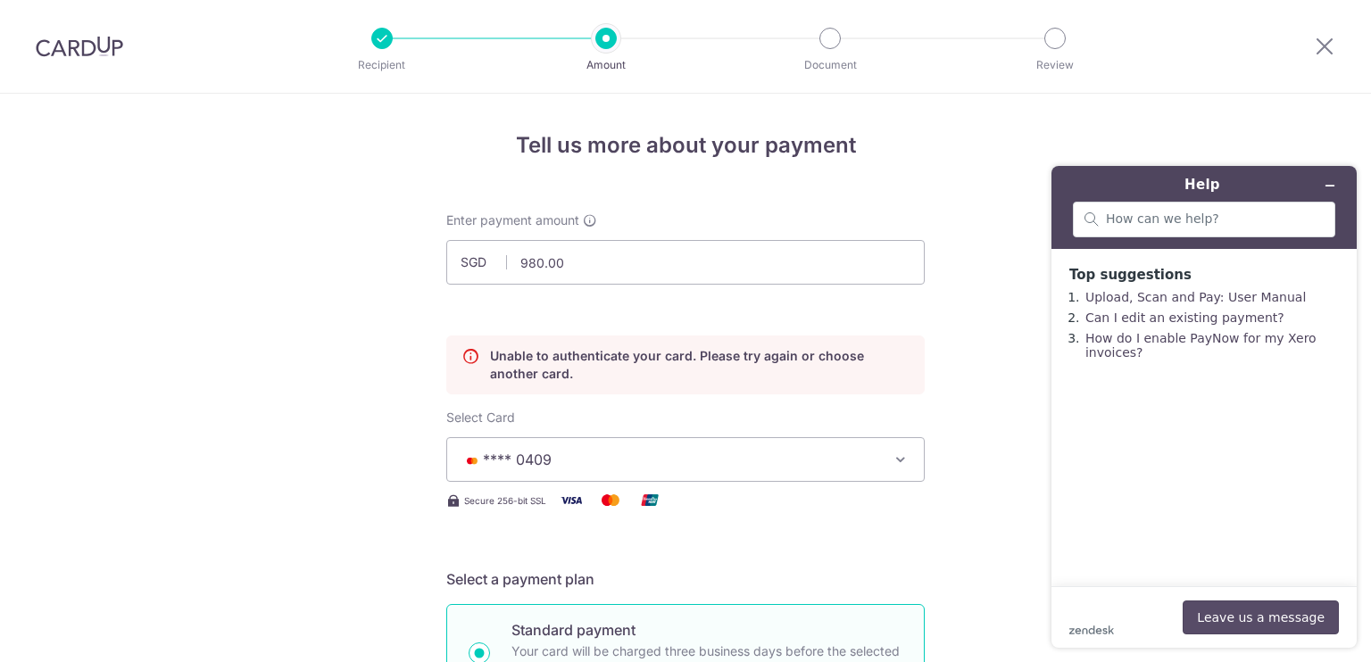
click at [1289, 629] on button "Leave us a message" at bounding box center [1260, 618] width 156 height 34
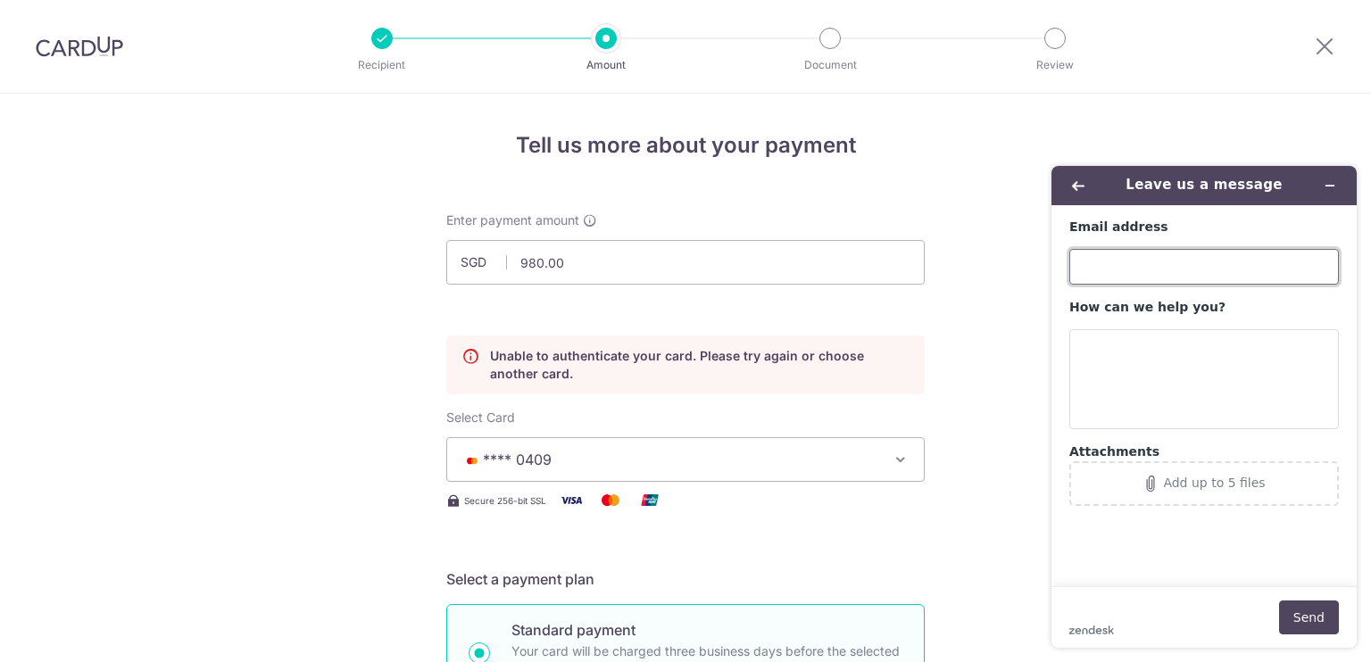
click at [1115, 268] on input "Email address" at bounding box center [1203, 267] width 269 height 36
type input "[EMAIL_ADDRESS][DOMAIN_NAME]"
click at [1097, 351] on textarea "How can we help you?" at bounding box center [1203, 379] width 269 height 100
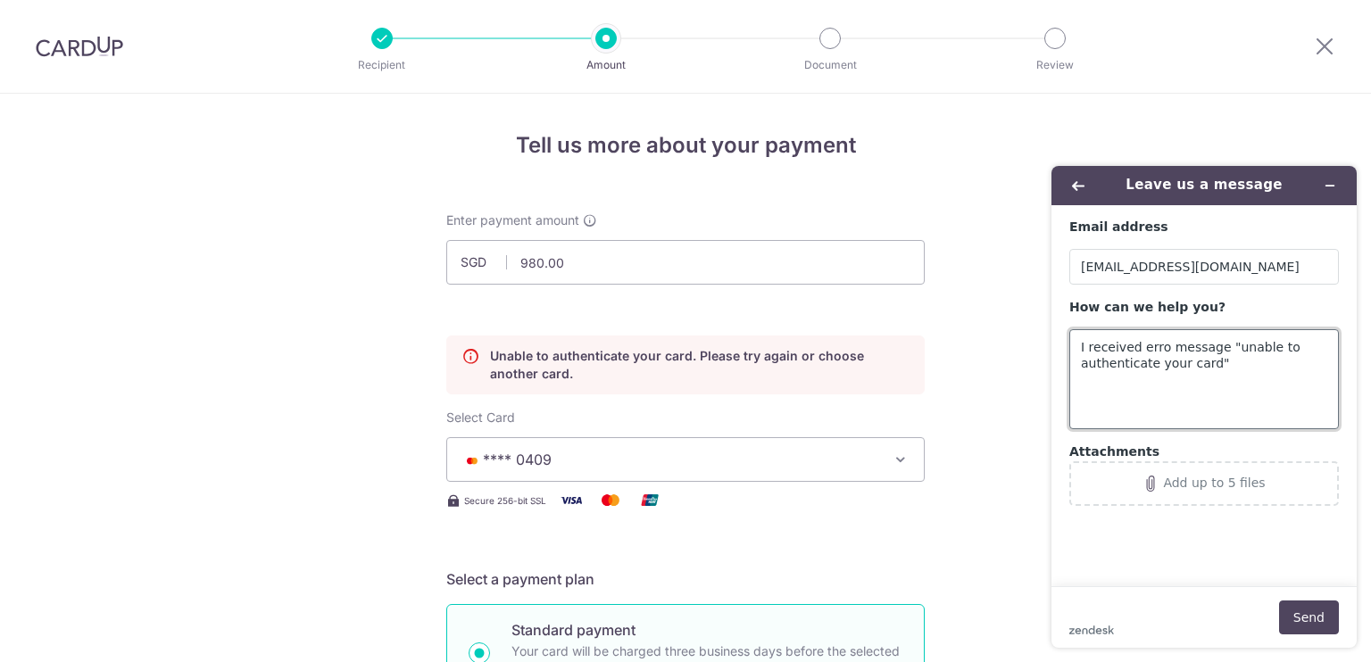
click at [1160, 347] on textarea "I received erro message "unable to authenticate your card"" at bounding box center [1203, 379] width 269 height 100
click at [1256, 369] on textarea "I received error message "unable to authenticate your card"" at bounding box center [1203, 379] width 269 height 100
click at [1207, 362] on textarea "I received error message "unable to authenticate your card". I am using card **…" at bounding box center [1203, 379] width 269 height 100
click at [1188, 404] on textarea "I received error message "unable to authenticate your card" from CardUp. I am u…" at bounding box center [1203, 379] width 269 height 100
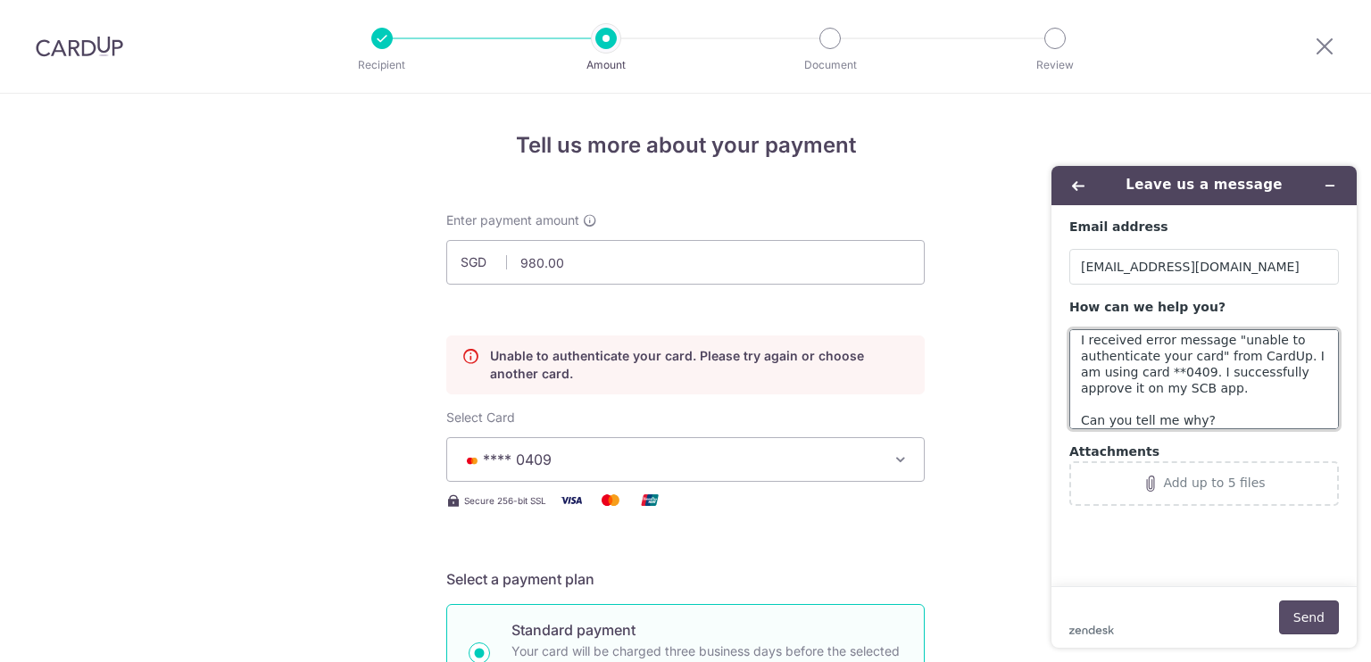
type textarea "I received error message "unable to authenticate your card" from CardUp. I am u…"
click at [1327, 611] on button "Send" at bounding box center [1309, 618] width 60 height 34
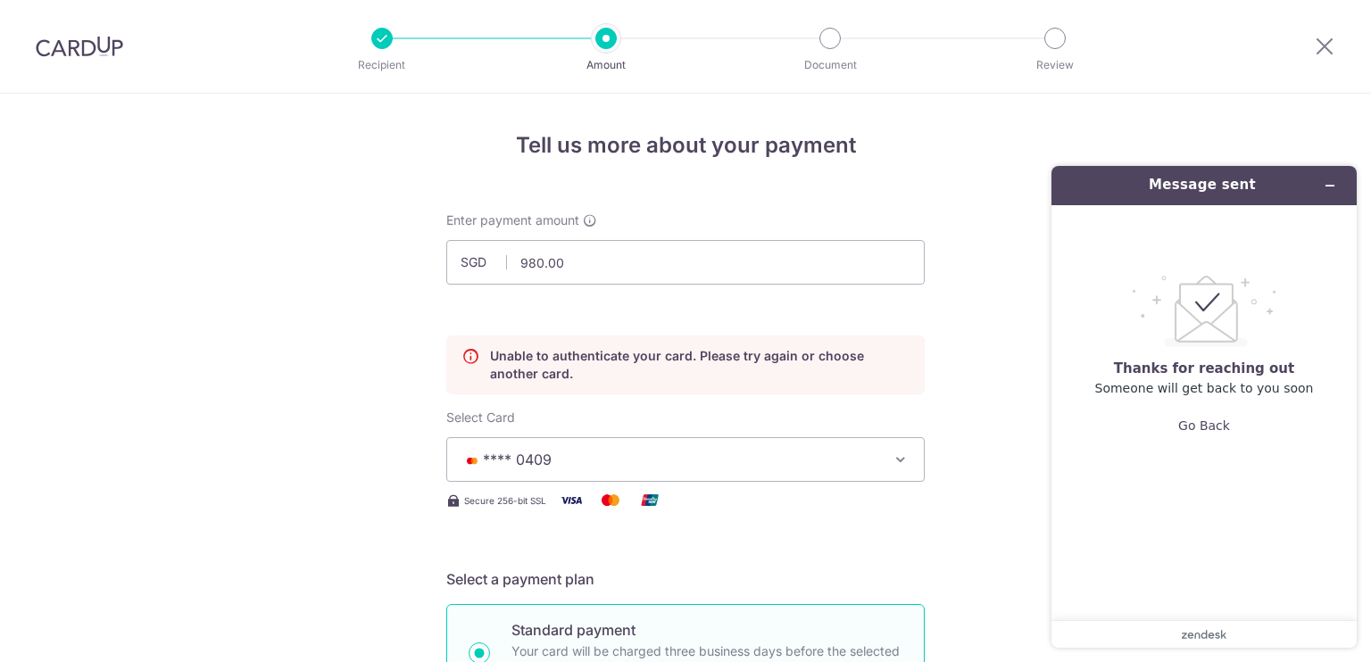
click at [625, 452] on span "**** 0409" at bounding box center [669, 459] width 416 height 21
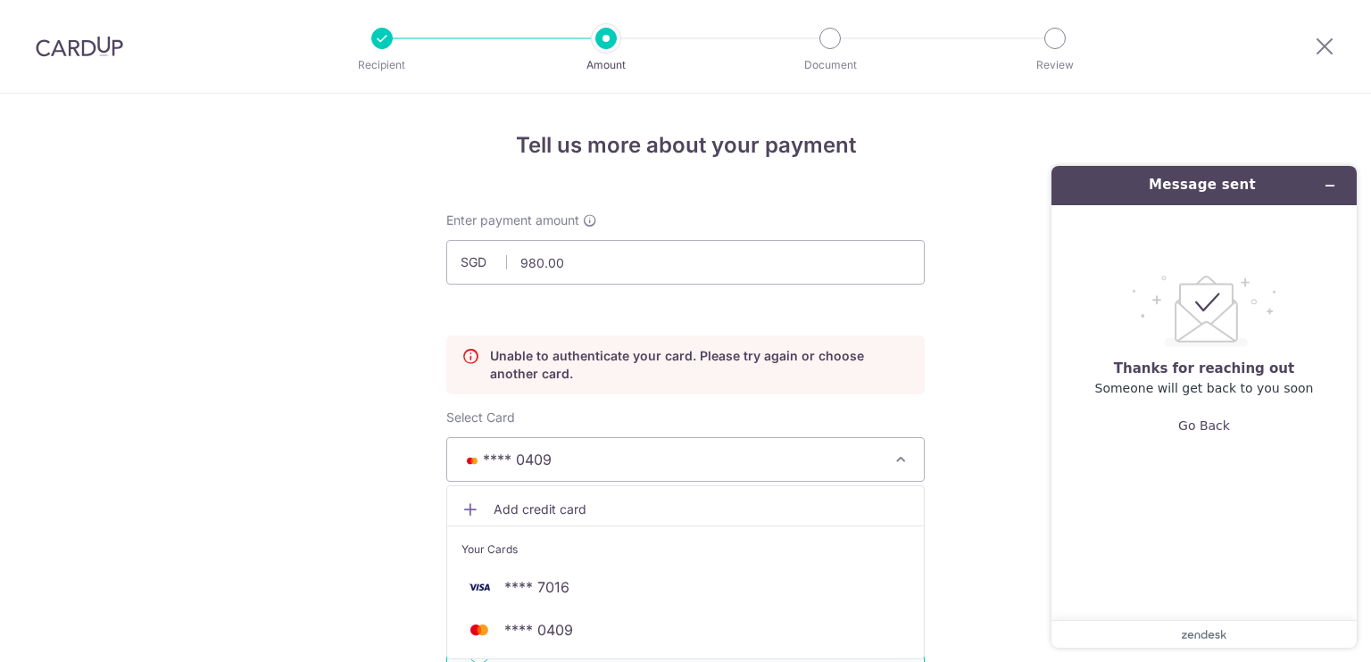
scroll to position [208, 0]
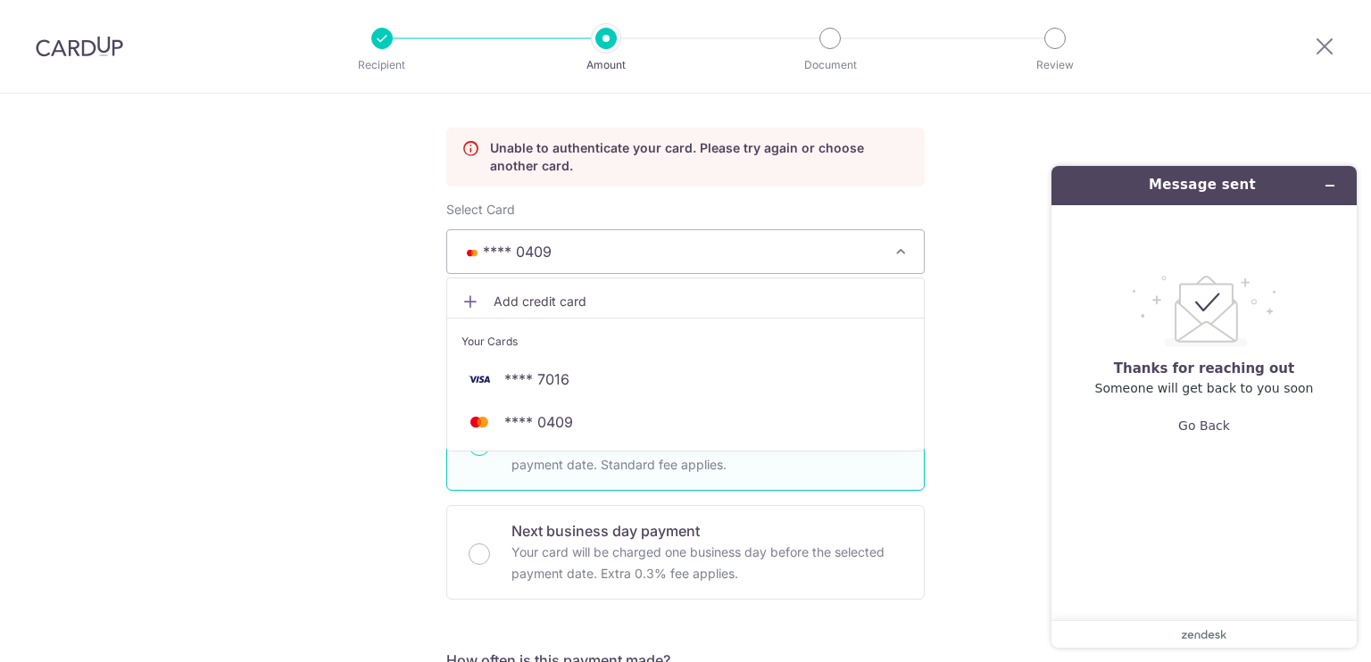
drag, startPoint x: 518, startPoint y: 414, endPoint x: 532, endPoint y: 245, distance: 169.3
click at [532, 245] on span "**** 0409" at bounding box center [517, 252] width 69 height 18
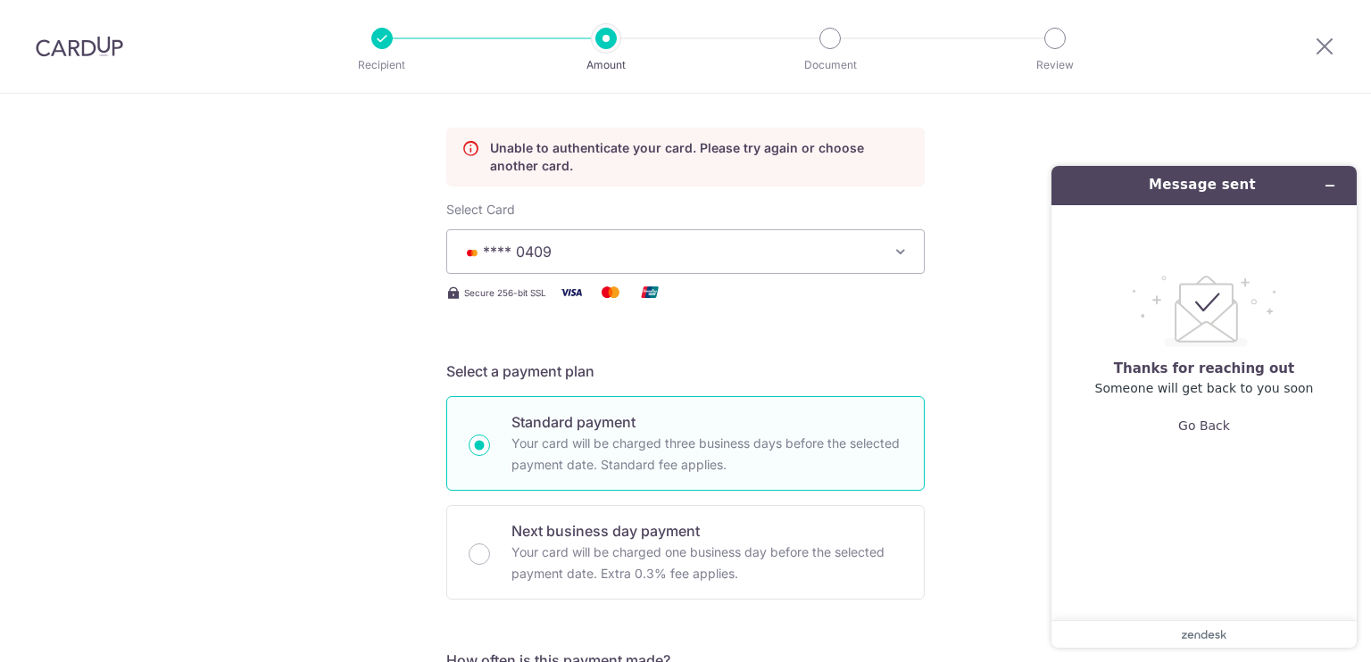
click at [537, 256] on span "**** 0409" at bounding box center [517, 252] width 69 height 18
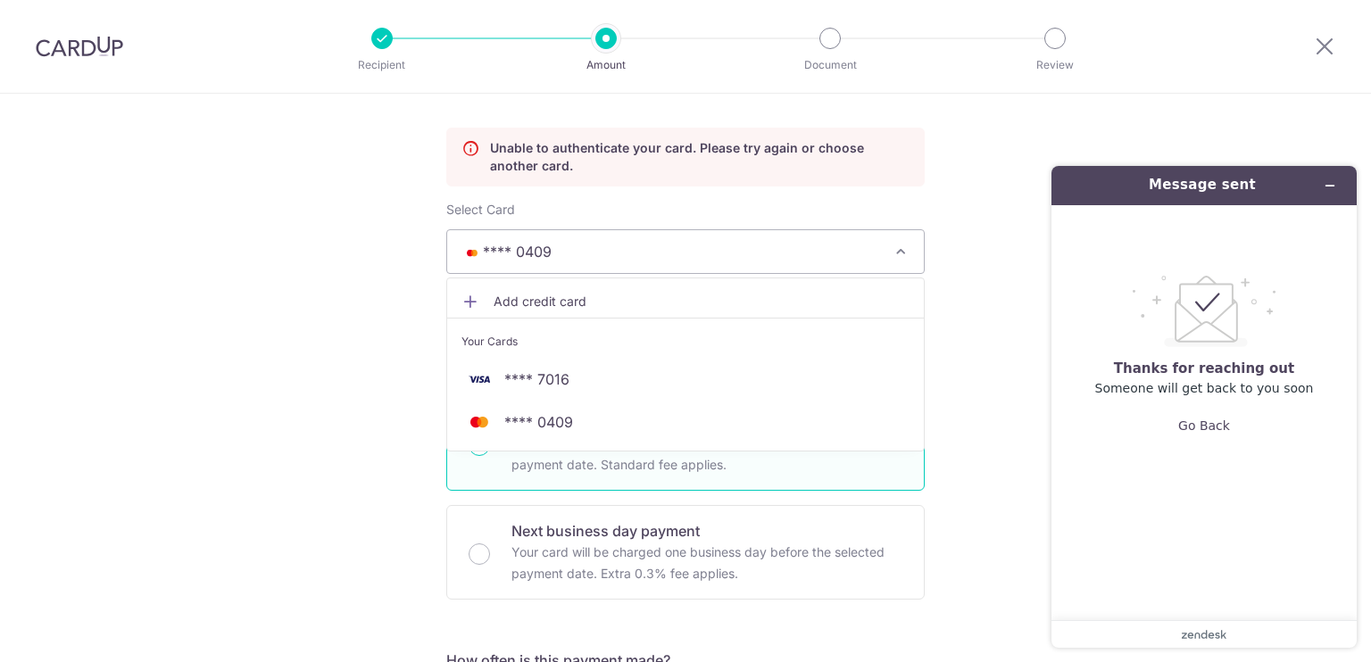
click at [553, 306] on span "Add credit card" at bounding box center [701, 302] width 416 height 18
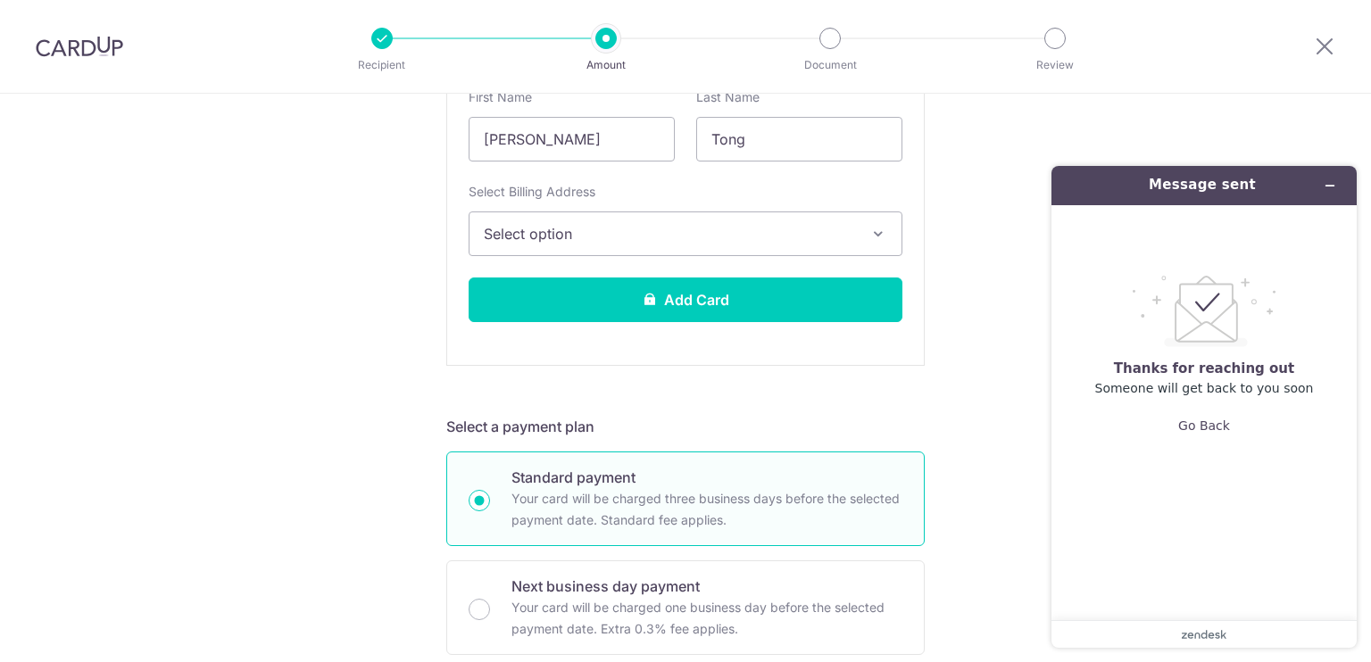
scroll to position [416, 0]
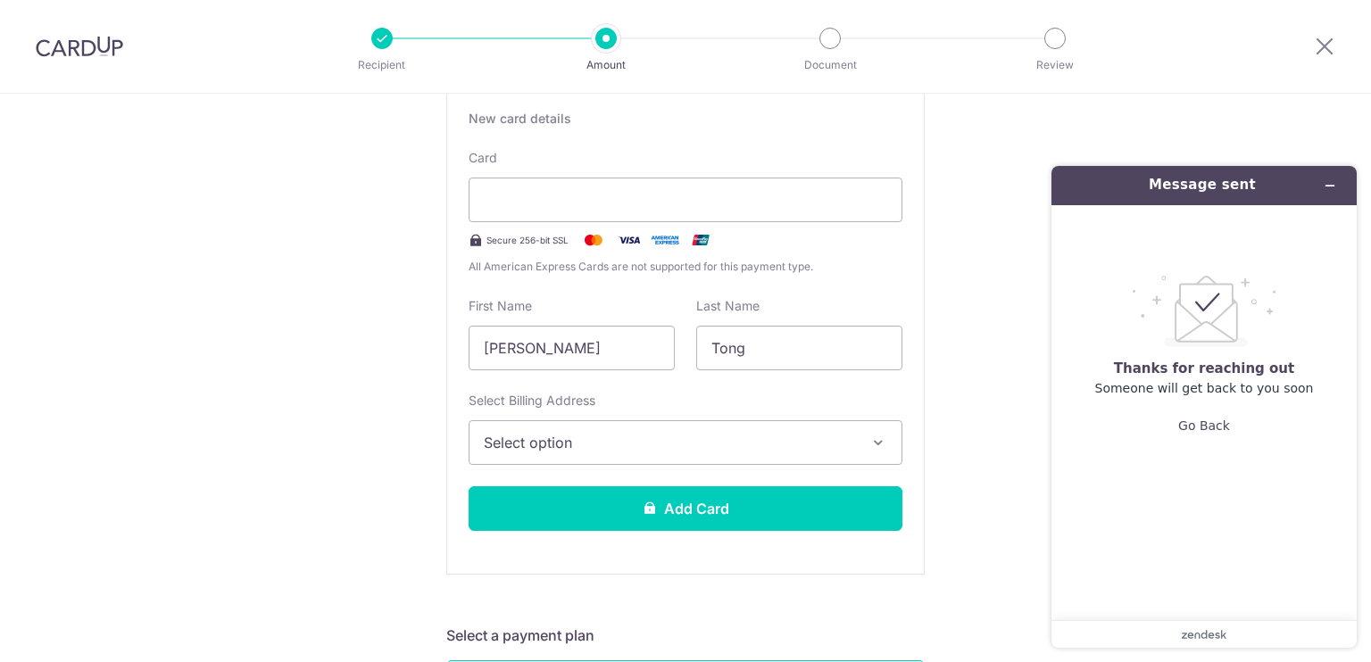
click at [721, 438] on span "Select option" at bounding box center [669, 442] width 371 height 21
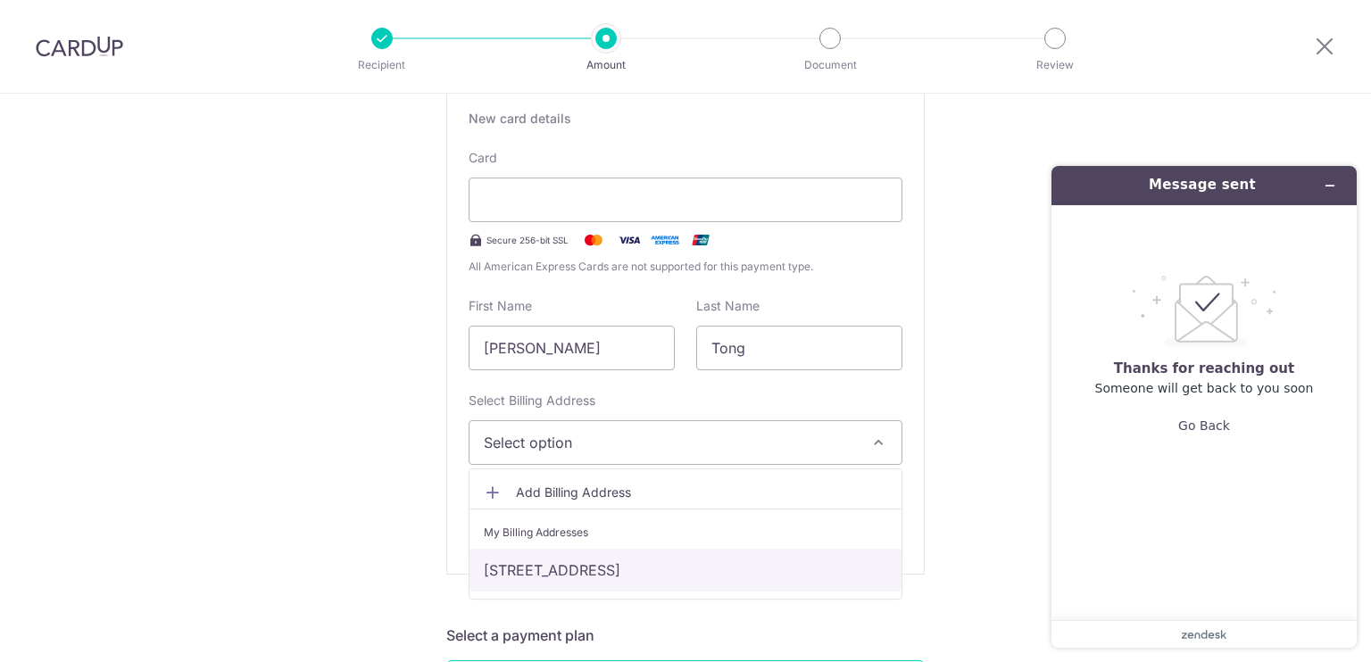
click at [621, 577] on link "[STREET_ADDRESS]" at bounding box center [685, 570] width 432 height 43
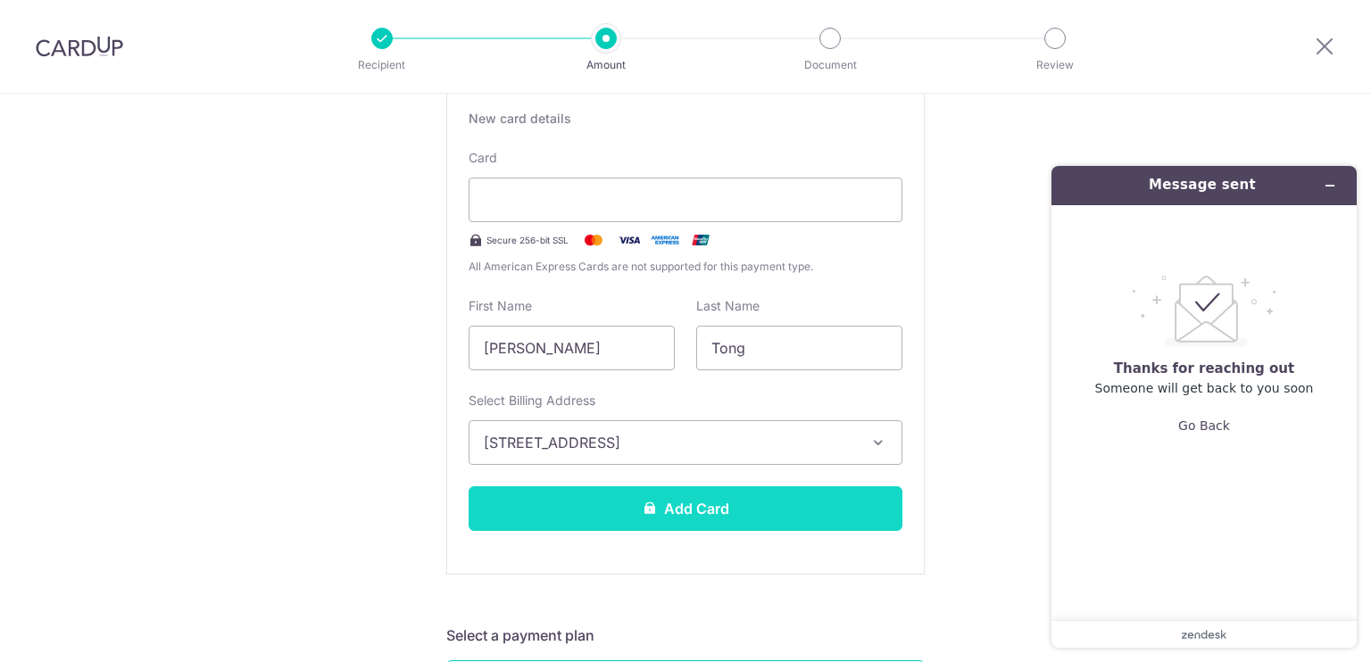
scroll to position [625, 0]
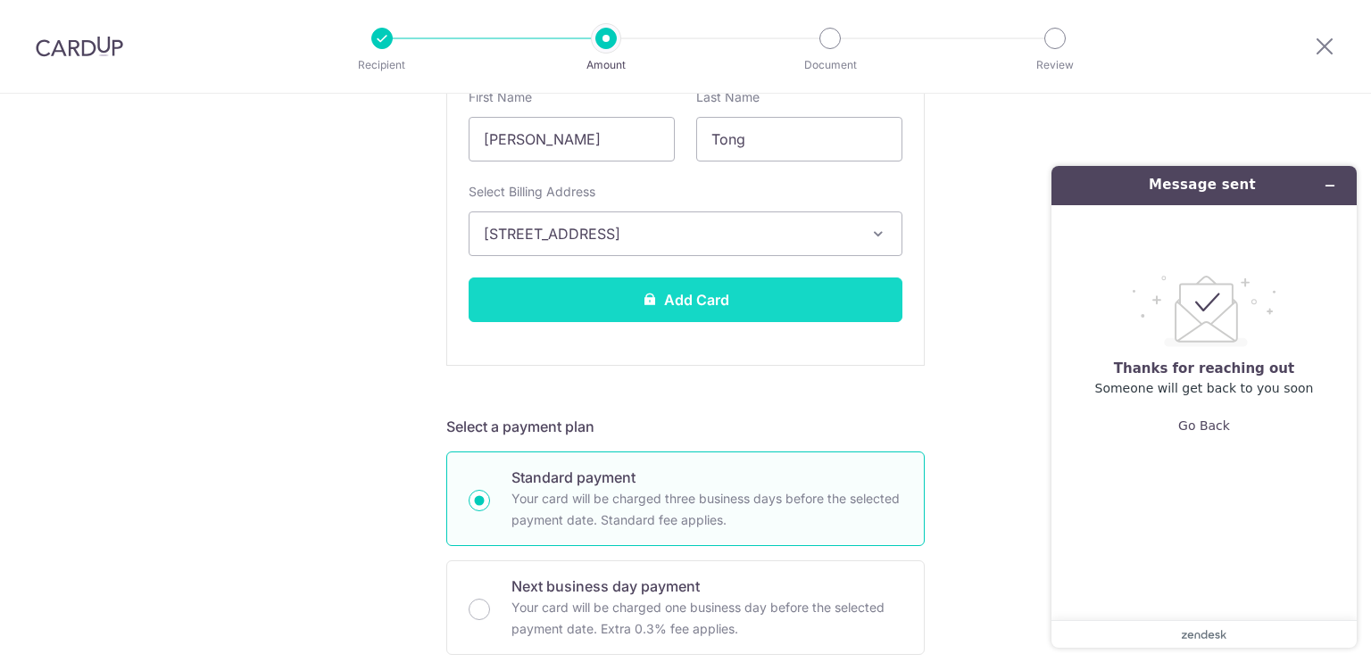
click at [681, 310] on button "Add Card" at bounding box center [685, 300] width 434 height 45
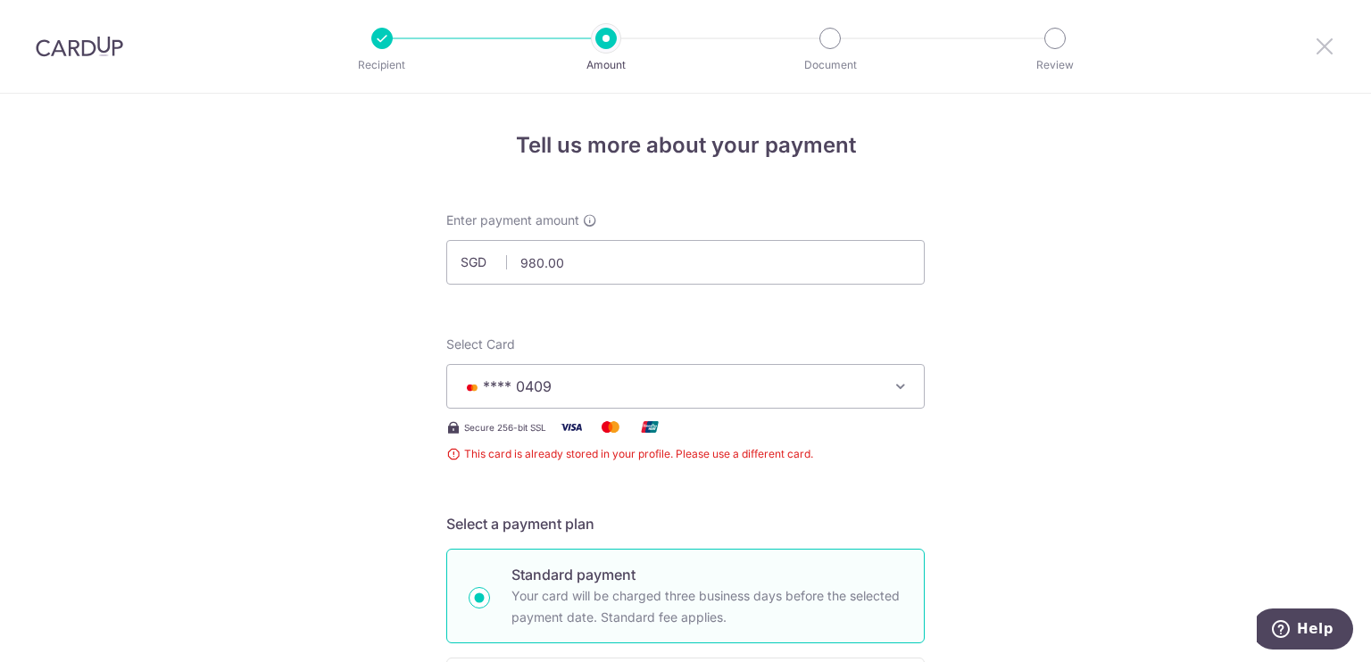
click at [1334, 46] on icon at bounding box center [1323, 46] width 21 height 22
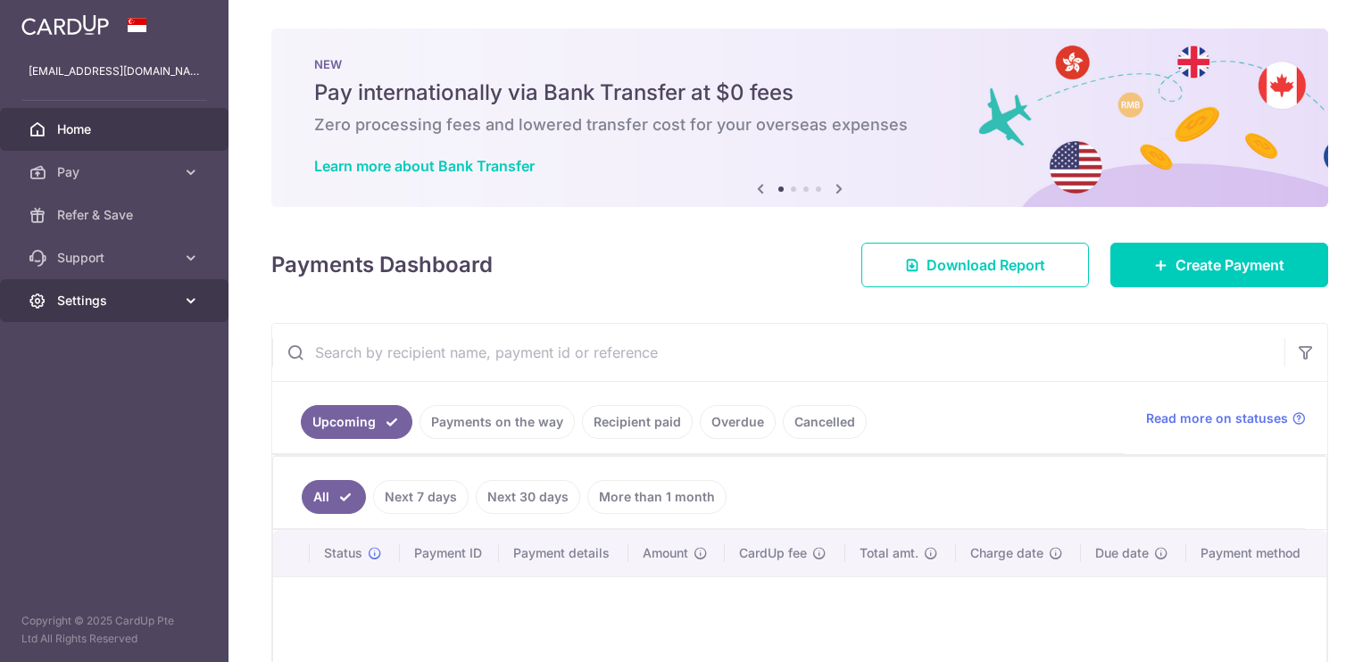
click at [97, 302] on span "Settings" at bounding box center [116, 301] width 118 height 18
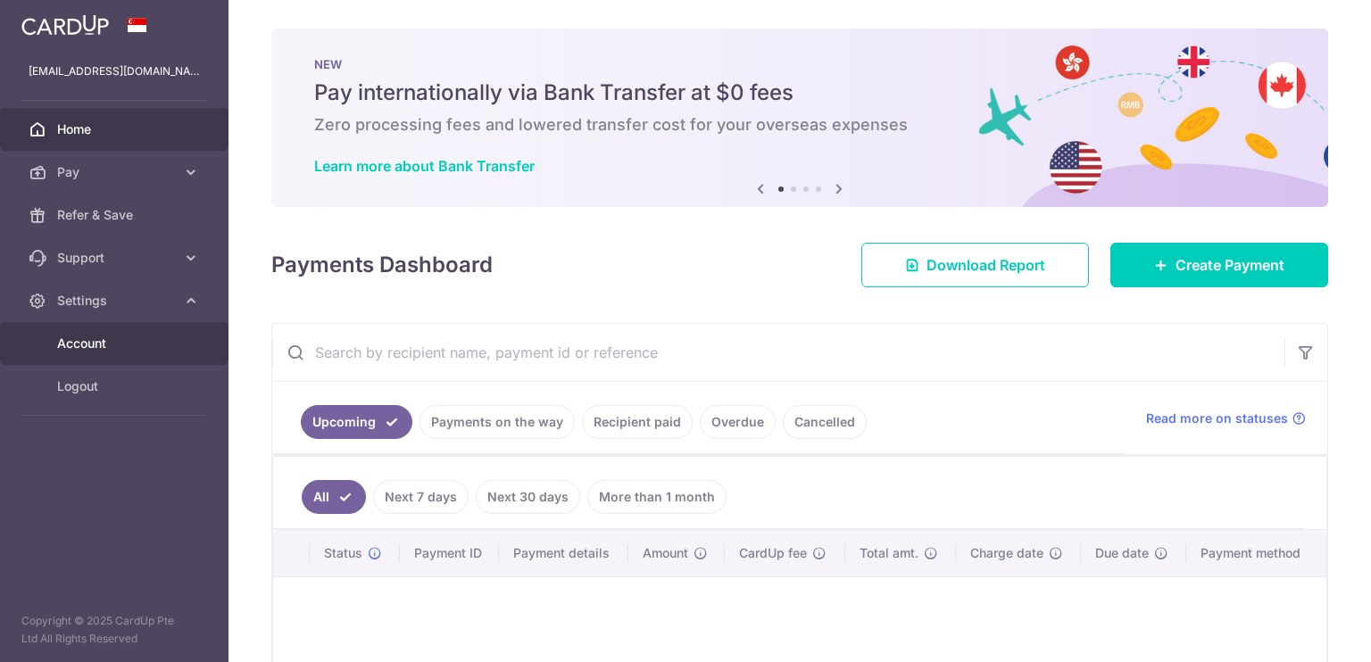
click at [107, 349] on span "Account" at bounding box center [116, 344] width 118 height 18
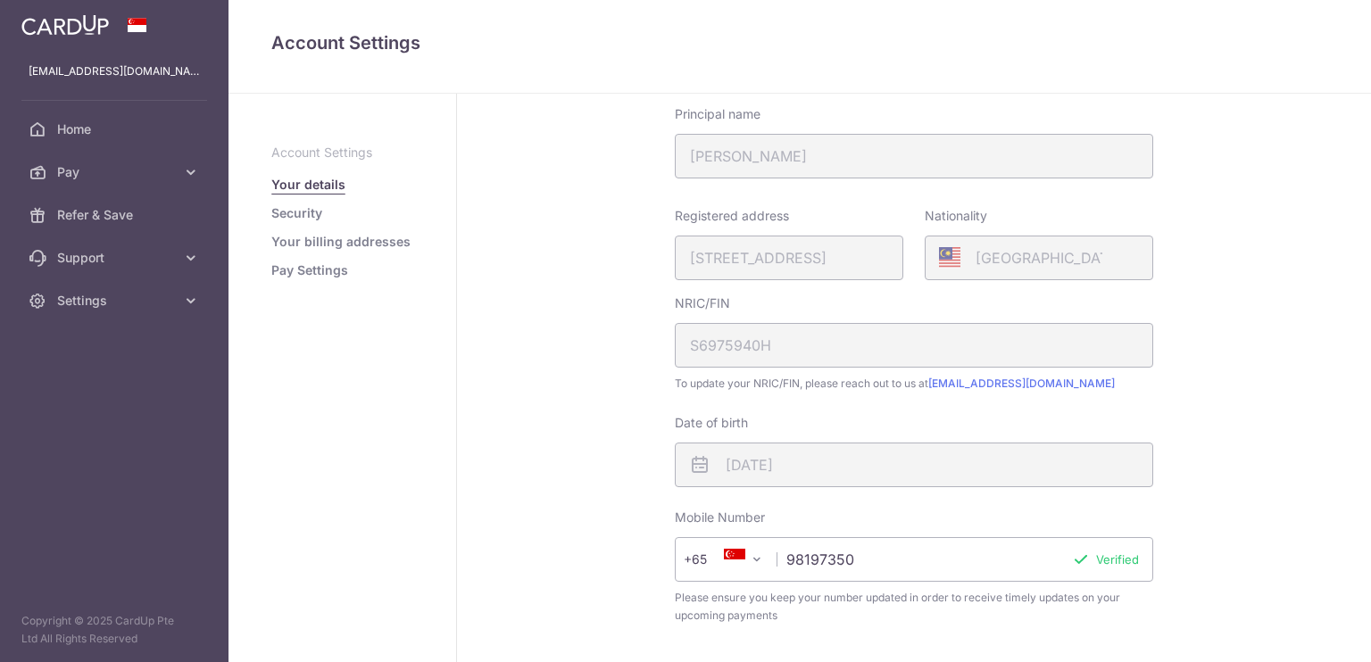
scroll to position [482, 0]
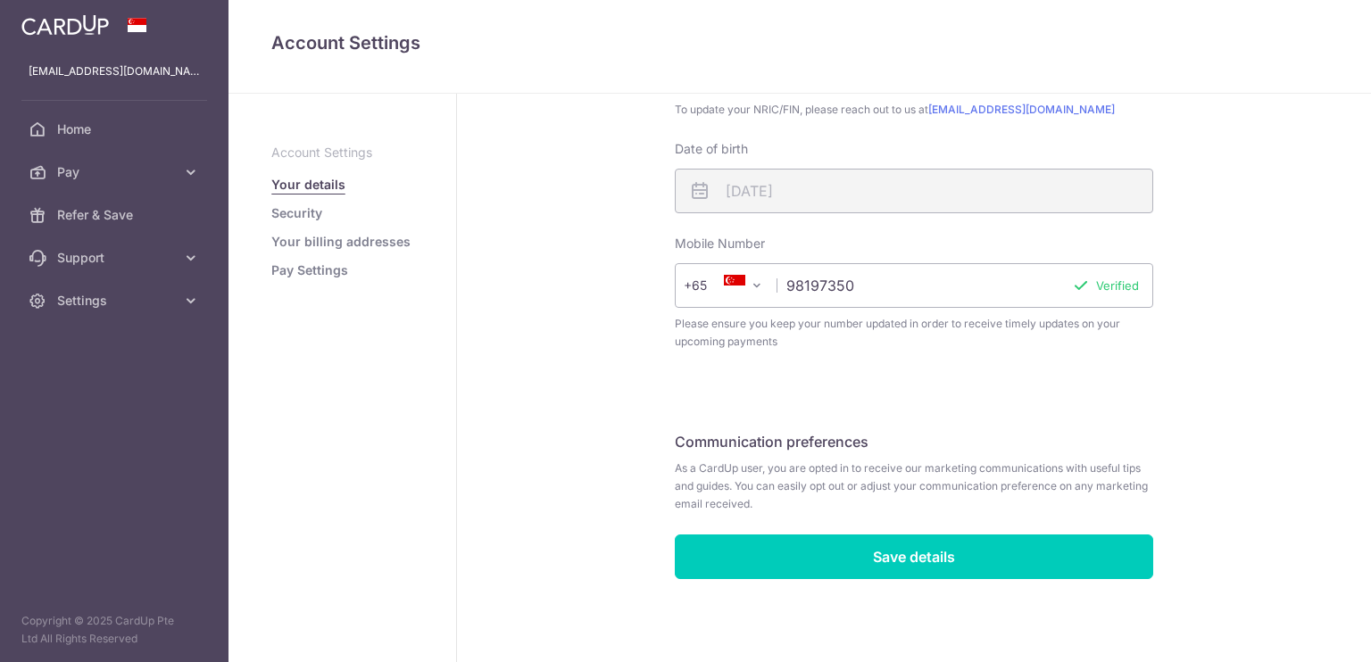
click at [332, 268] on link "Pay Settings" at bounding box center [309, 270] width 77 height 18
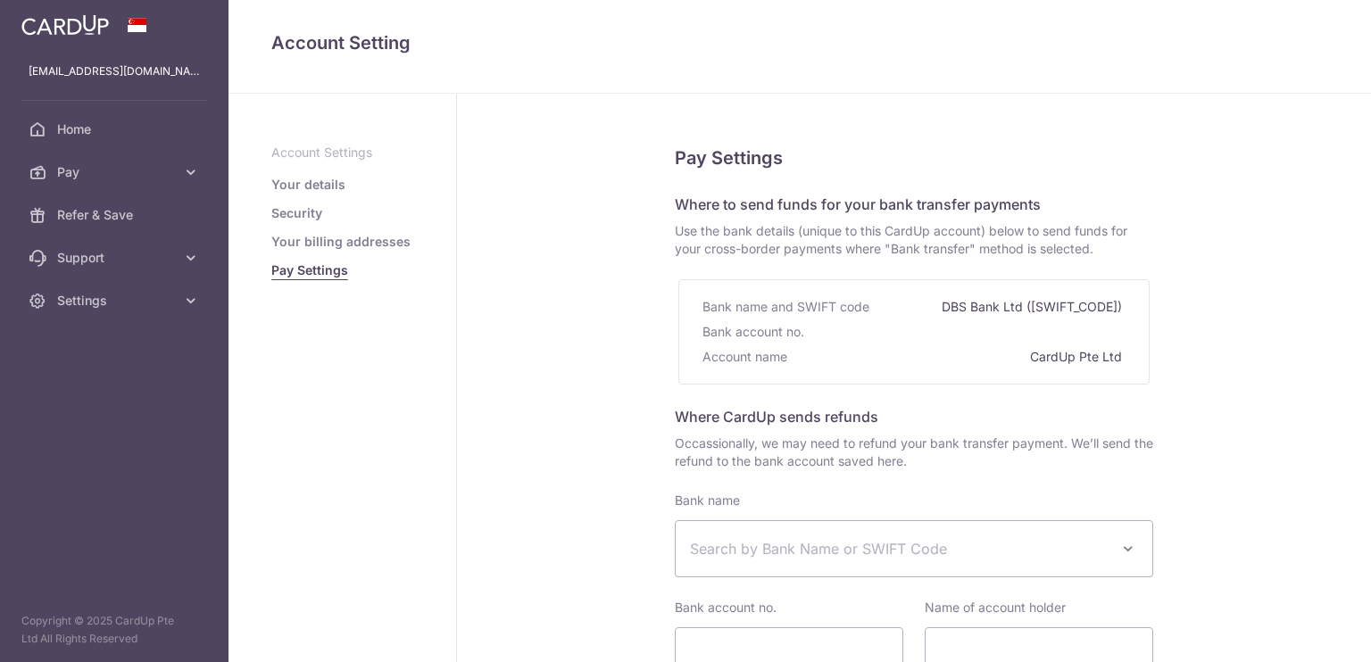
select select
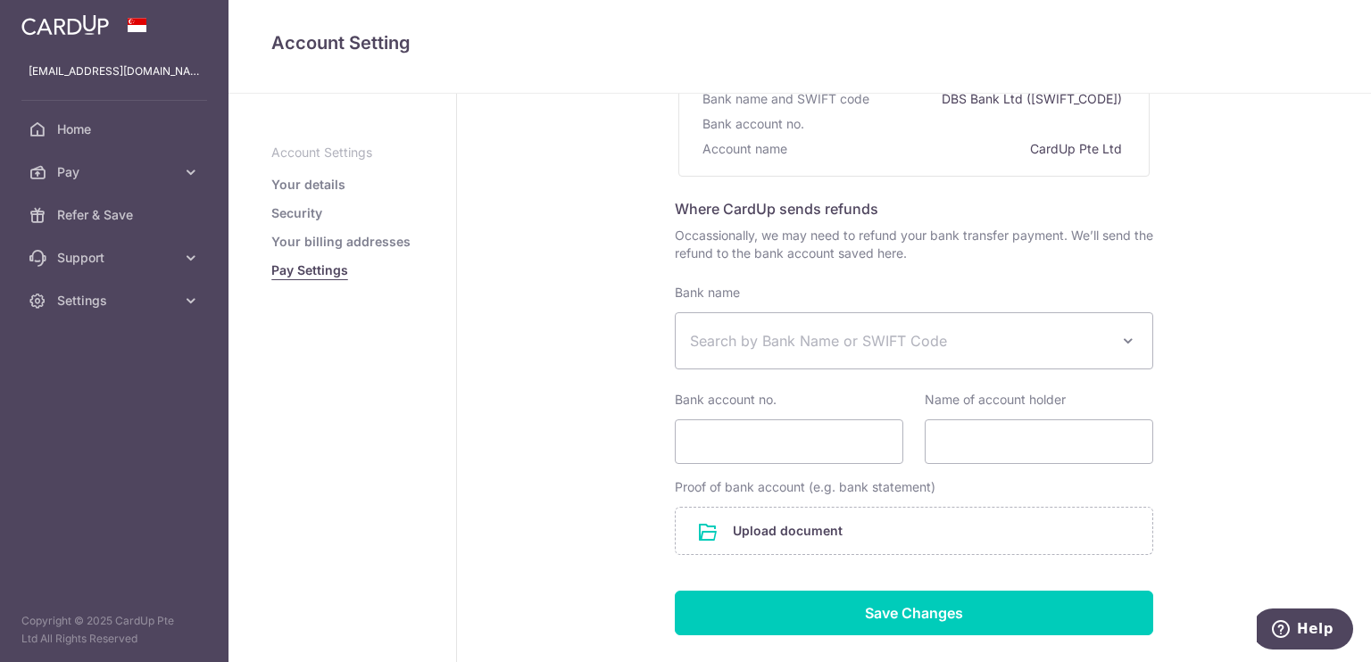
scroll to position [313, 0]
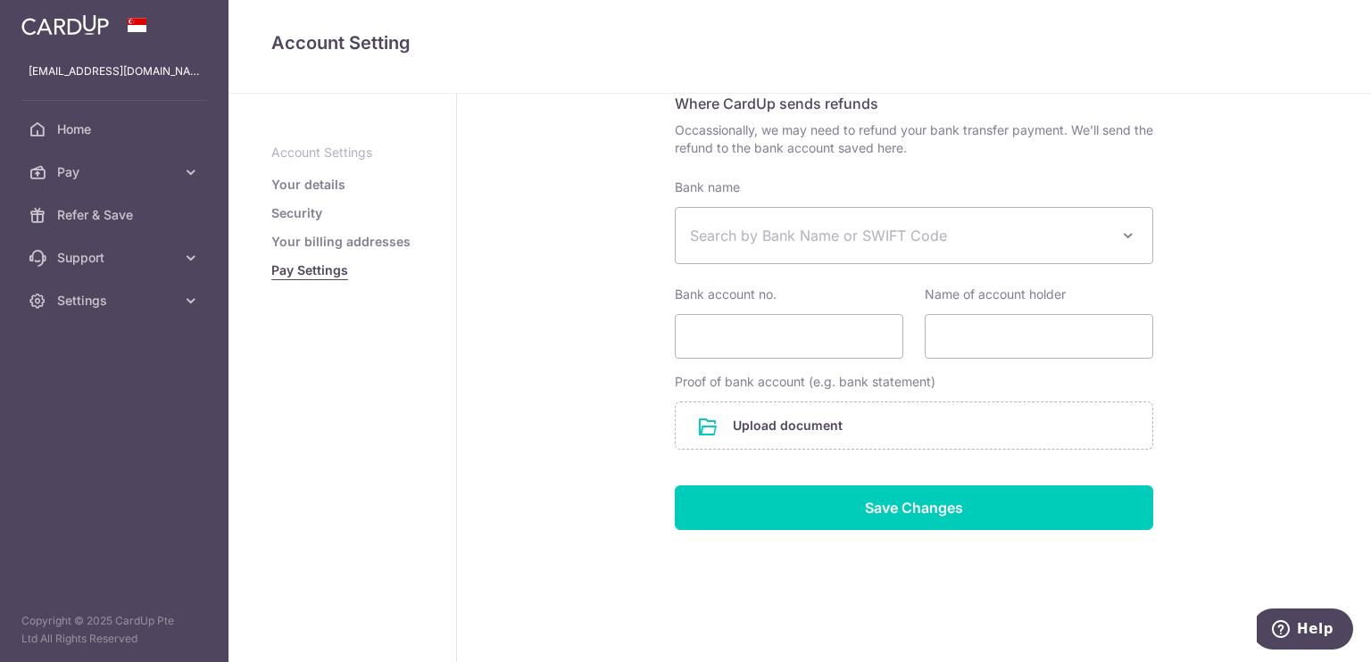
click at [336, 240] on link "Your billing addresses" at bounding box center [340, 242] width 139 height 18
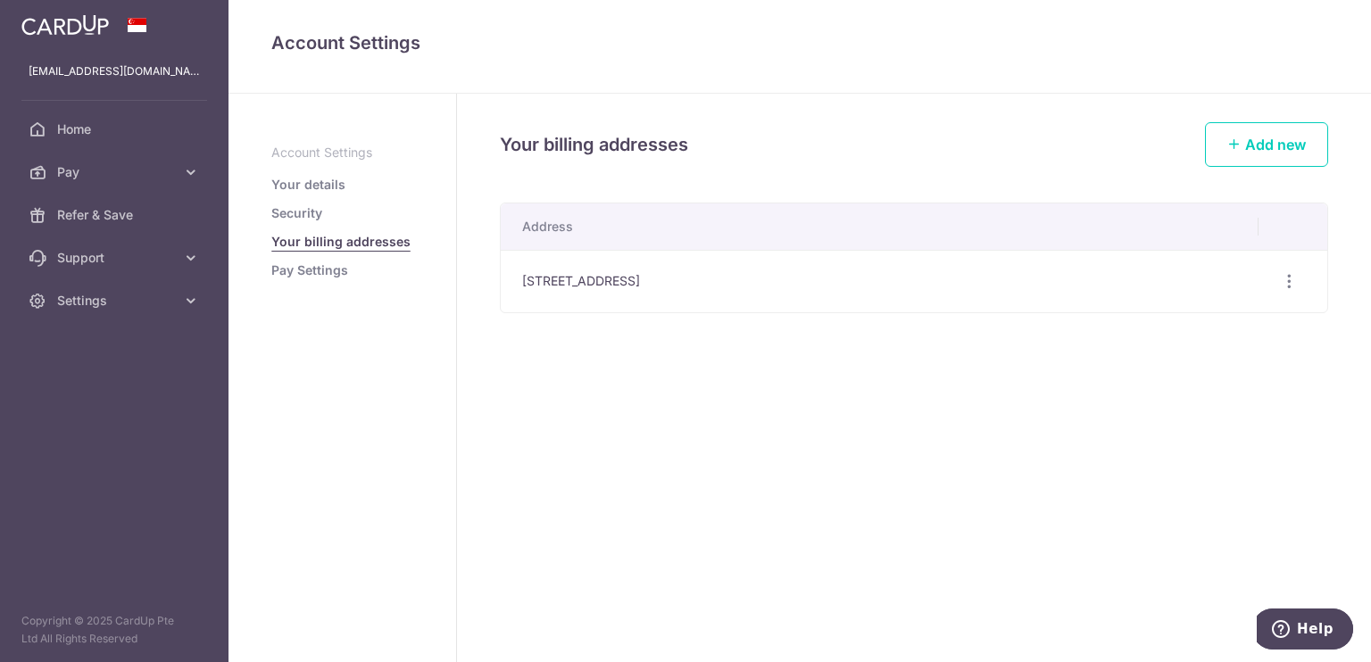
click at [311, 220] on link "Security" at bounding box center [296, 213] width 51 height 18
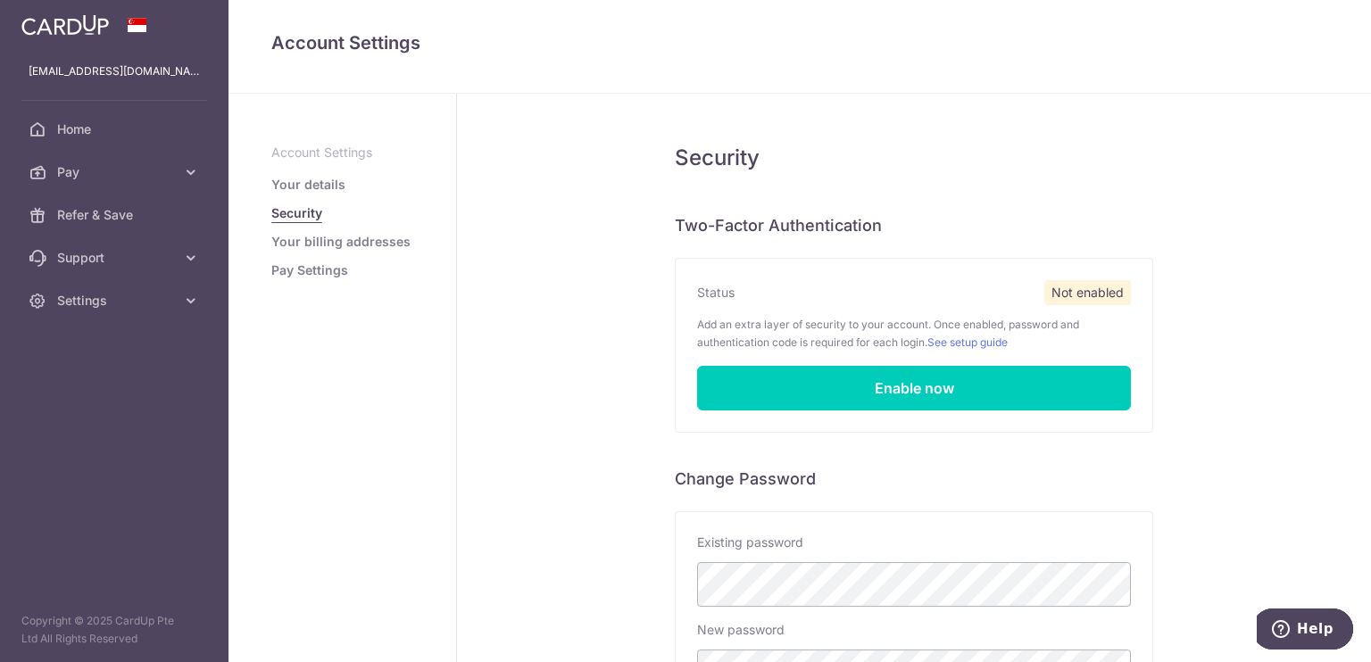
click at [298, 185] on link "Your details" at bounding box center [308, 185] width 74 height 18
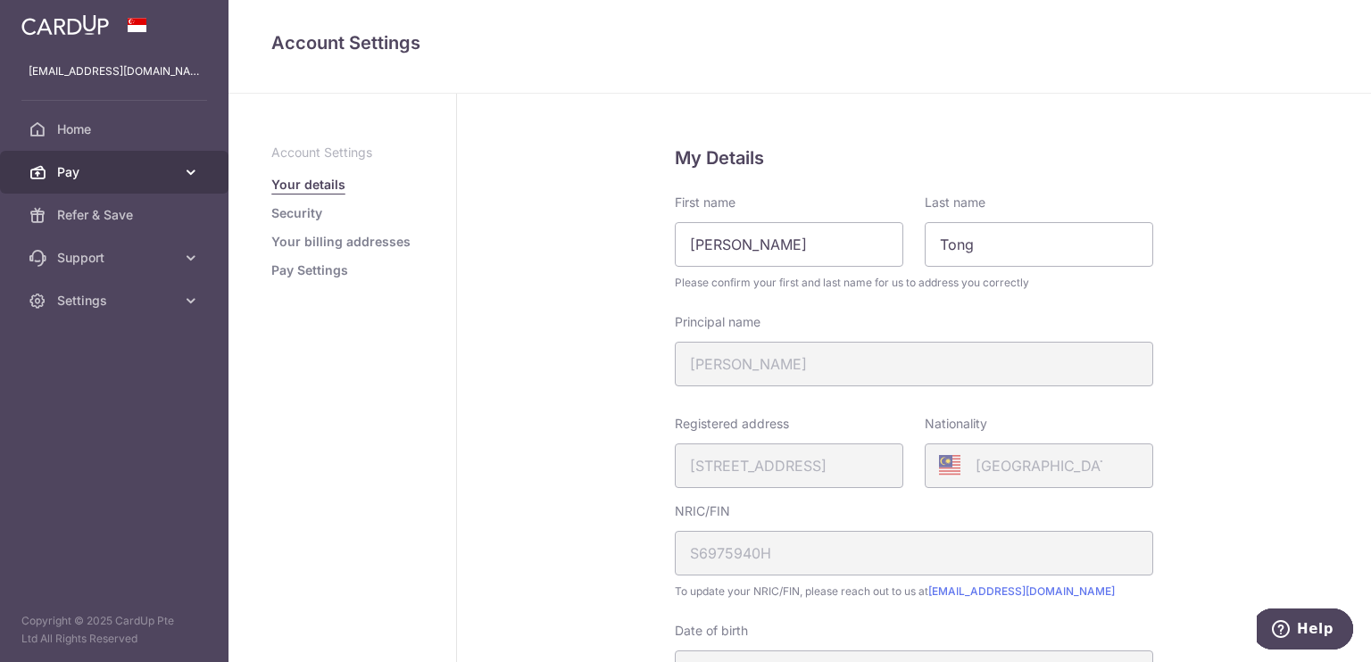
click at [196, 172] on icon at bounding box center [191, 172] width 18 height 18
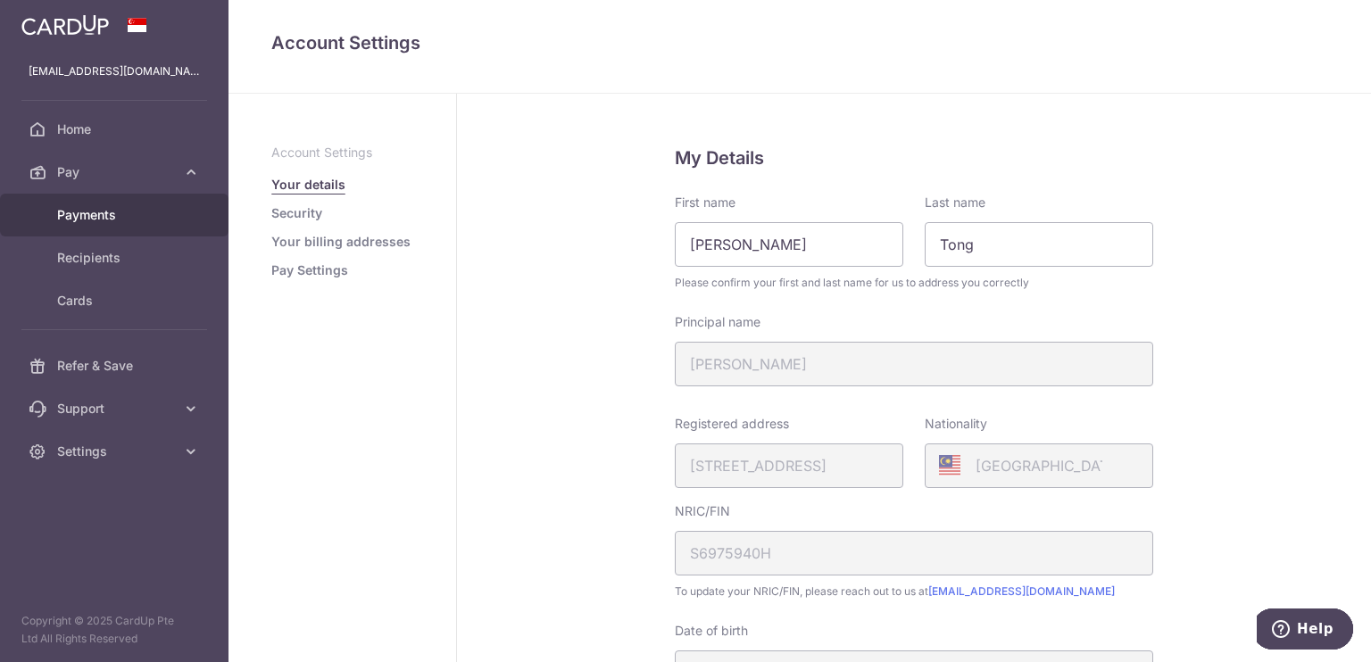
click at [71, 204] on link "Payments" at bounding box center [114, 215] width 228 height 43
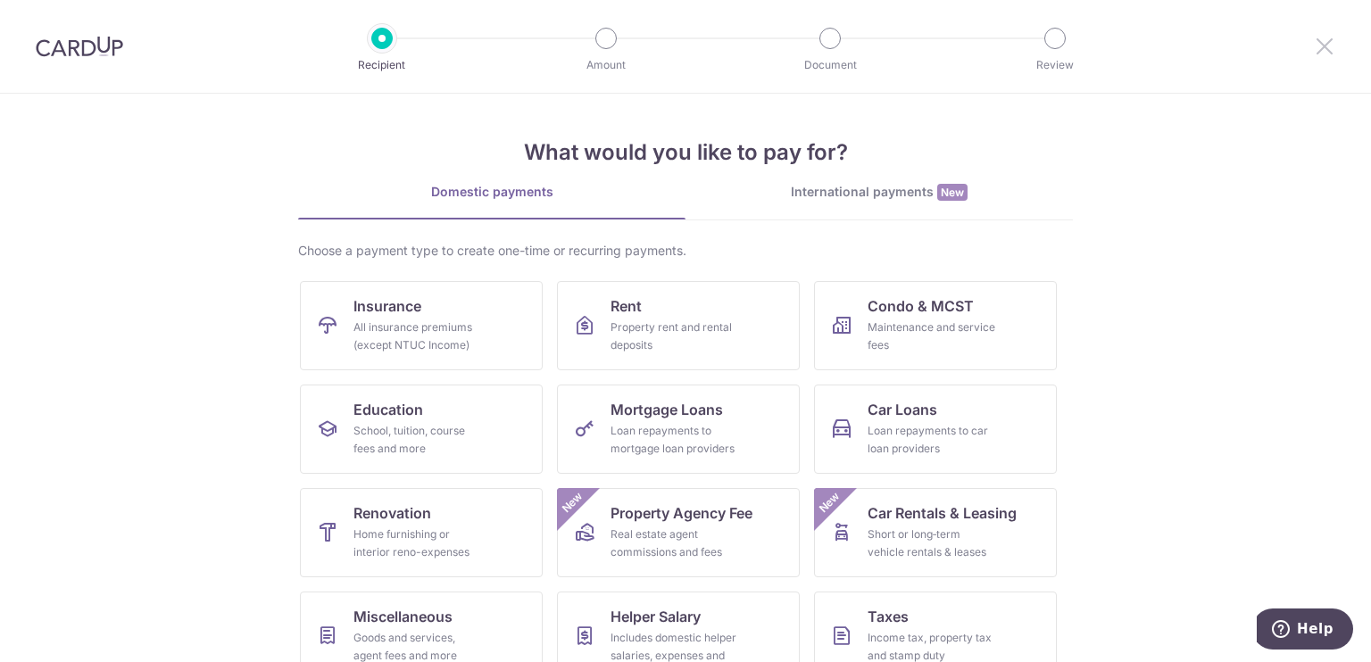
click at [1329, 50] on icon at bounding box center [1323, 46] width 21 height 22
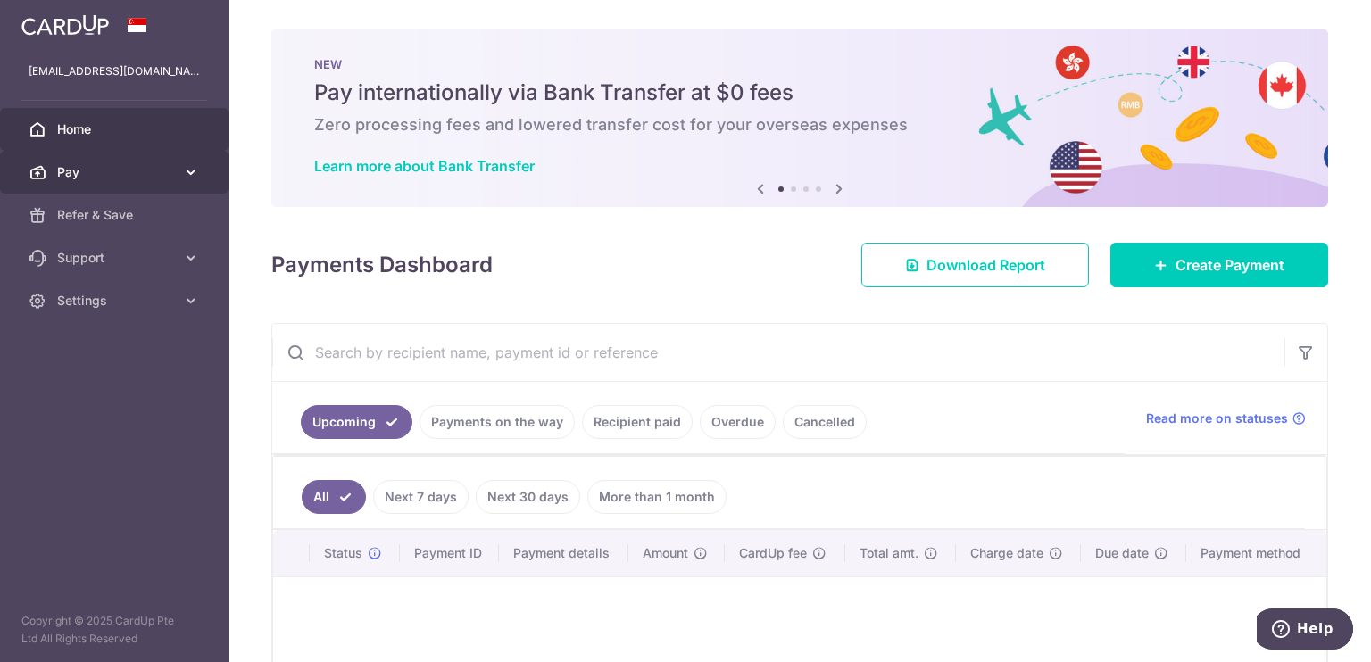
click at [176, 177] on link "Pay" at bounding box center [114, 172] width 228 height 43
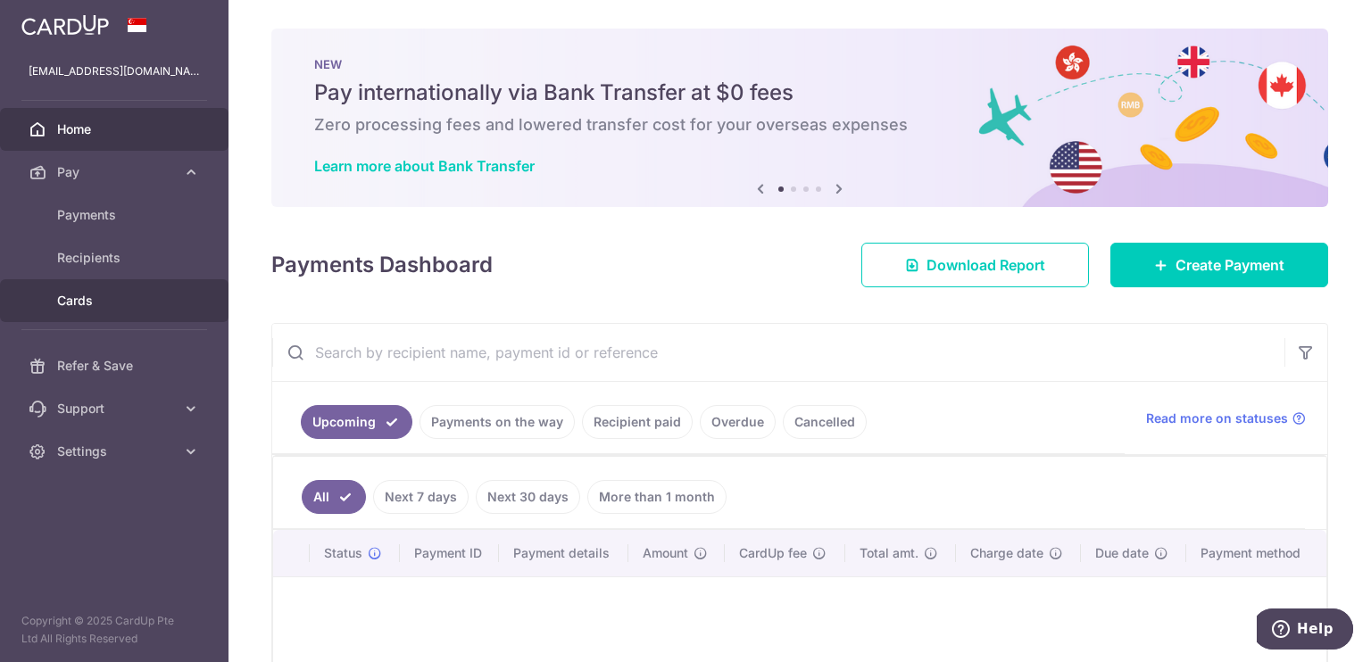
click at [80, 304] on span "Cards" at bounding box center [116, 301] width 118 height 18
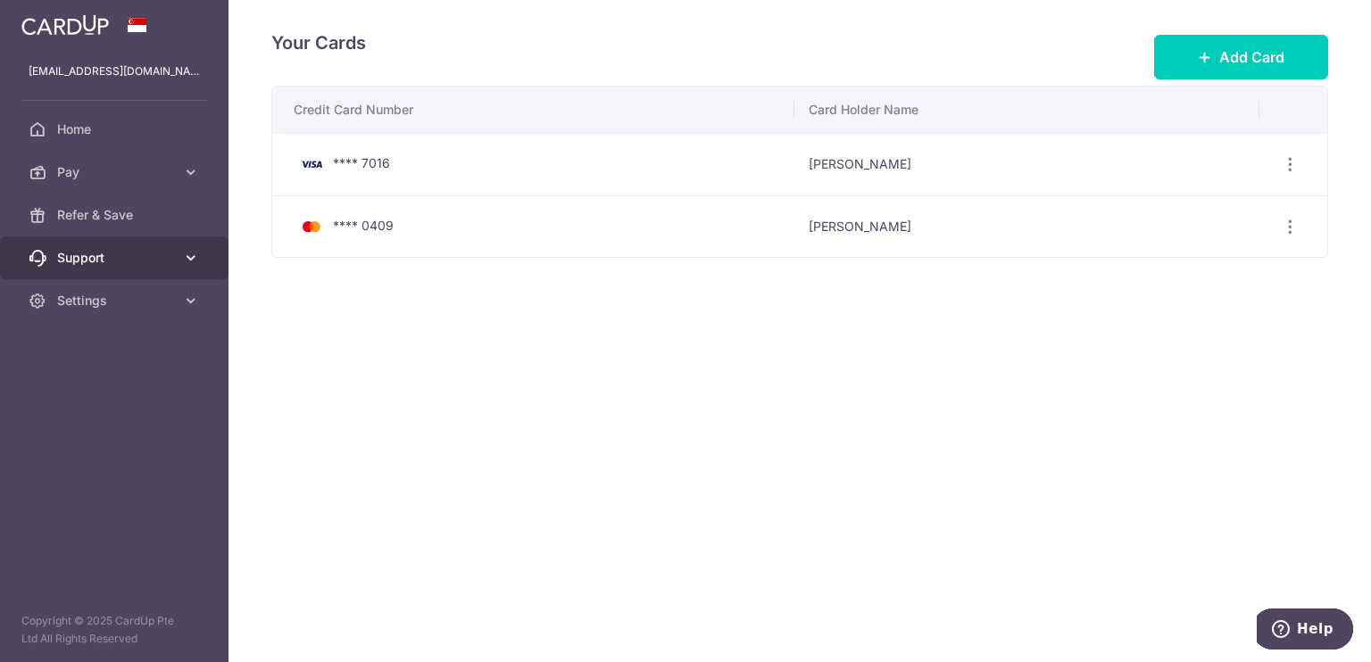
click at [183, 260] on icon at bounding box center [191, 258] width 18 height 18
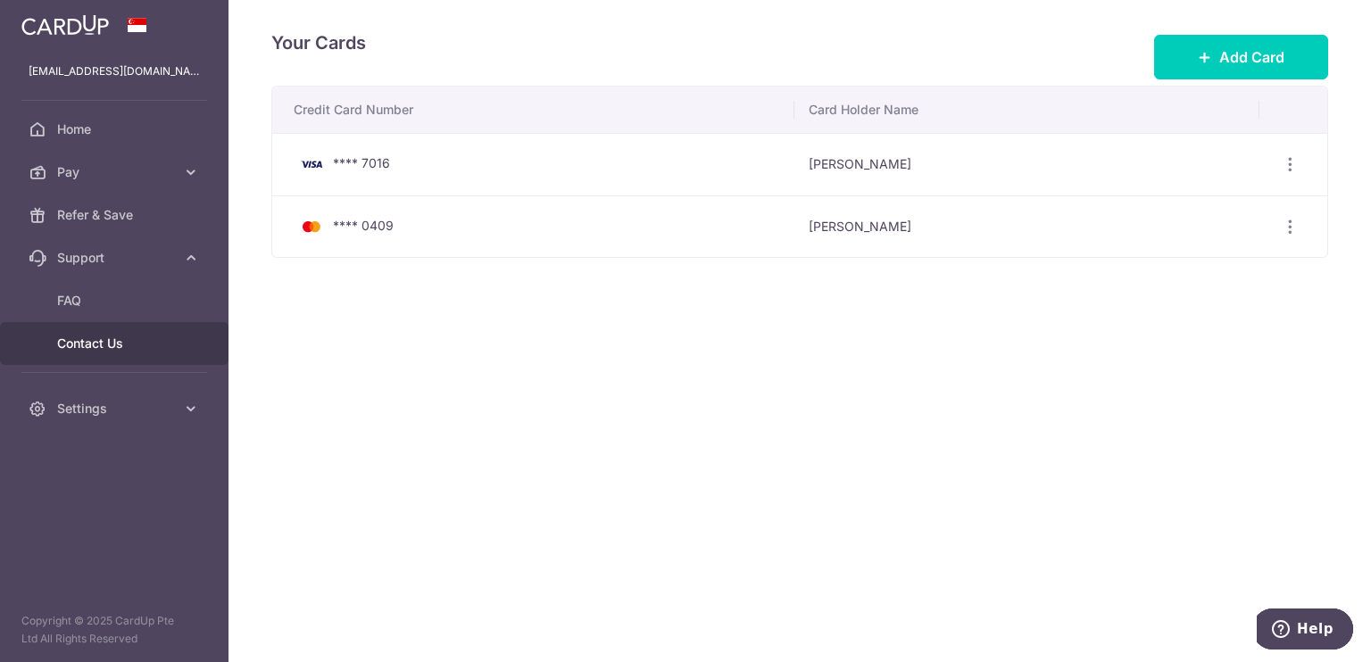
click at [108, 332] on link "Contact Us" at bounding box center [114, 343] width 228 height 43
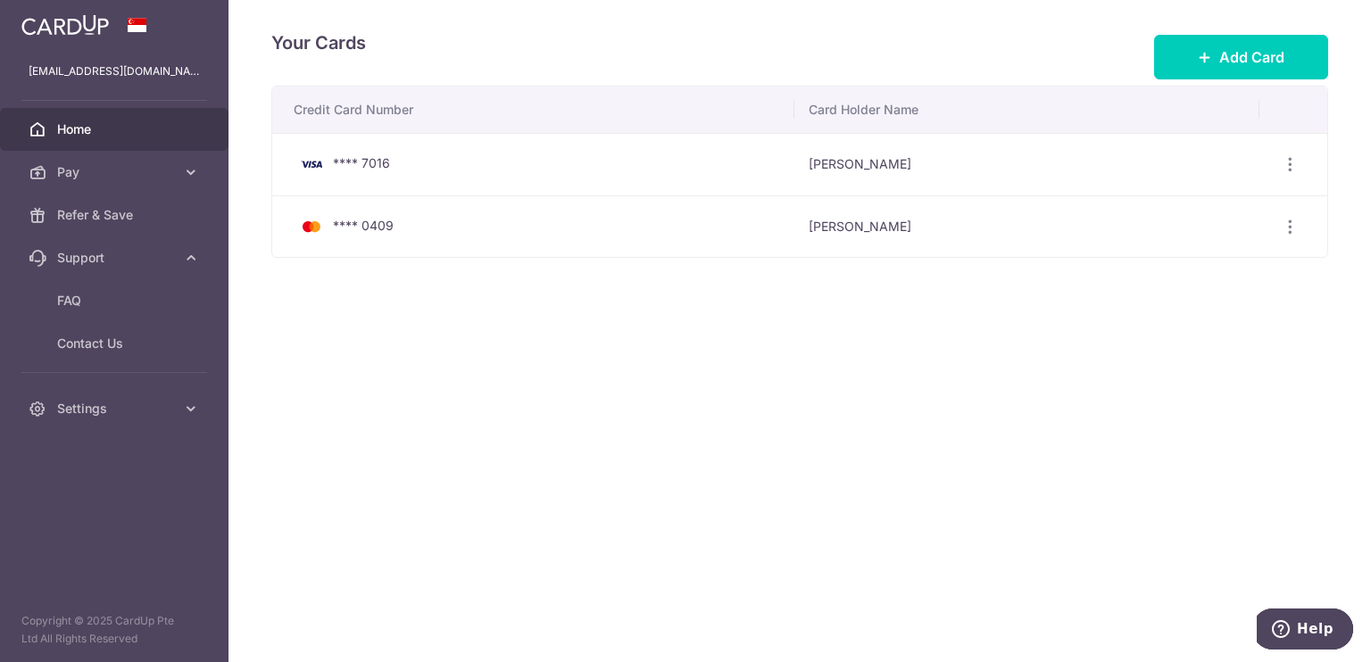
click at [121, 124] on span "Home" at bounding box center [116, 129] width 118 height 18
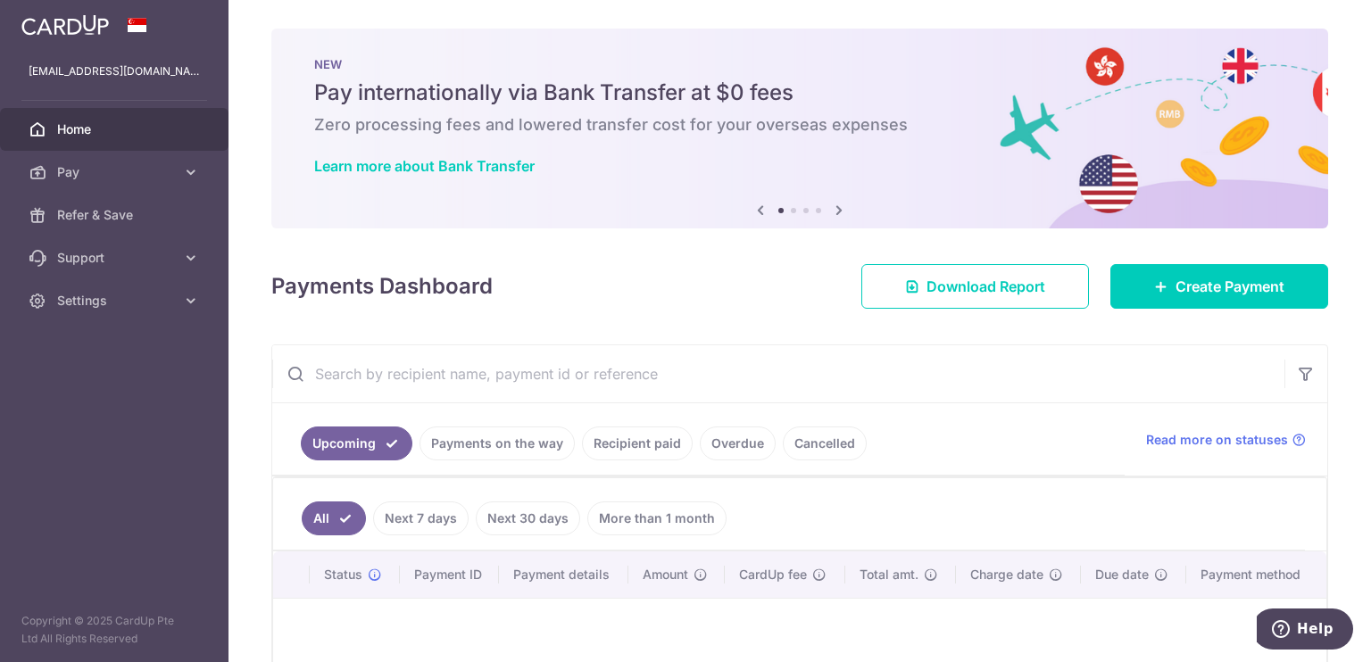
scroll to position [206, 0]
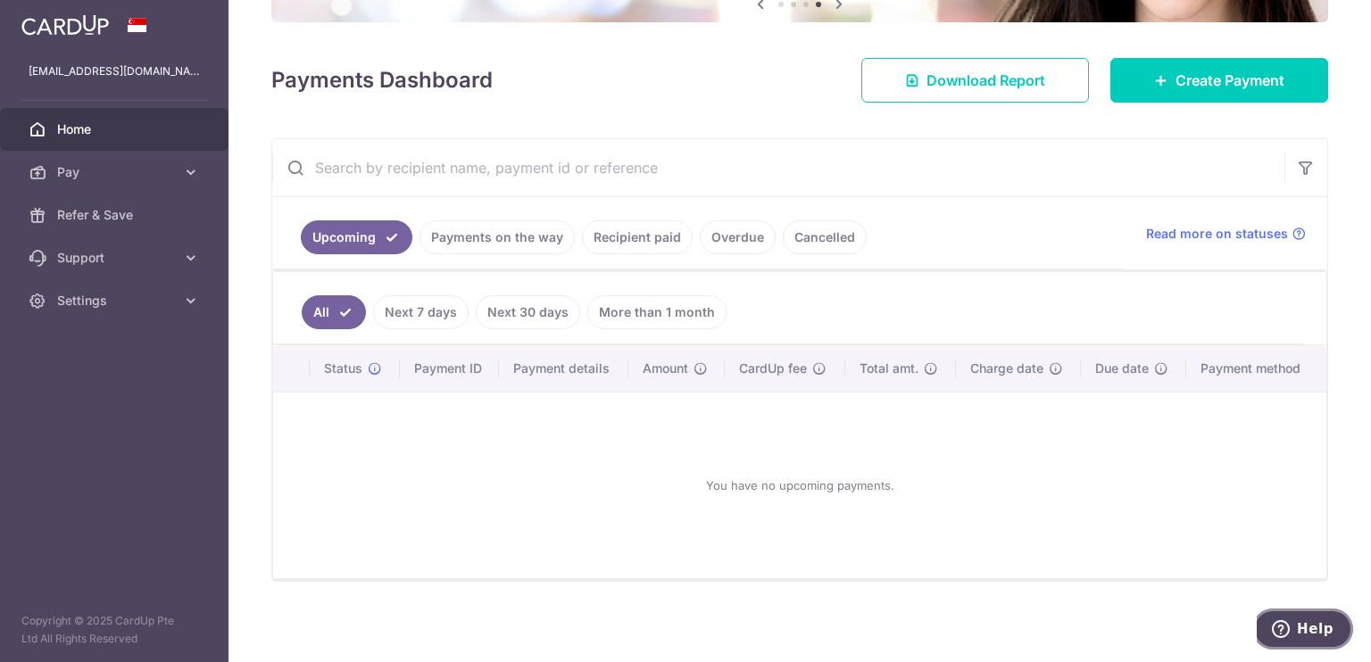
click at [1307, 615] on button "Help" at bounding box center [1302, 629] width 101 height 41
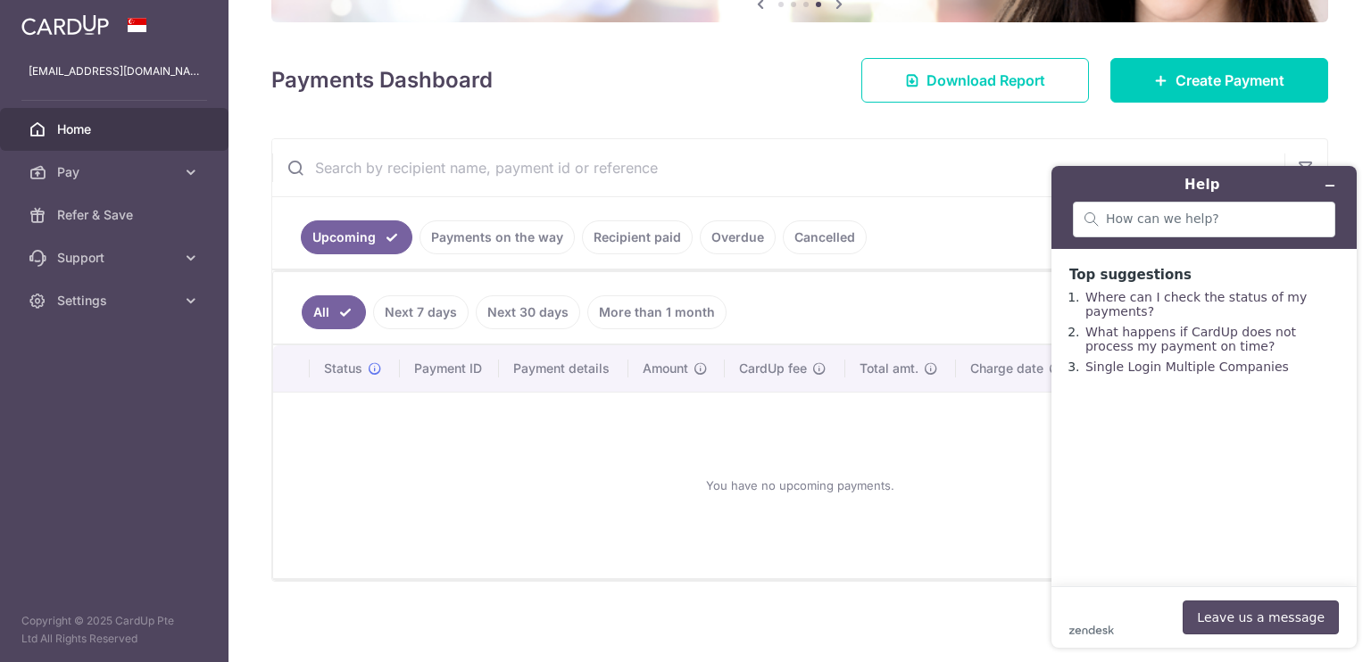
click at [1271, 606] on button "Leave us a message" at bounding box center [1260, 618] width 156 height 34
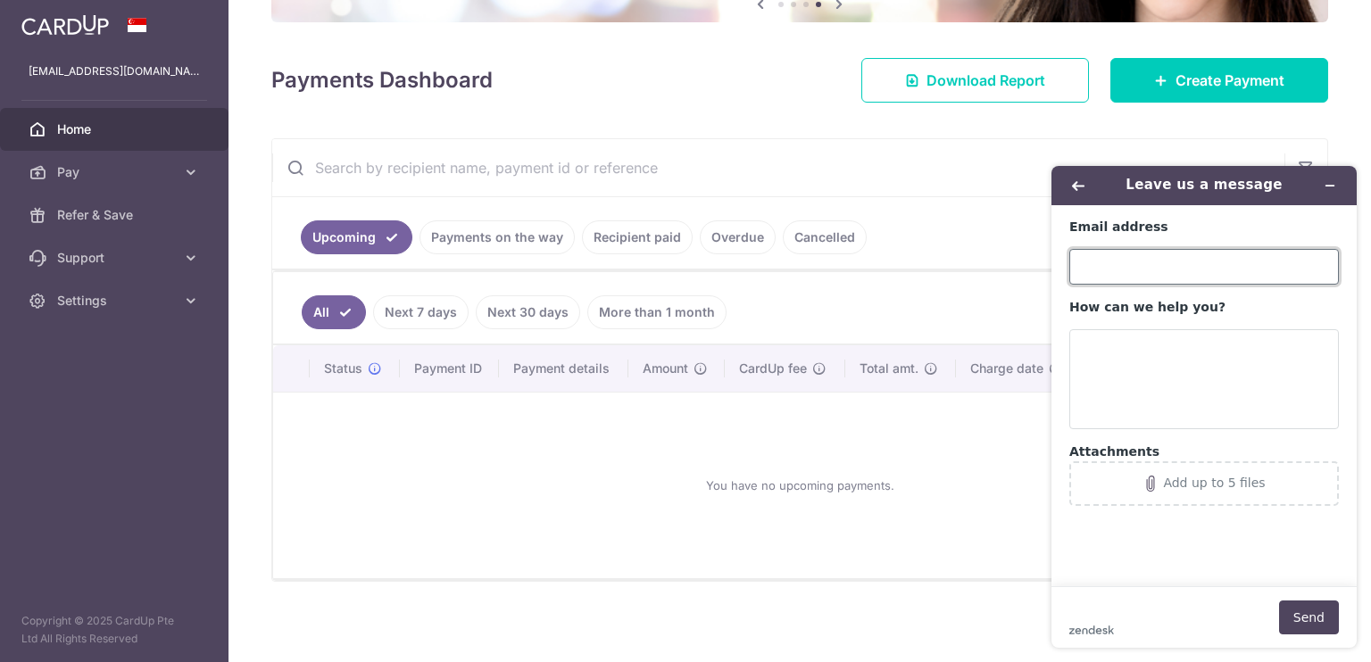
click at [1149, 261] on input "Email address" at bounding box center [1203, 267] width 269 height 36
type input "grandjedi@yahoo.com"
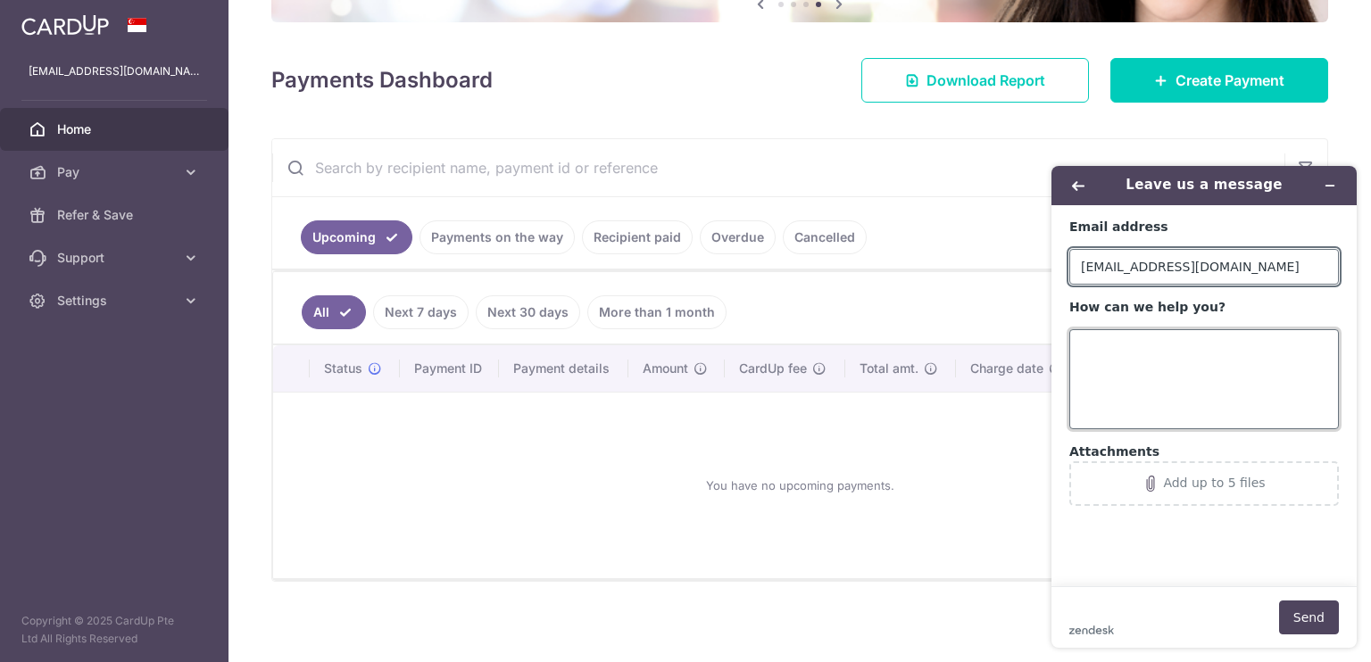
click at [1170, 346] on textarea "How can we help you?" at bounding box center [1203, 379] width 269 height 100
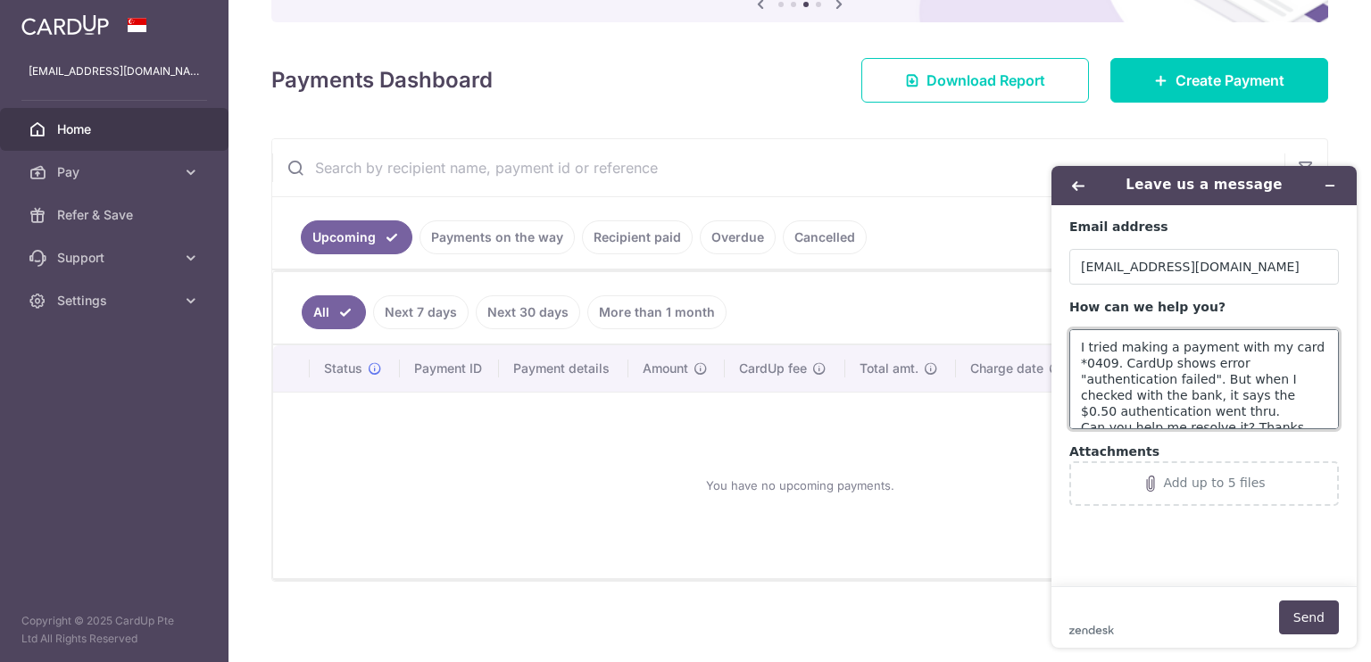
scroll to position [23, 0]
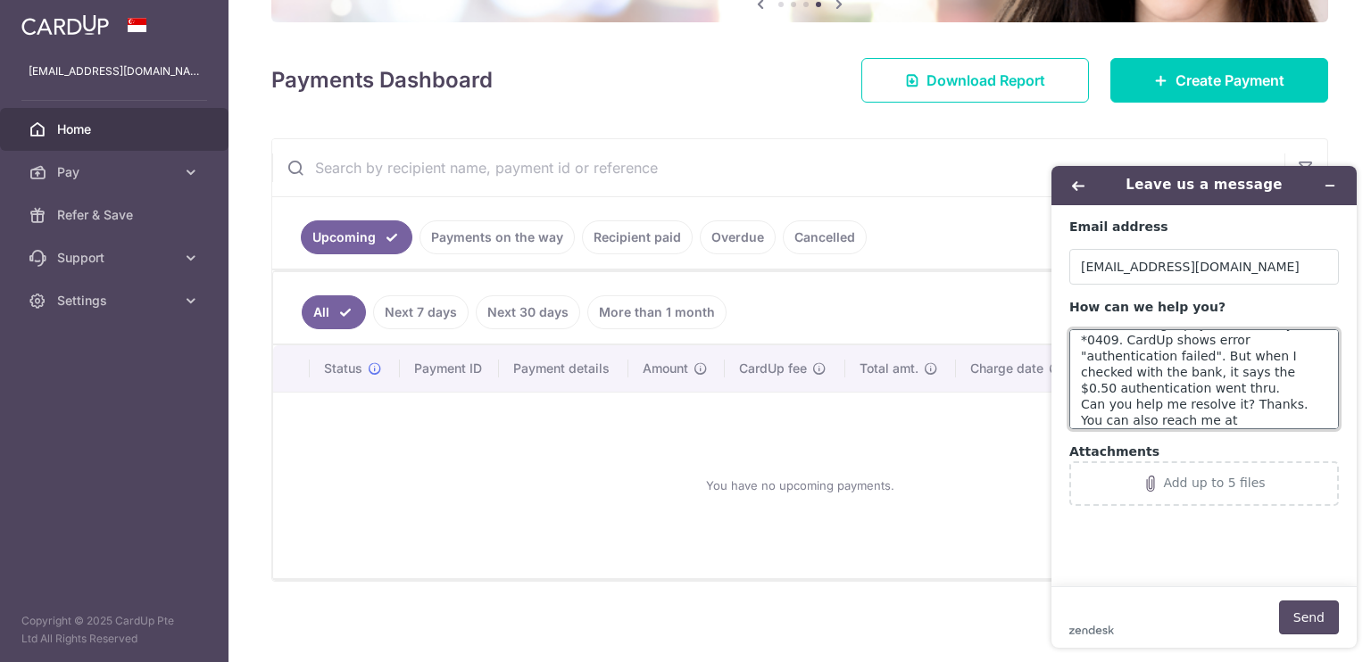
type textarea "I tried making a payment with my card *0409. CardUp shows error "authentication…"
click at [1307, 621] on button "Send" at bounding box center [1309, 618] width 60 height 34
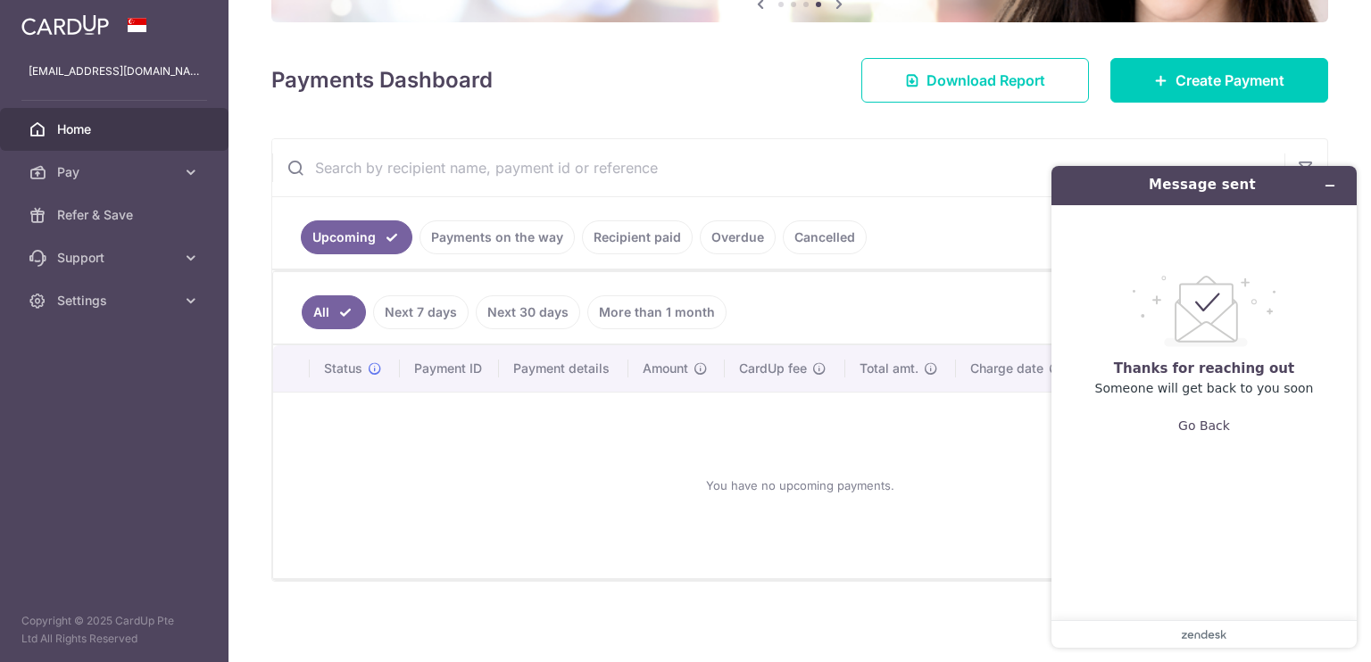
click at [698, 86] on div "Payments Dashboard Download Report Create Payment" at bounding box center [799, 77] width 1057 height 52
click at [89, 124] on span "Home" at bounding box center [116, 129] width 118 height 18
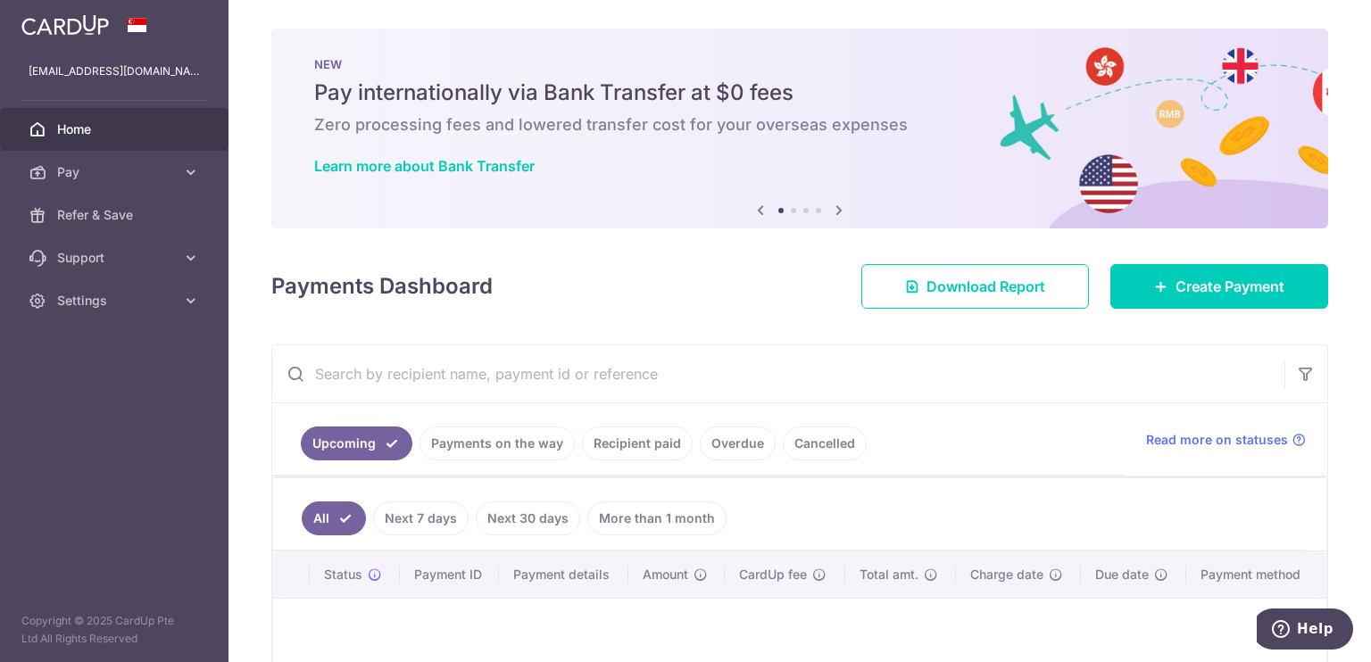
scroll to position [206, 0]
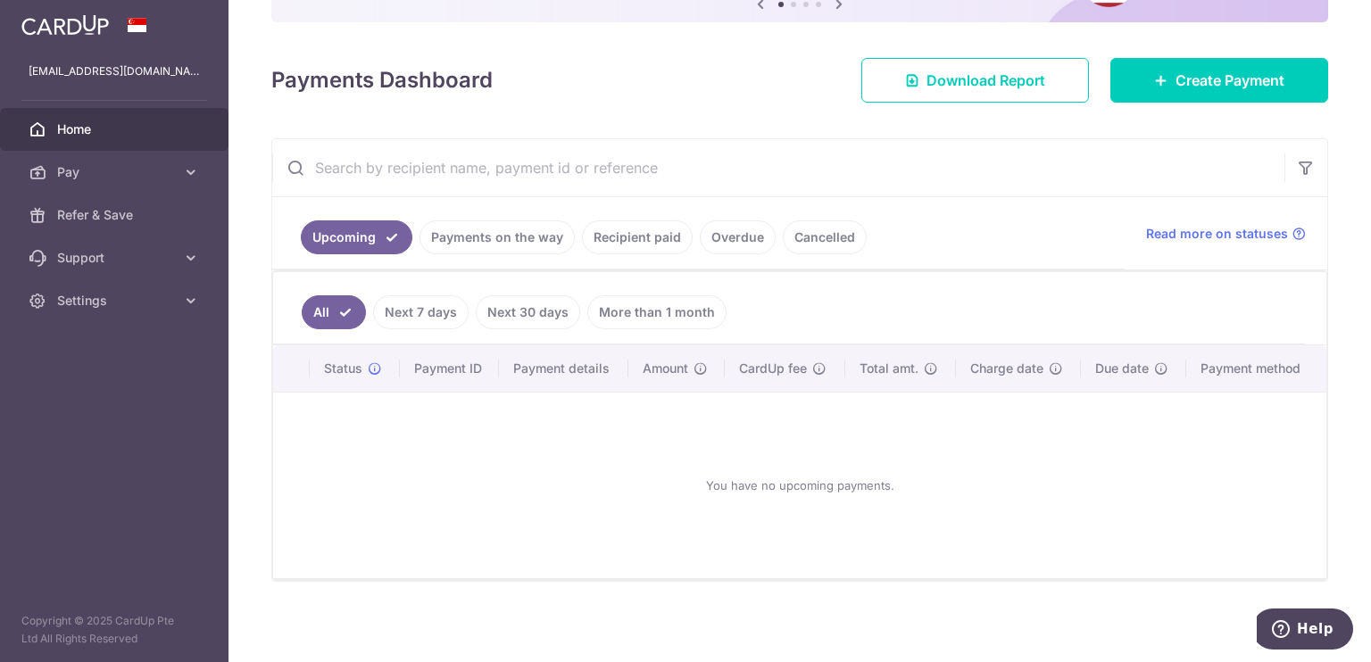
click at [810, 315] on ul "All Next 7 days Next 30 days More than 1 month" at bounding box center [789, 308] width 1032 height 72
click at [1179, 75] on span "Create Payment" at bounding box center [1229, 80] width 109 height 21
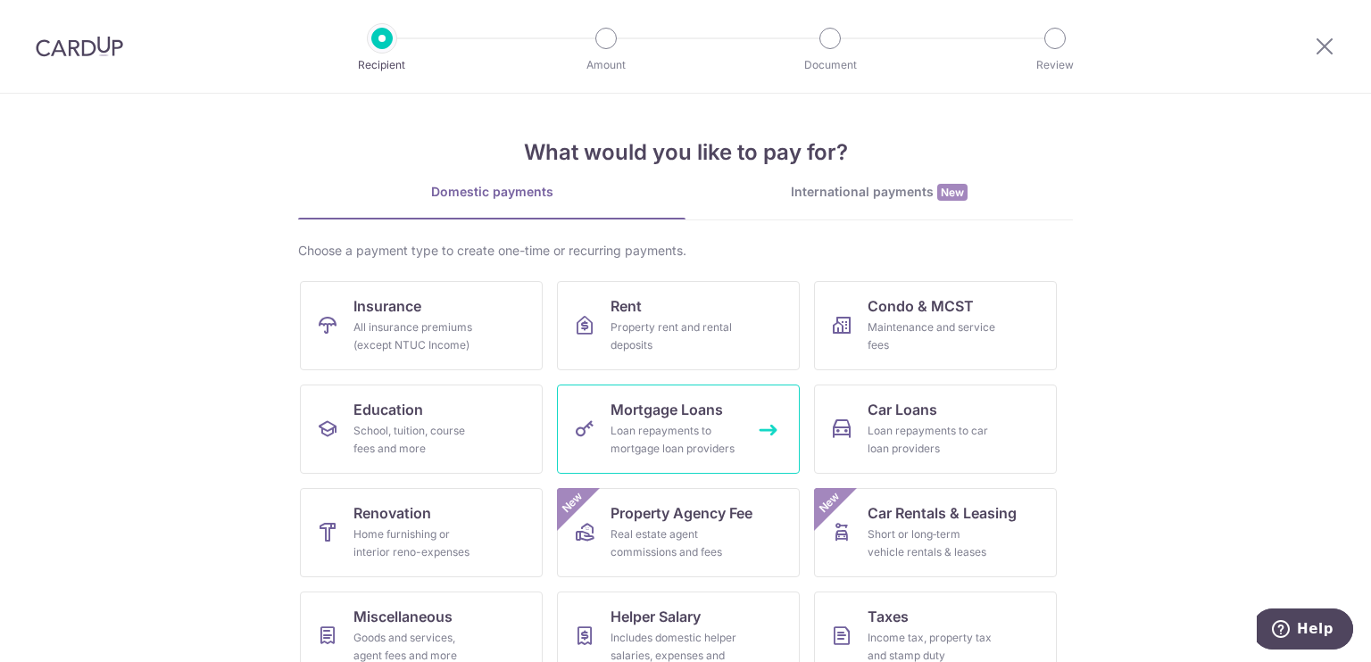
click at [703, 409] on span "Mortgage Loans" at bounding box center [666, 409] width 112 height 21
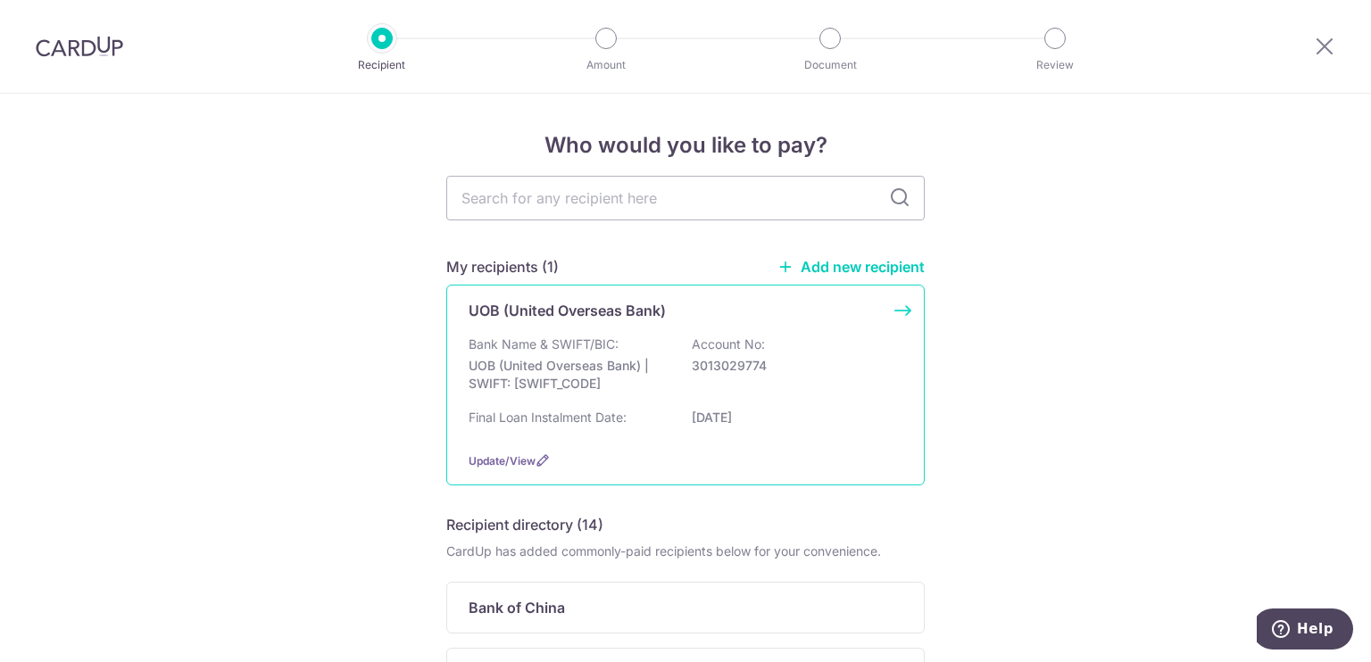
click at [892, 305] on div "UOB (United Overseas Bank) Bank Name & SWIFT/BIC: UOB (United Overseas Bank) | …" at bounding box center [685, 385] width 478 height 201
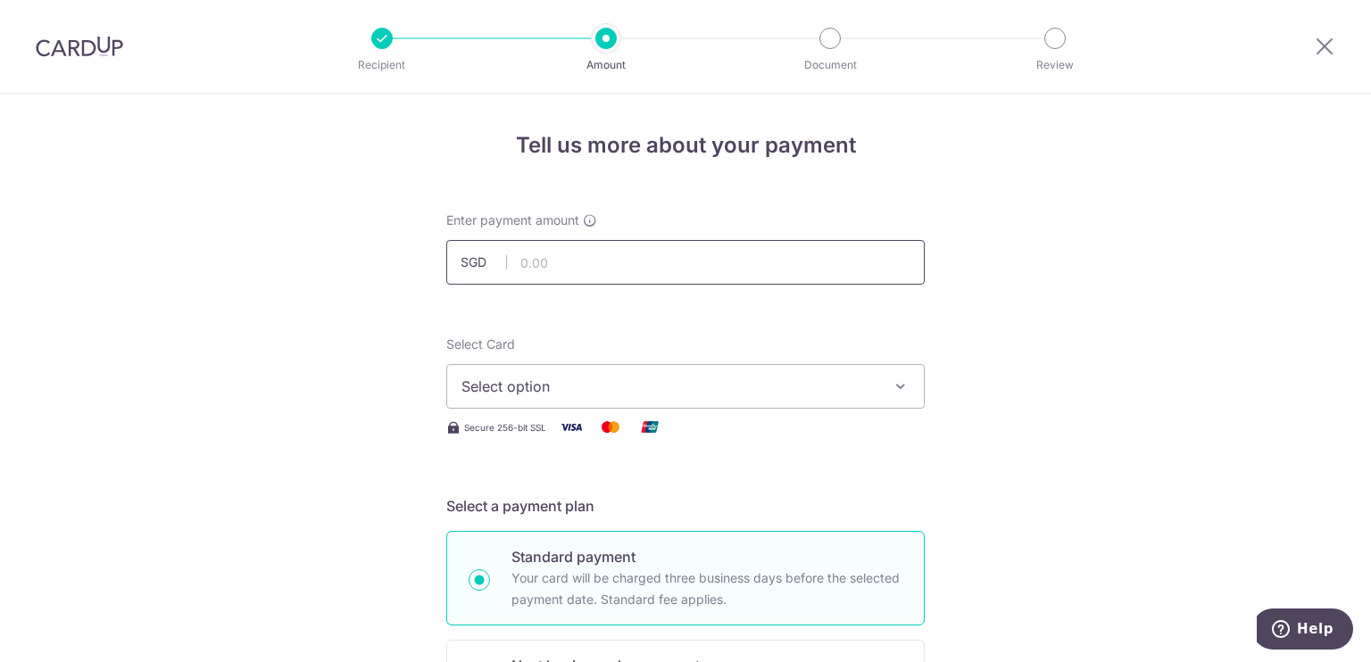
drag, startPoint x: 560, startPoint y: 267, endPoint x: 551, endPoint y: 280, distance: 16.1
click at [560, 267] on input "text" at bounding box center [685, 262] width 478 height 45
type input "980.00"
click at [497, 398] on button "Select option" at bounding box center [685, 386] width 478 height 45
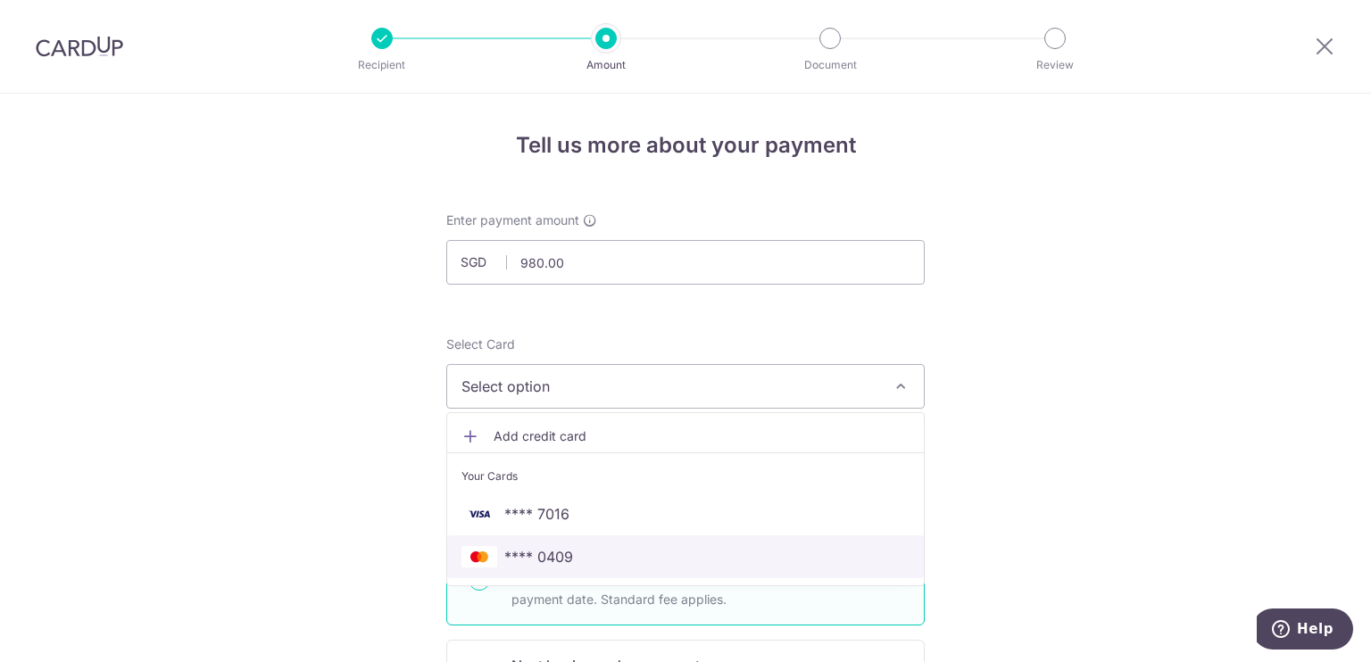
click at [540, 565] on span "**** 0409" at bounding box center [538, 556] width 69 height 21
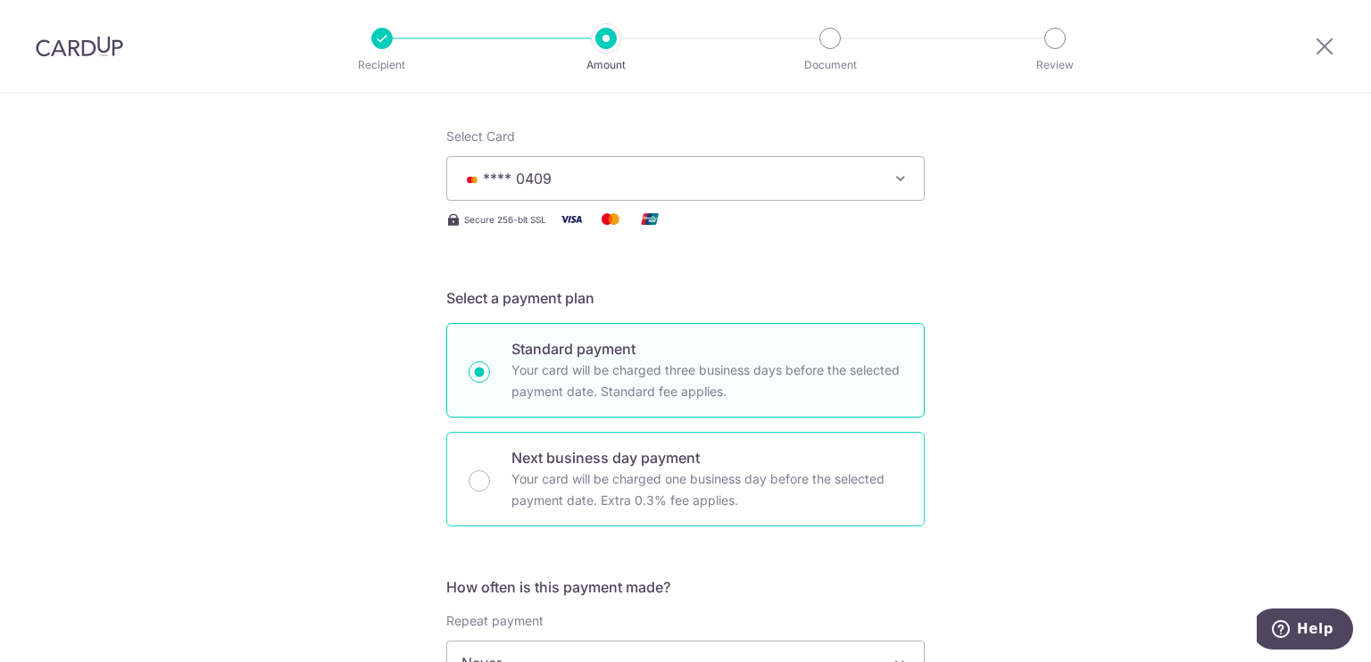
scroll to position [625, 0]
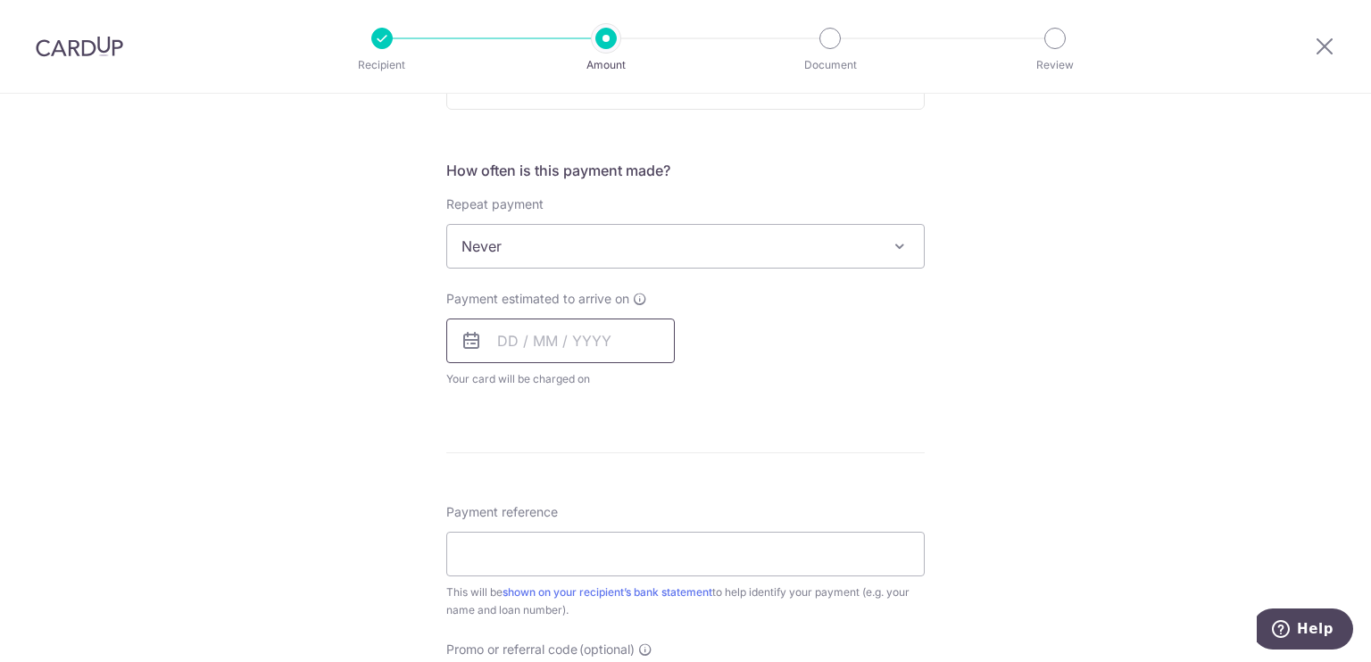
click at [524, 342] on input "text" at bounding box center [560, 341] width 228 height 45
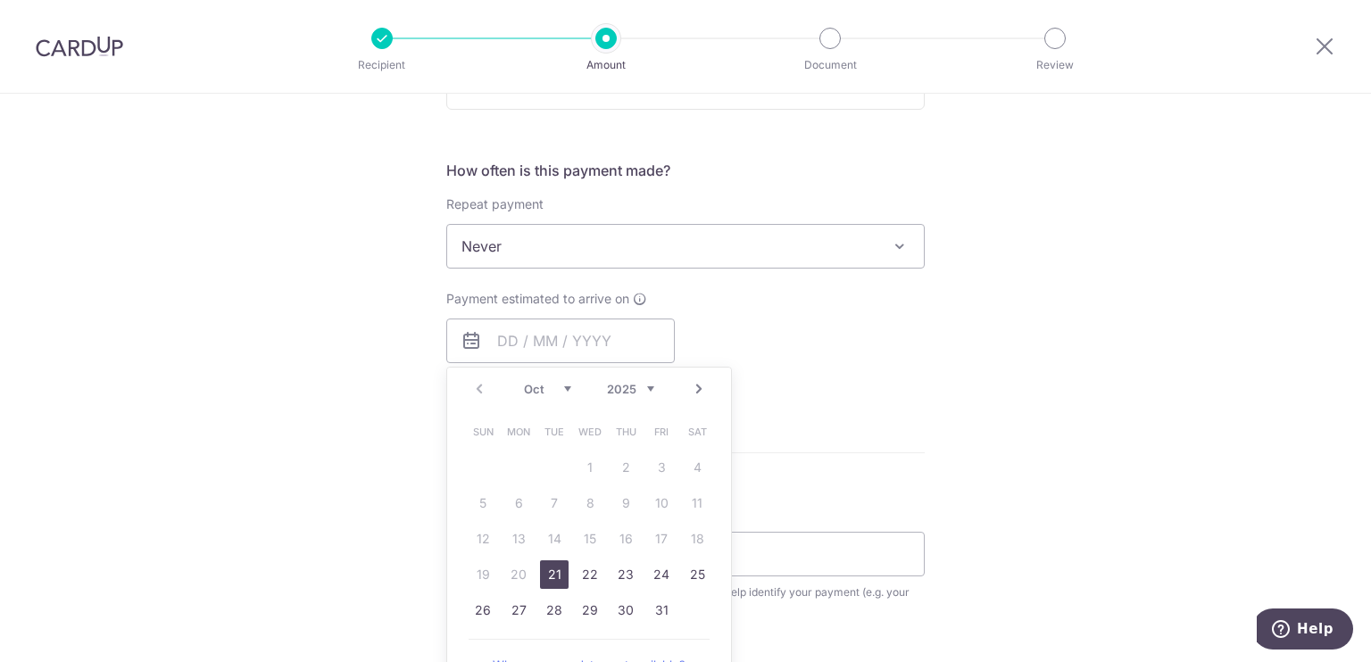
click at [545, 574] on link "21" at bounding box center [554, 574] width 29 height 29
type input "[DATE]"
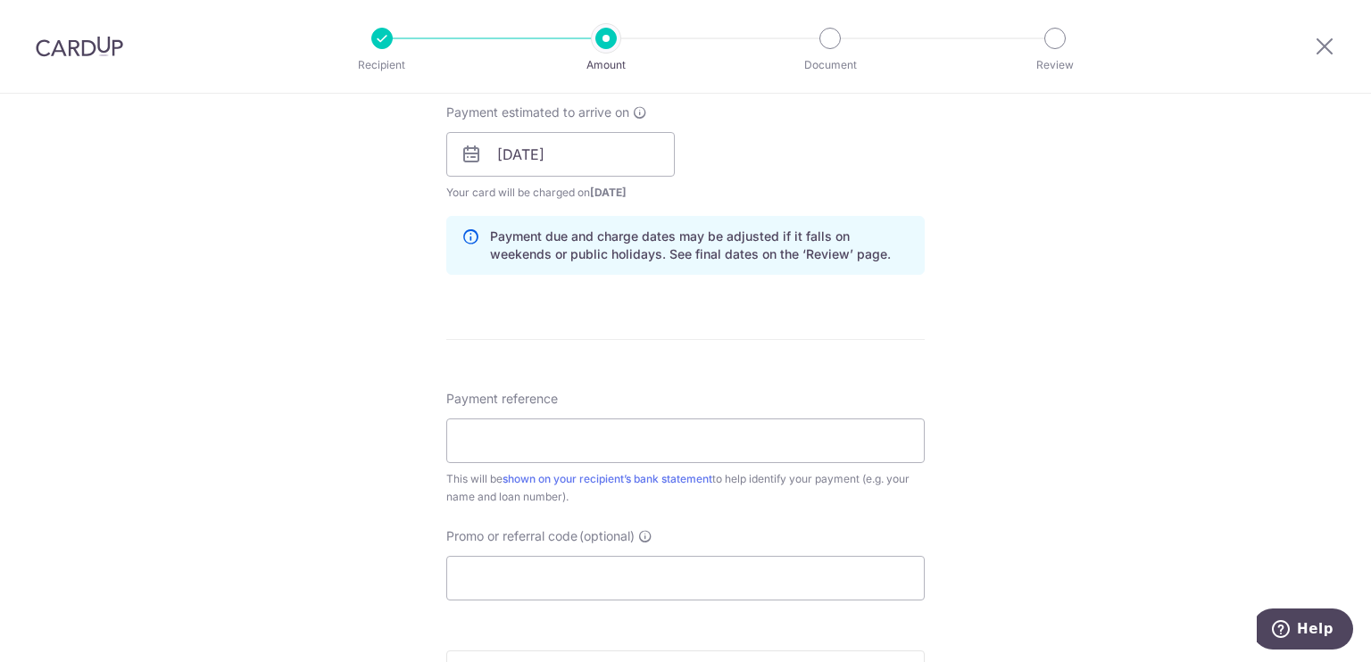
scroll to position [833, 0]
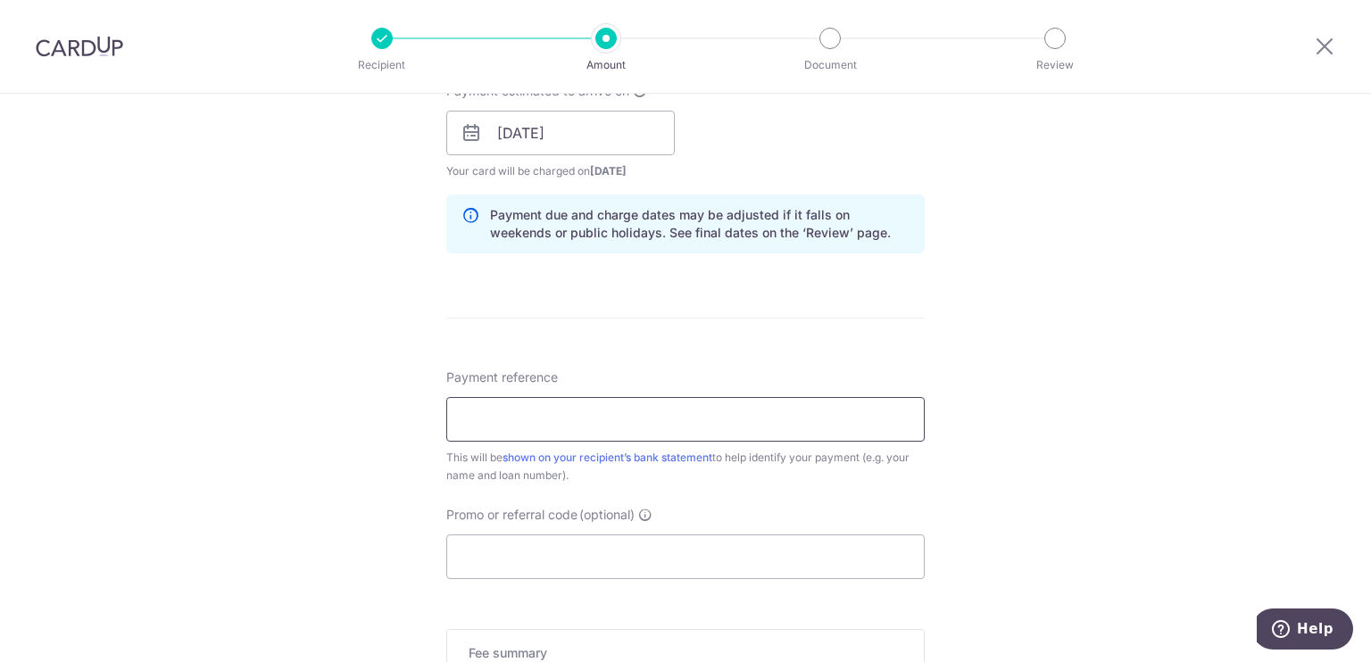
click at [522, 426] on input "Payment reference" at bounding box center [685, 419] width 478 height 45
type input "CardUp BonuS0409"
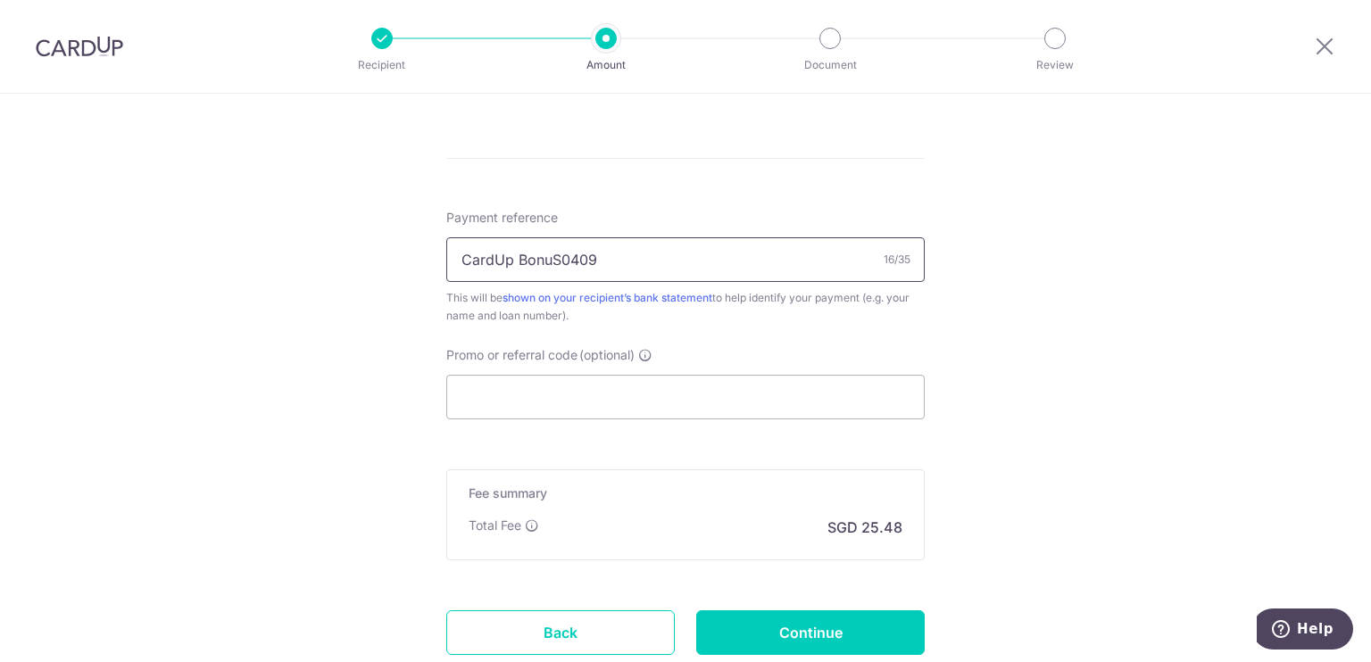
scroll to position [1040, 0]
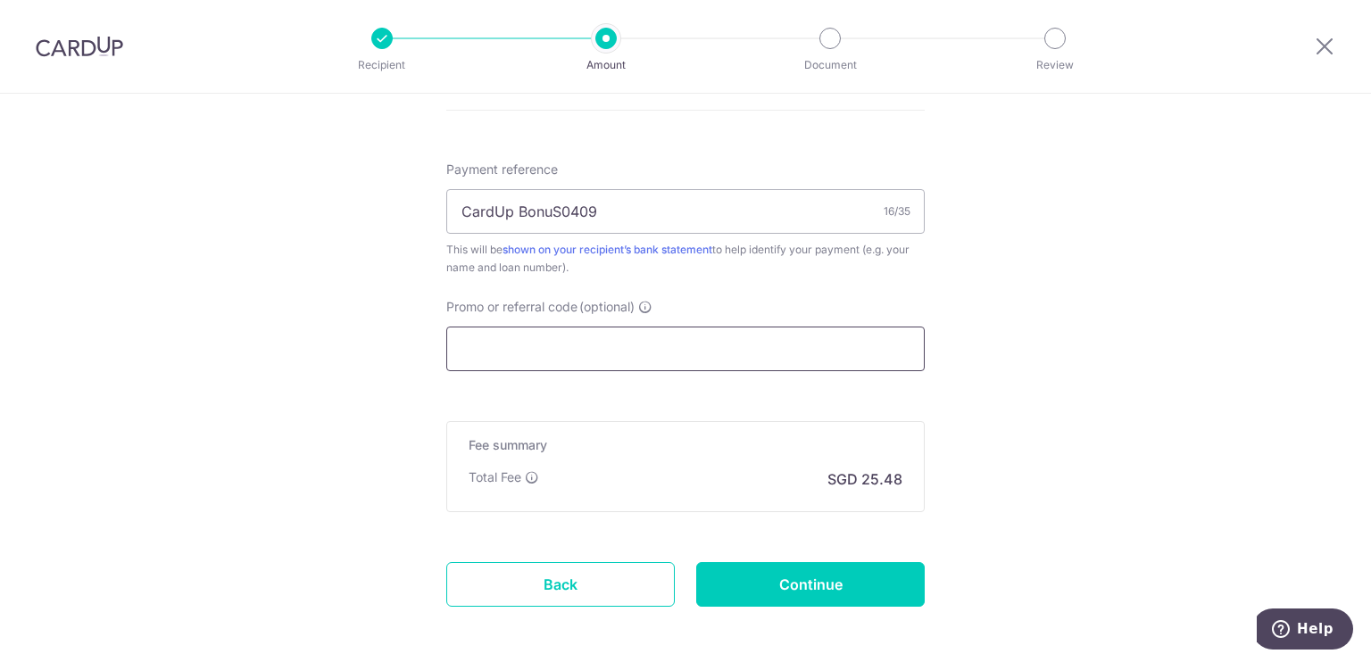
click at [531, 360] on input "Promo or referral code (optional)" at bounding box center [685, 349] width 478 height 45
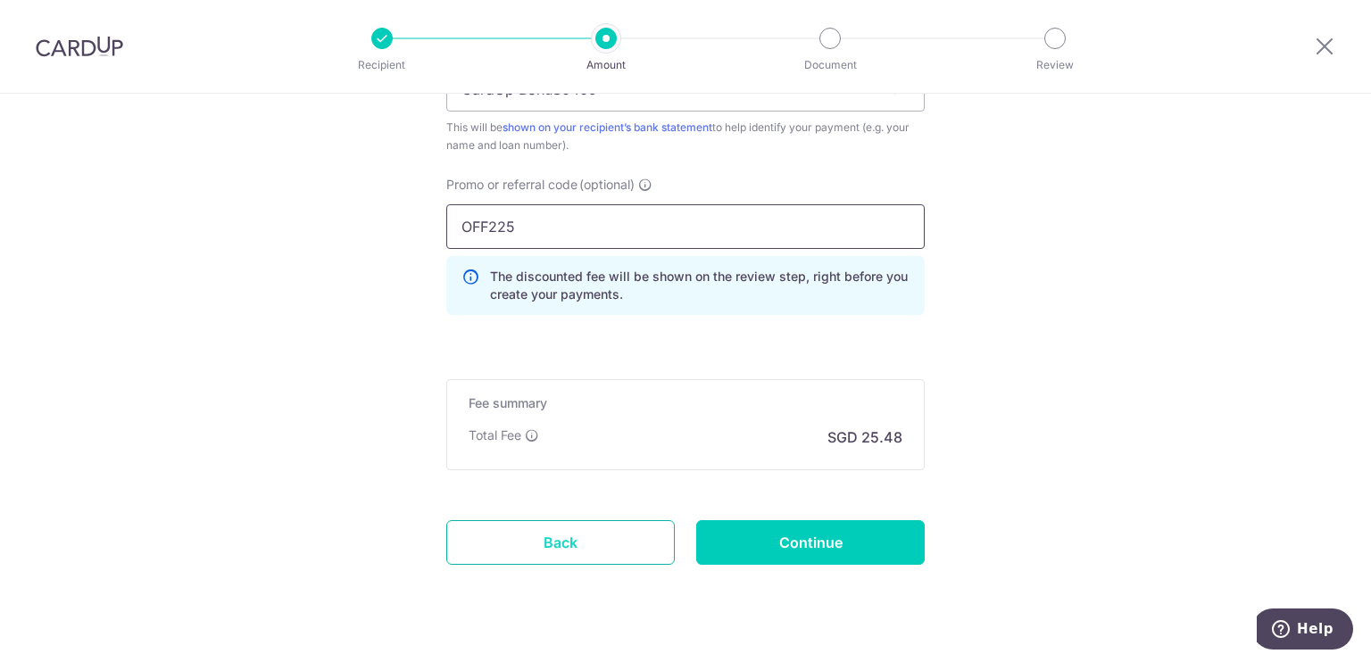
scroll to position [1196, 0]
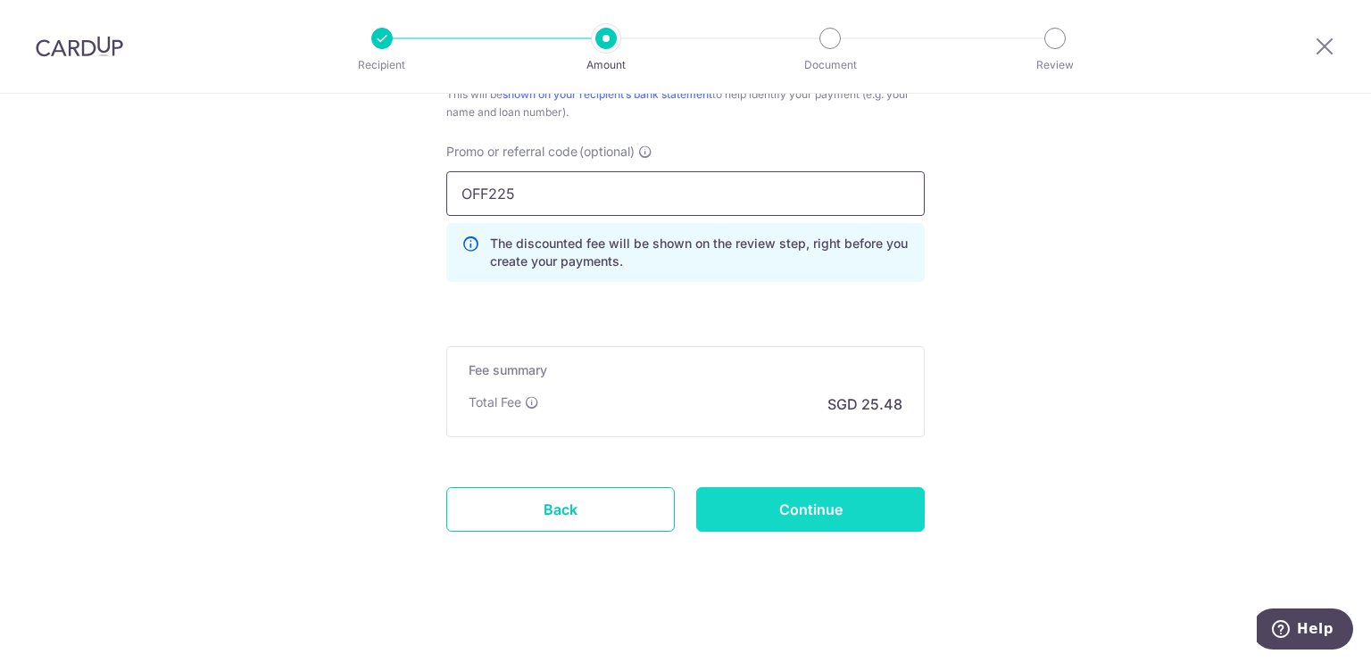
type input "OFF225"
click at [813, 518] on input "Continue" at bounding box center [810, 509] width 228 height 45
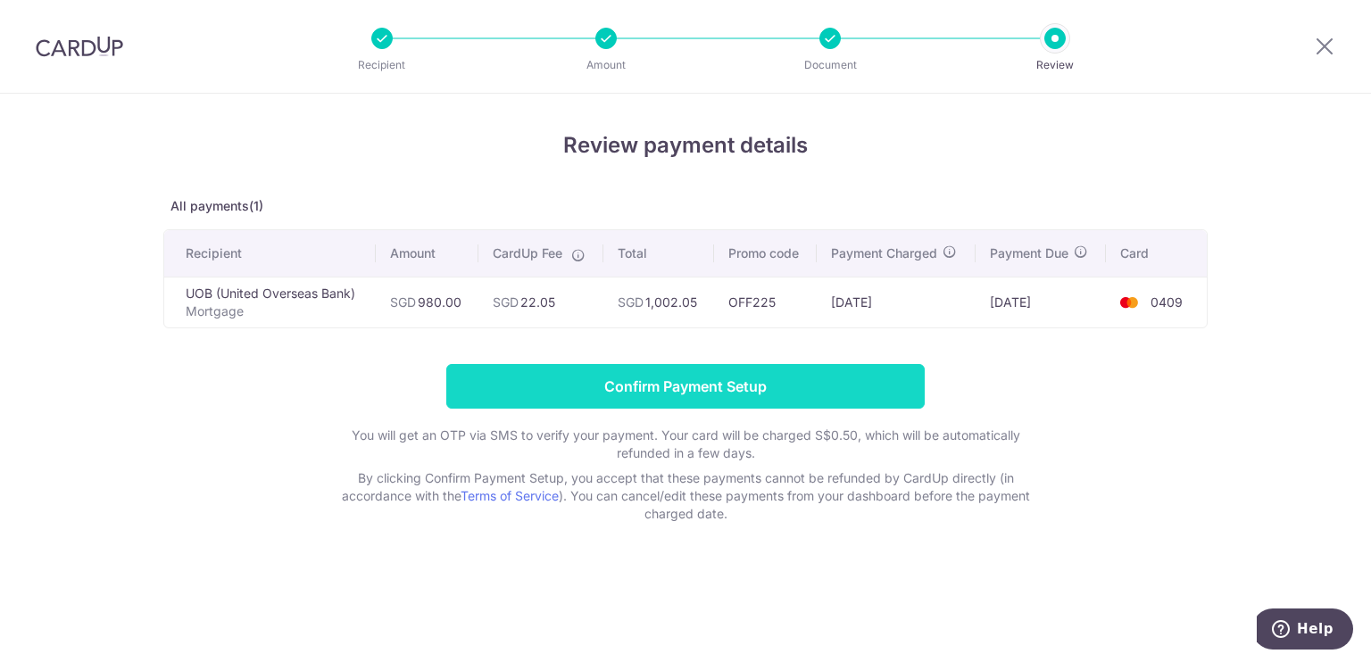
click at [627, 387] on input "Confirm Payment Setup" at bounding box center [685, 386] width 478 height 45
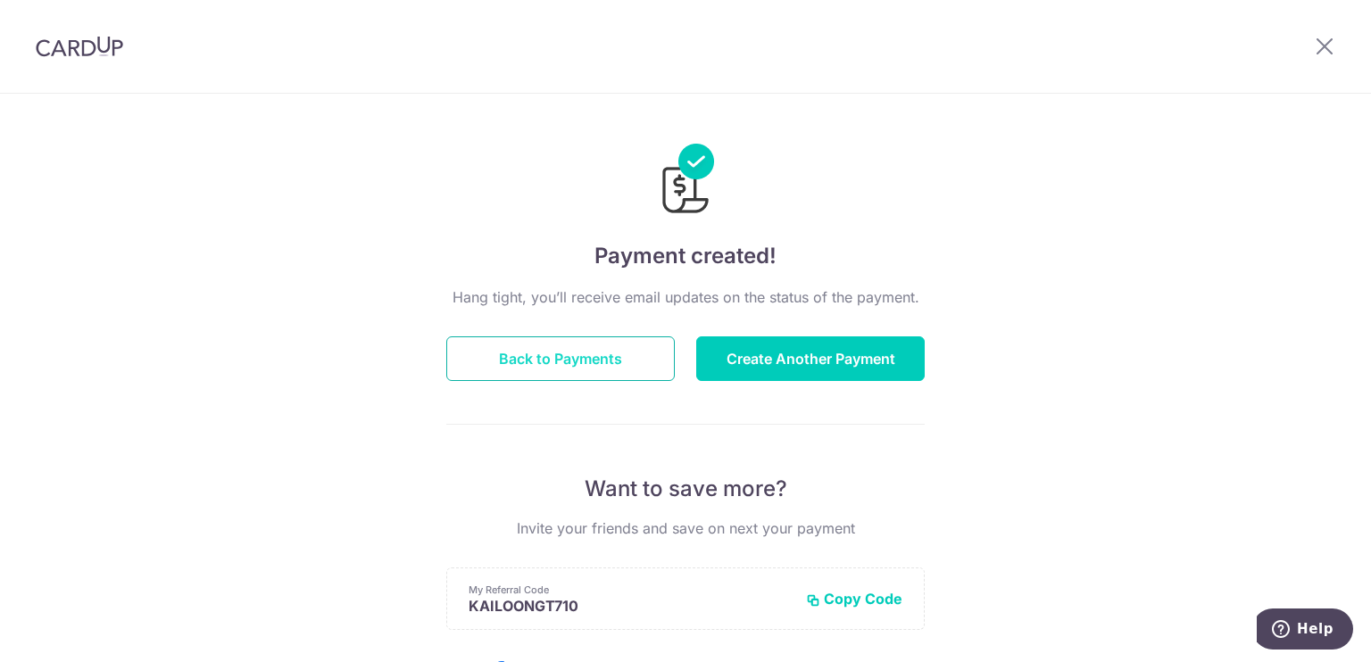
click at [584, 352] on button "Back to Payments" at bounding box center [560, 358] width 228 height 45
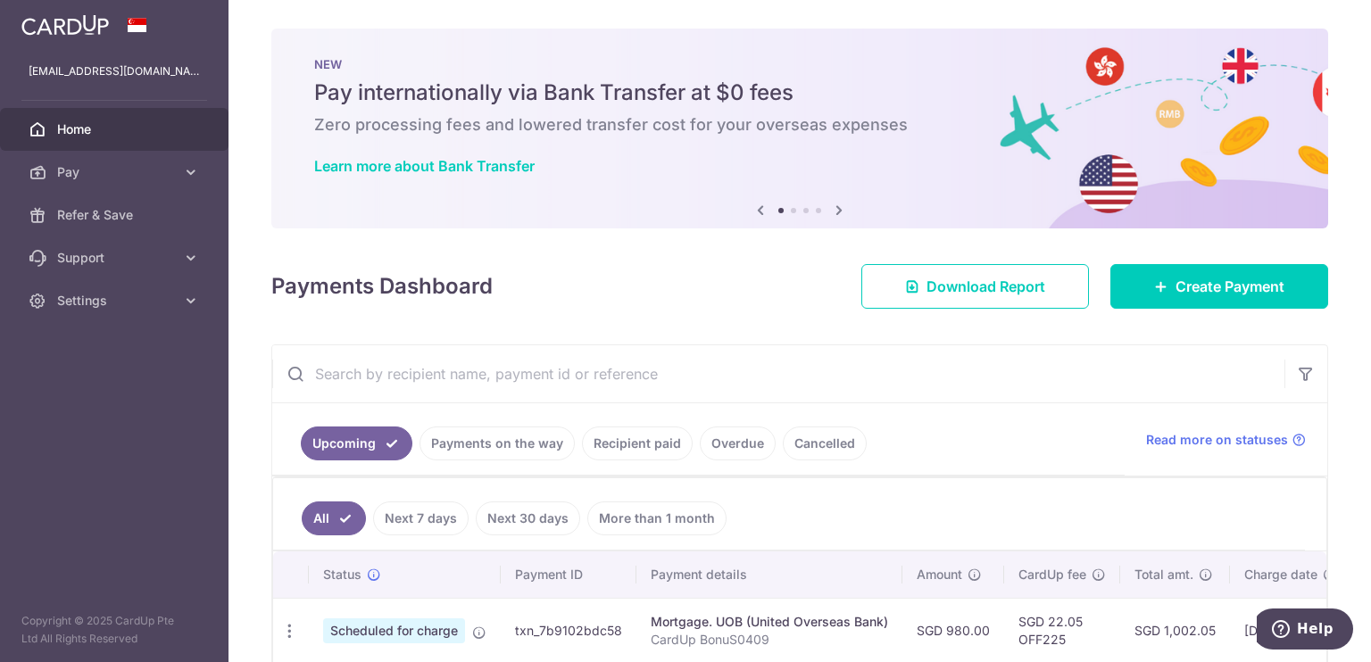
scroll to position [94, 0]
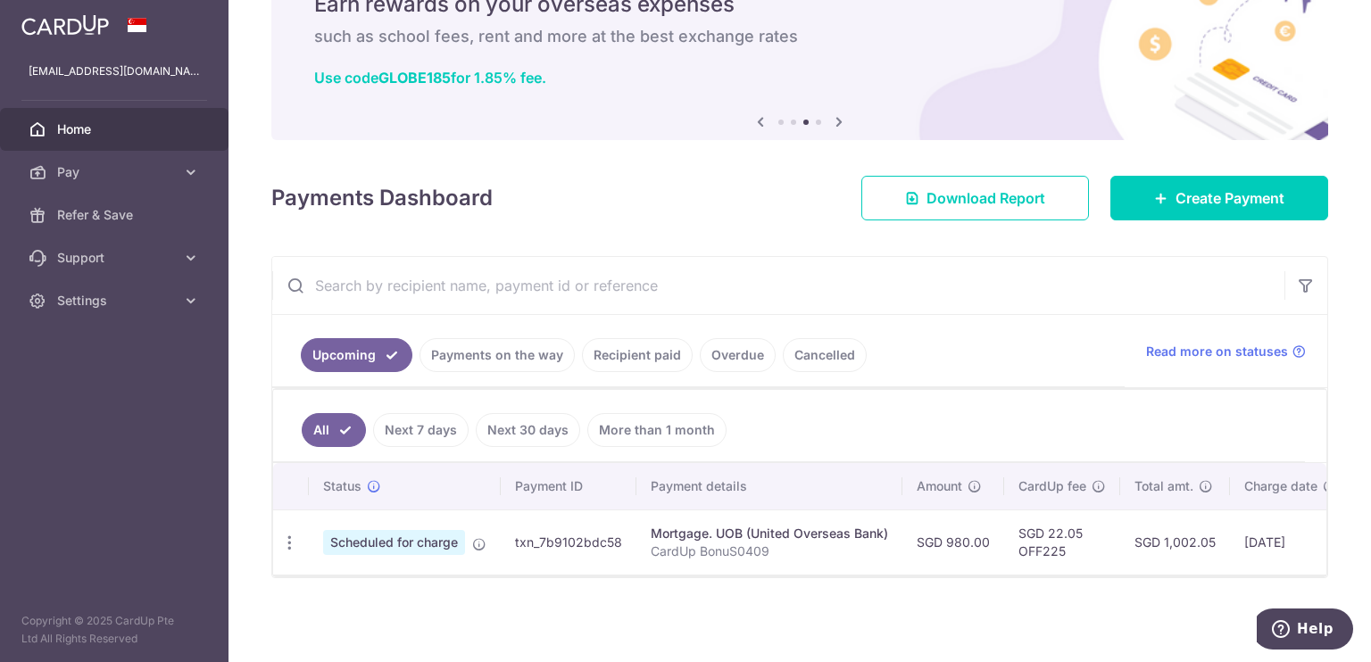
click at [439, 530] on span "Scheduled for charge" at bounding box center [394, 542] width 142 height 25
click at [298, 534] on div "Update payment Cancel payment Upload doc" at bounding box center [289, 542] width 33 height 33
click at [294, 535] on icon "button" at bounding box center [289, 543] width 19 height 19
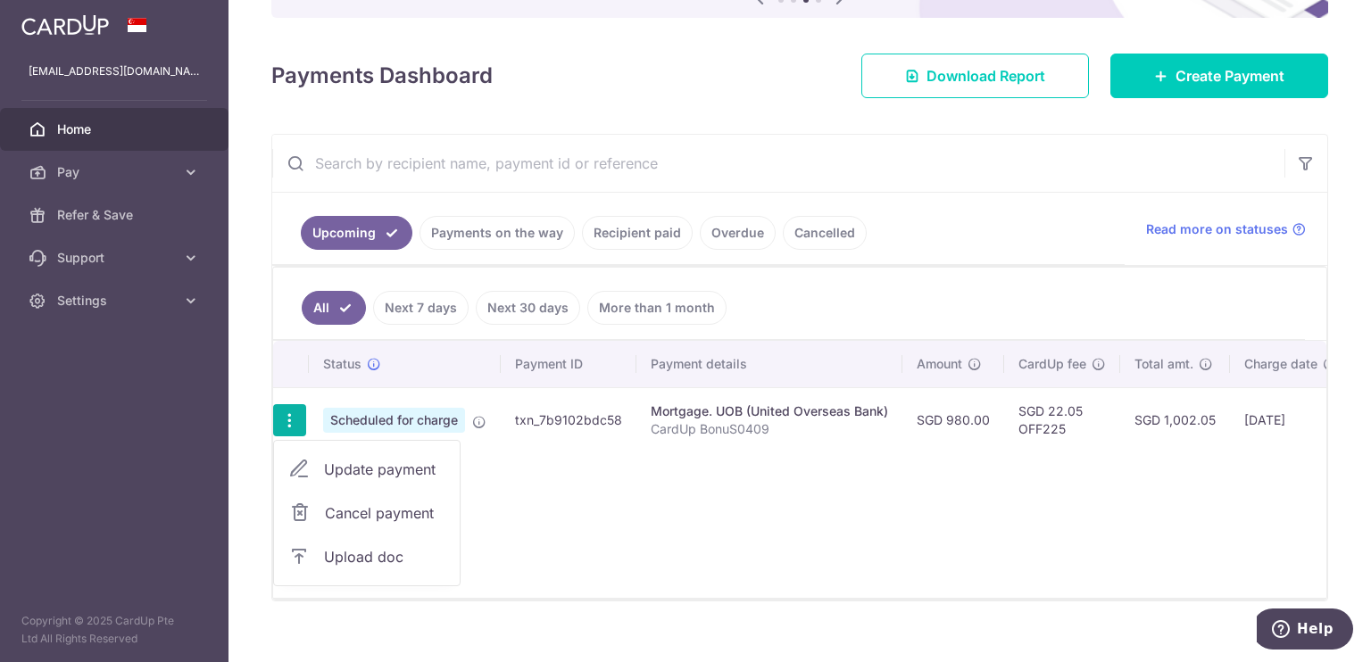
scroll to position [239, 0]
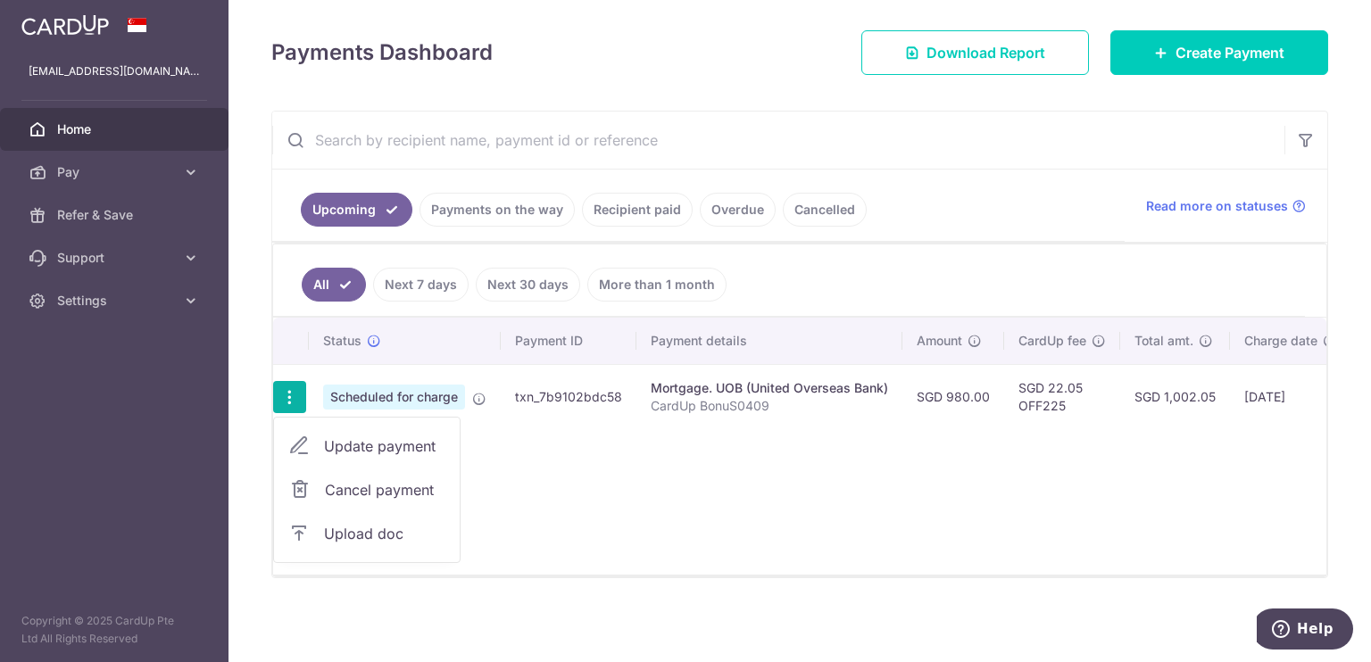
click at [393, 439] on span "Update payment" at bounding box center [384, 445] width 121 height 21
radio input "true"
type input "980.00"
type input "[DATE]"
type input "CardUp BonuS0409"
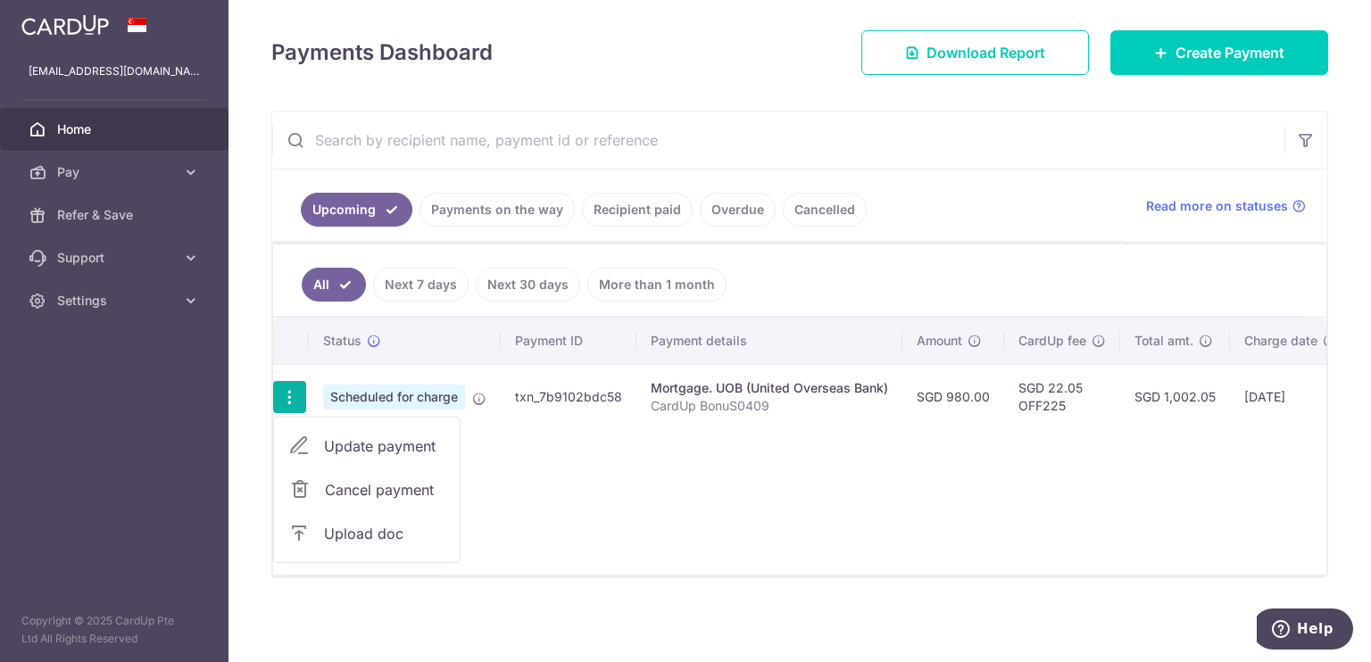
scroll to position [94, 0]
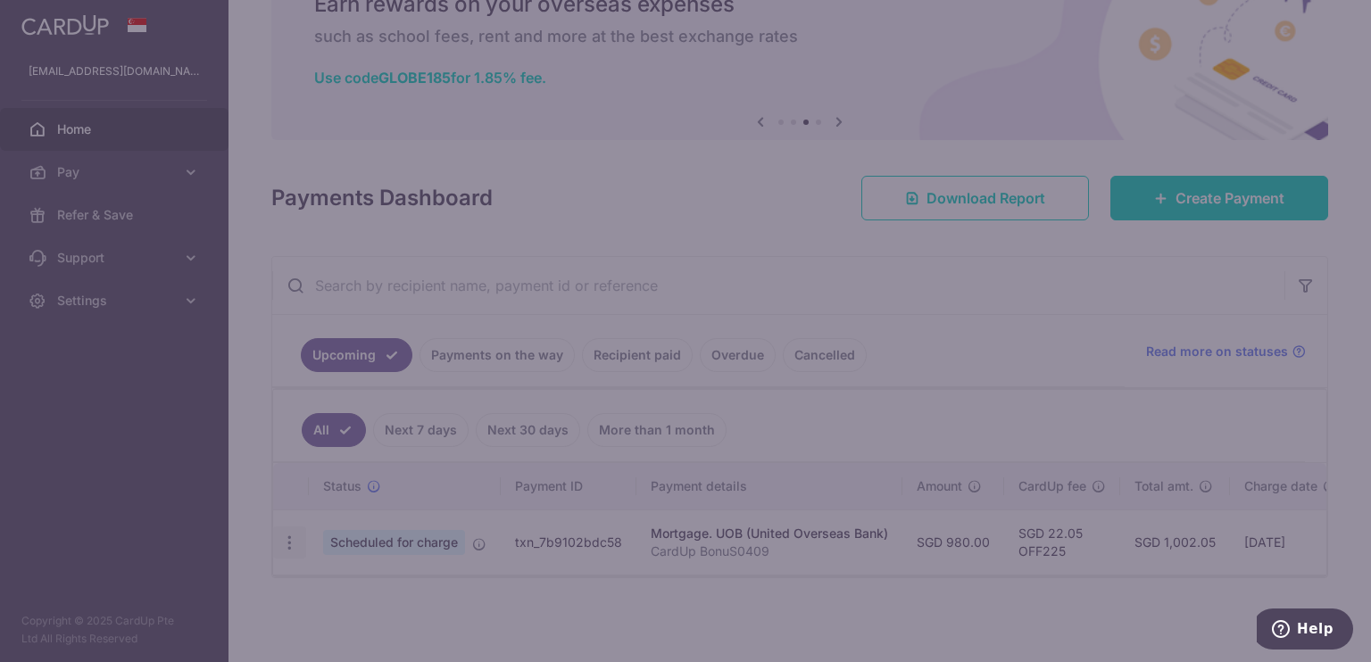
type input "OFF225"
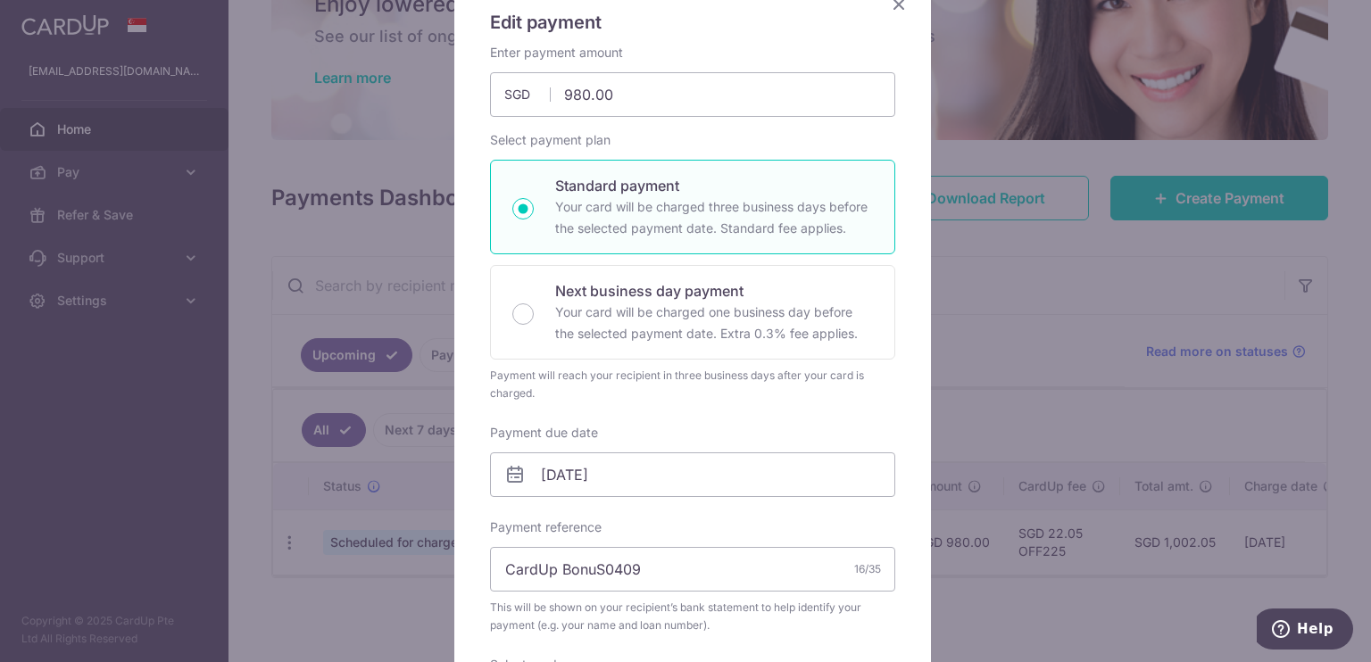
scroll to position [0, 0]
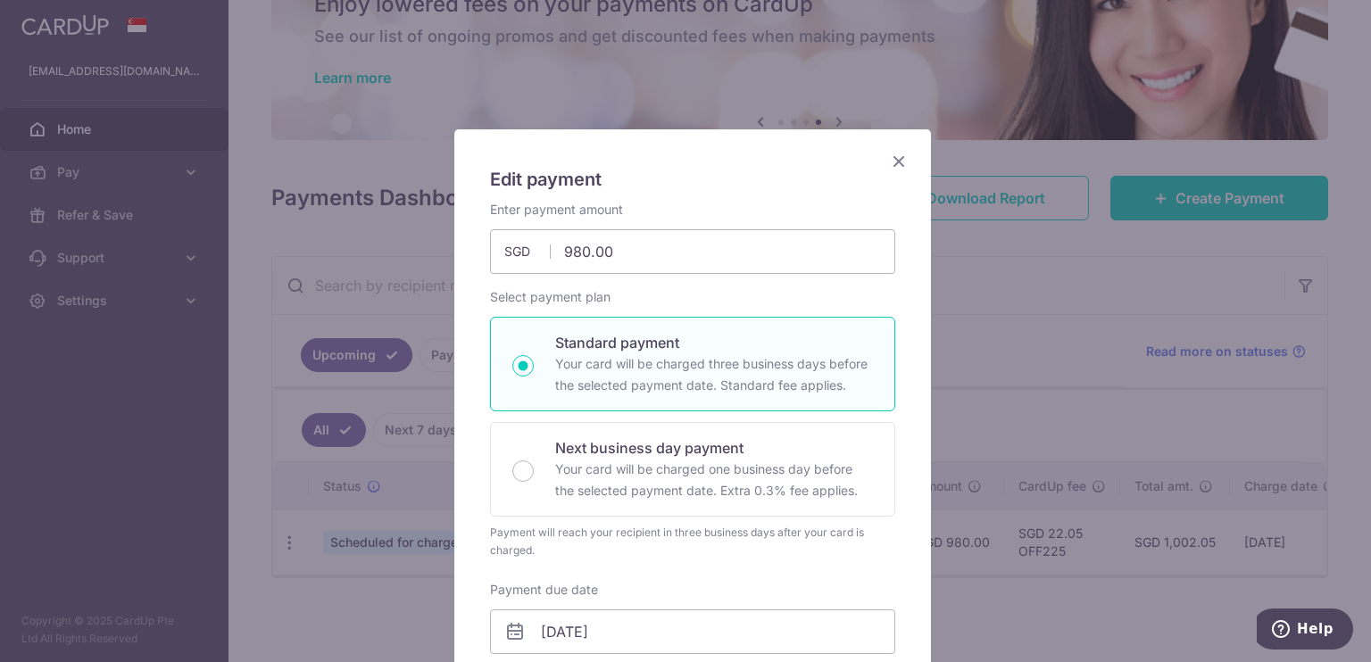
click at [889, 157] on icon "Close" at bounding box center [898, 161] width 21 height 22
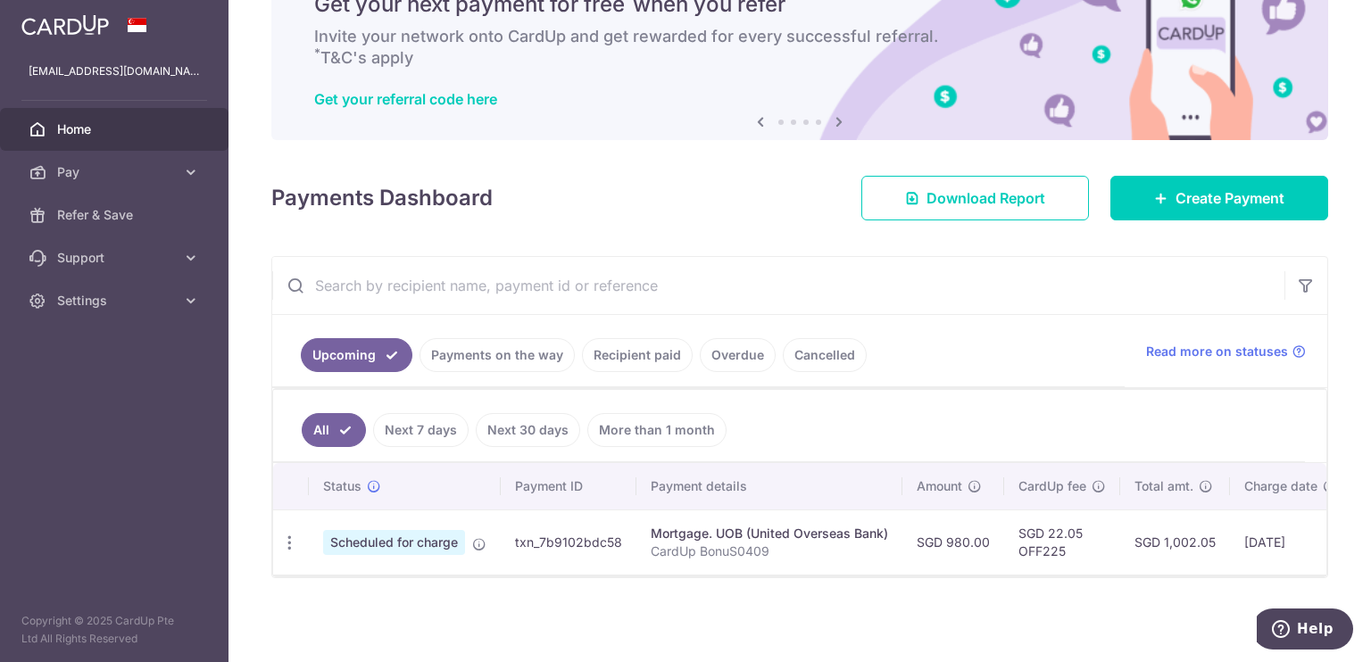
click at [574, 532] on td "txn_7b9102bdc58" at bounding box center [569, 542] width 136 height 65
click at [727, 526] on div "Mortgage. UOB (United Overseas Bank)" at bounding box center [768, 534] width 237 height 18
click at [687, 478] on th "Payment details" at bounding box center [769, 486] width 266 height 46
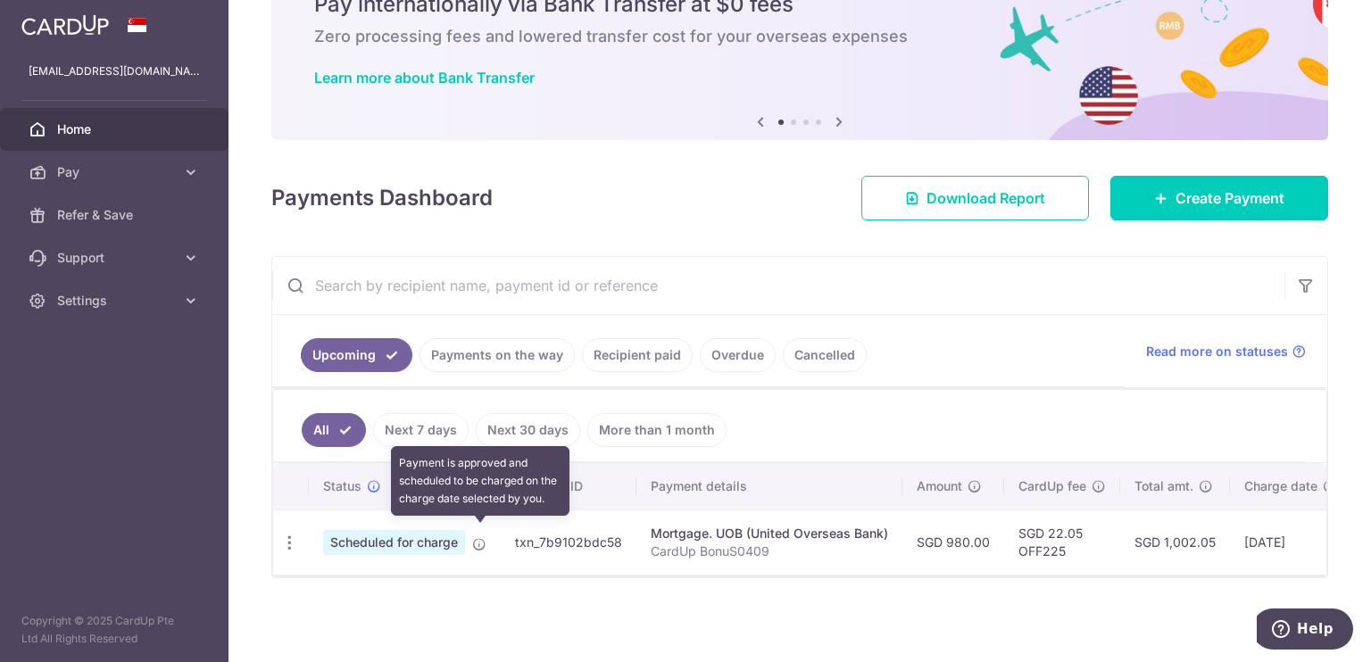
click at [475, 537] on icon at bounding box center [479, 544] width 14 height 14
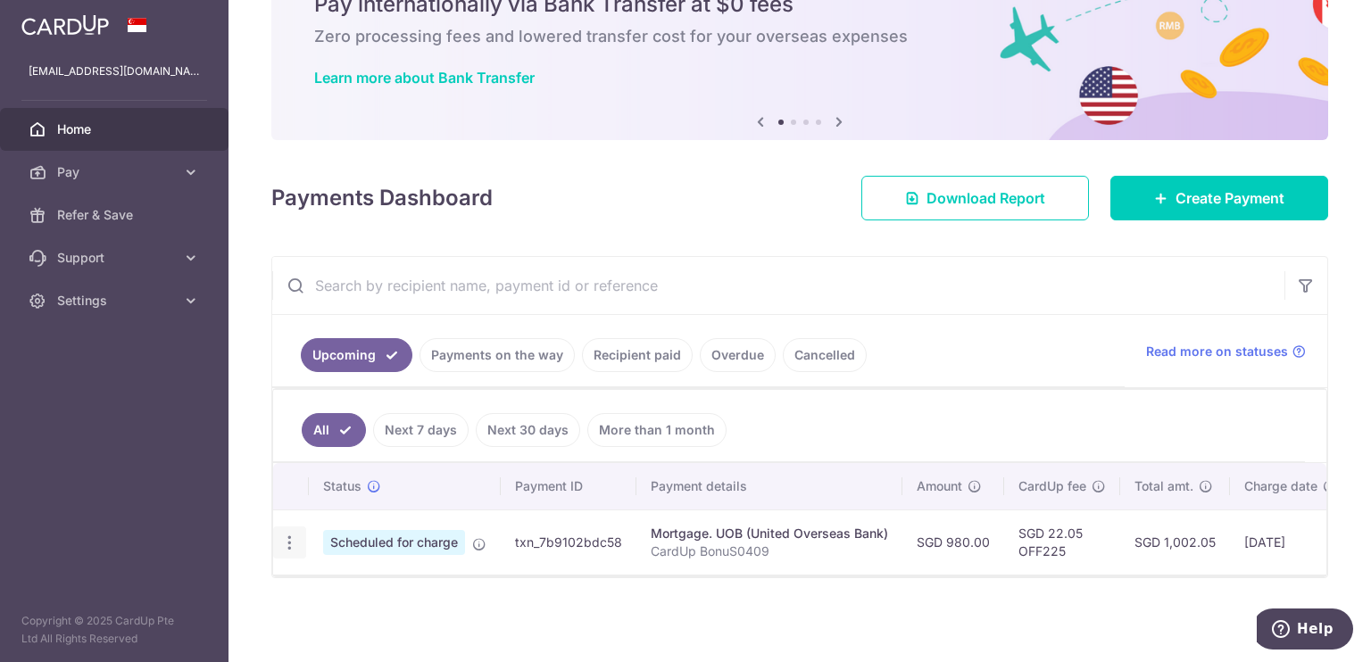
click at [281, 535] on icon "button" at bounding box center [289, 543] width 19 height 19
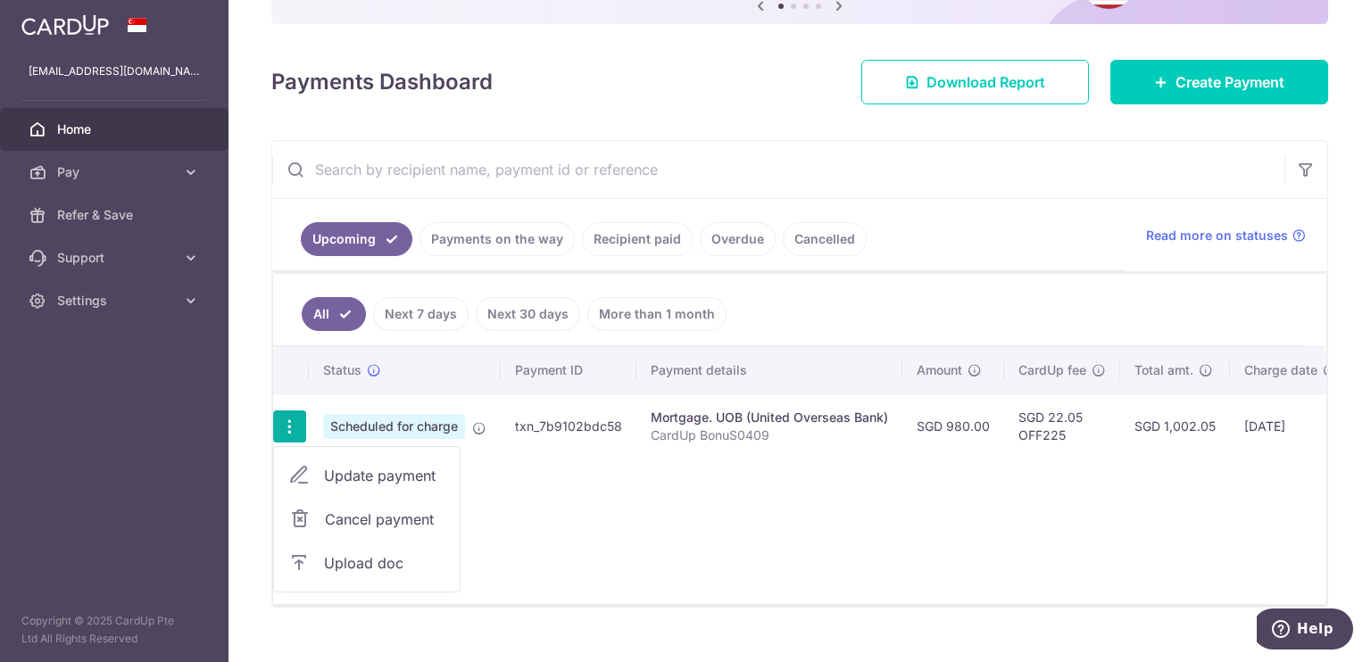
scroll to position [239, 0]
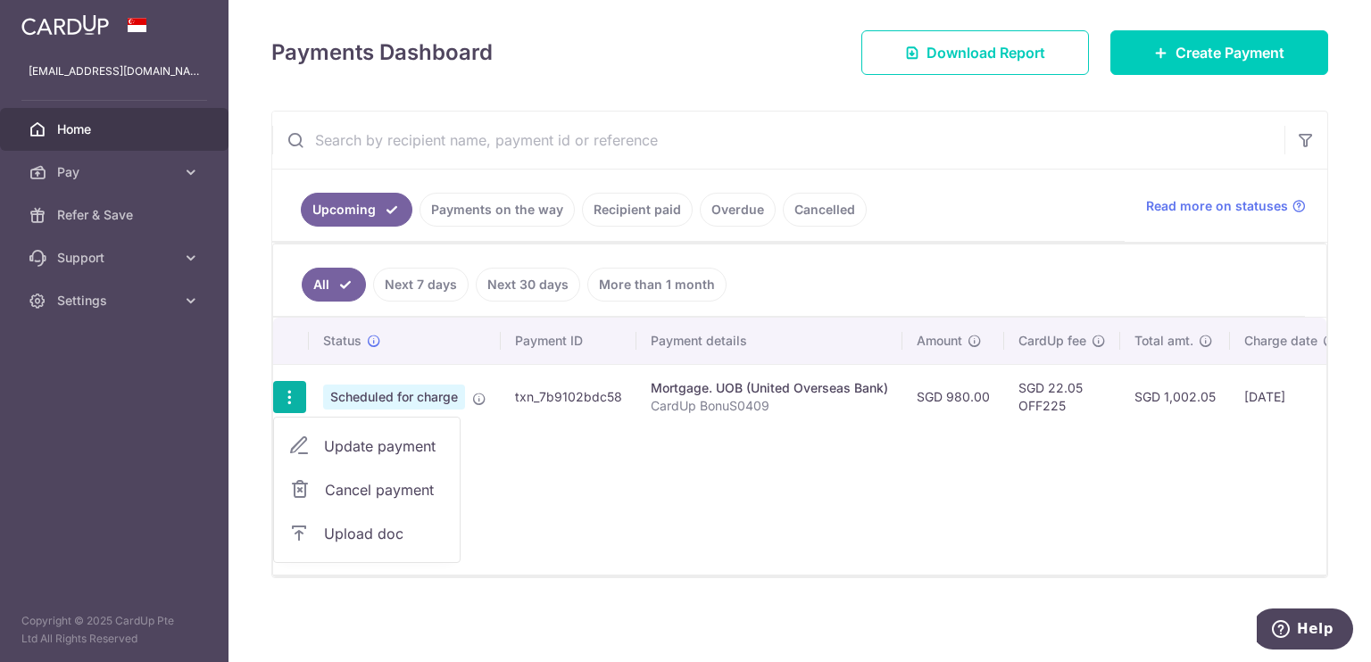
click at [357, 435] on span "Update payment" at bounding box center [384, 445] width 121 height 21
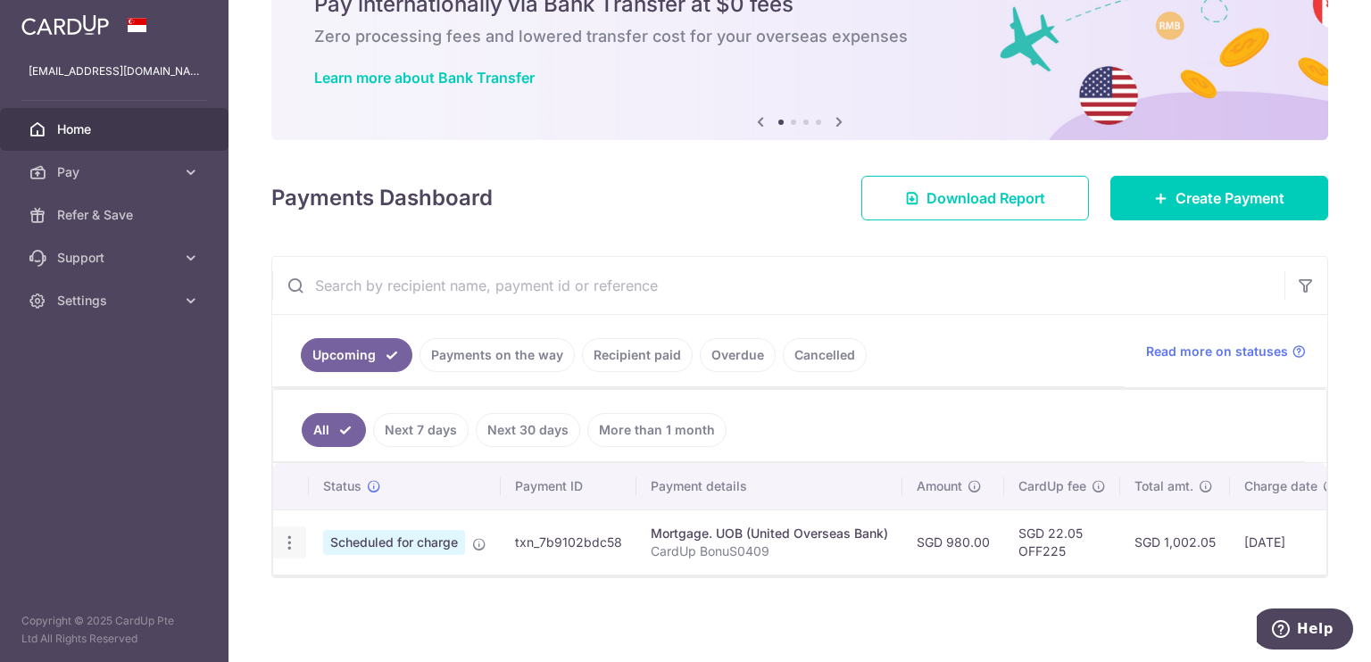
radio input "true"
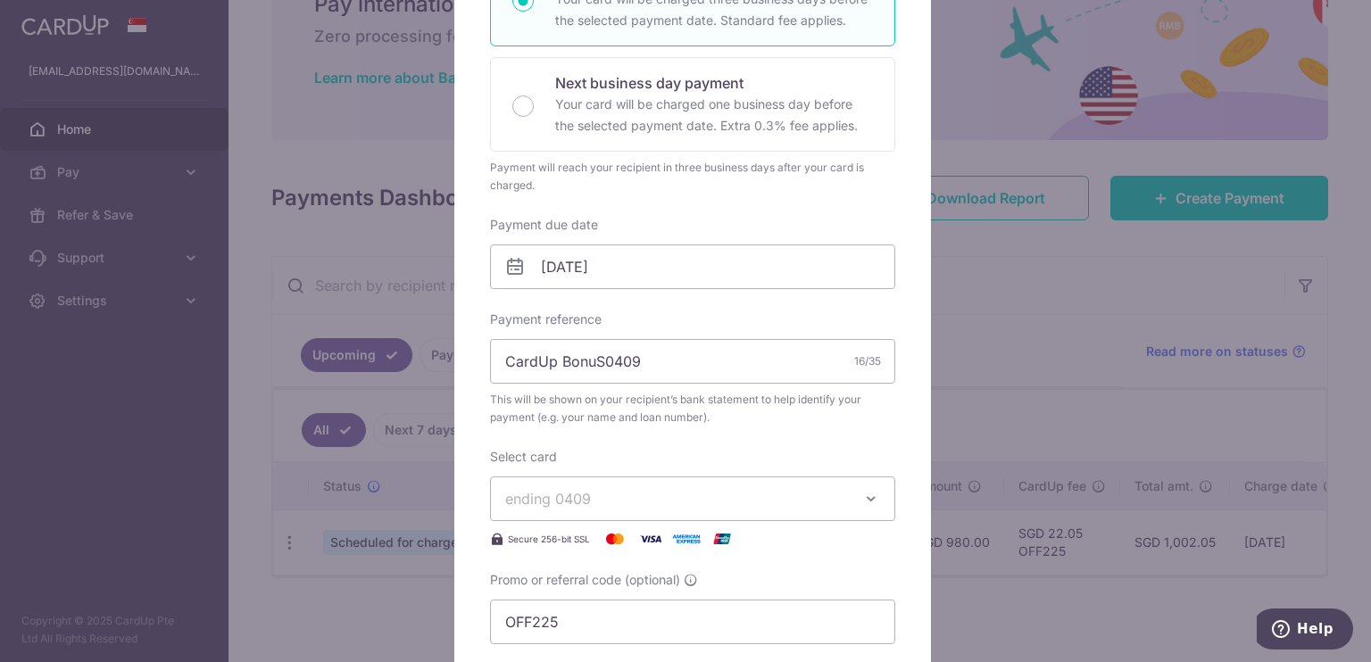
scroll to position [0, 0]
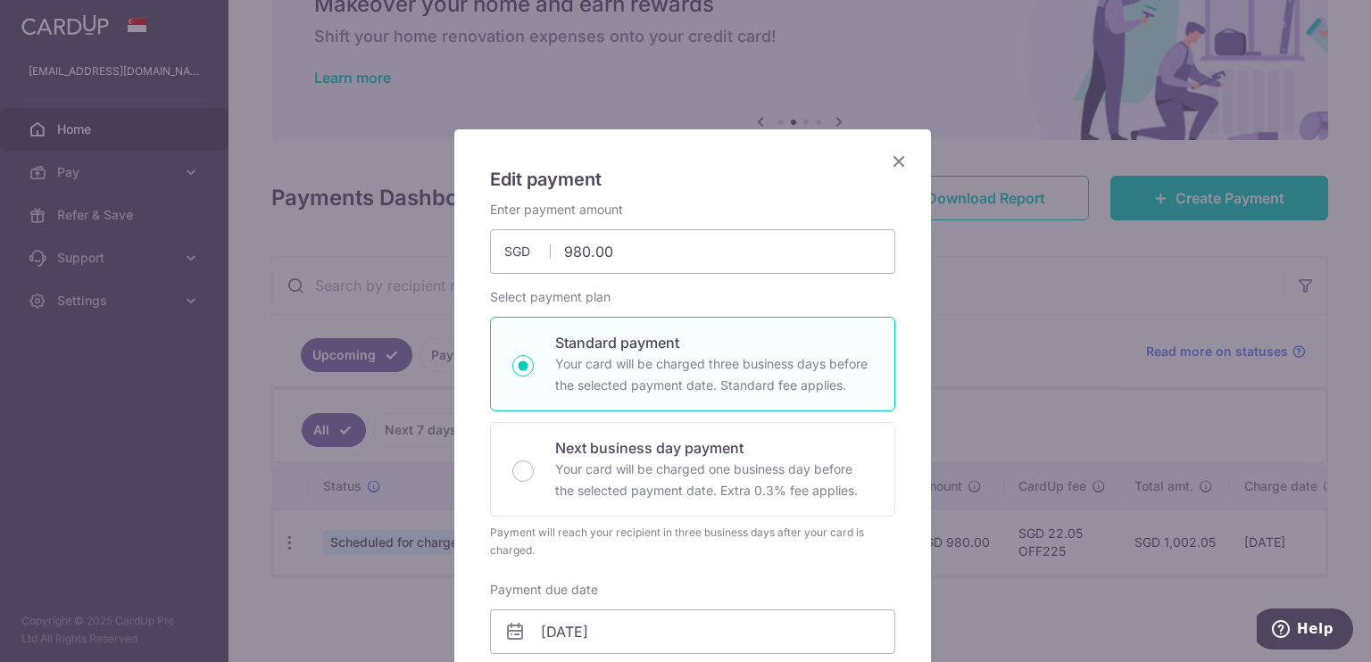
click at [889, 163] on icon "Close" at bounding box center [898, 161] width 21 height 22
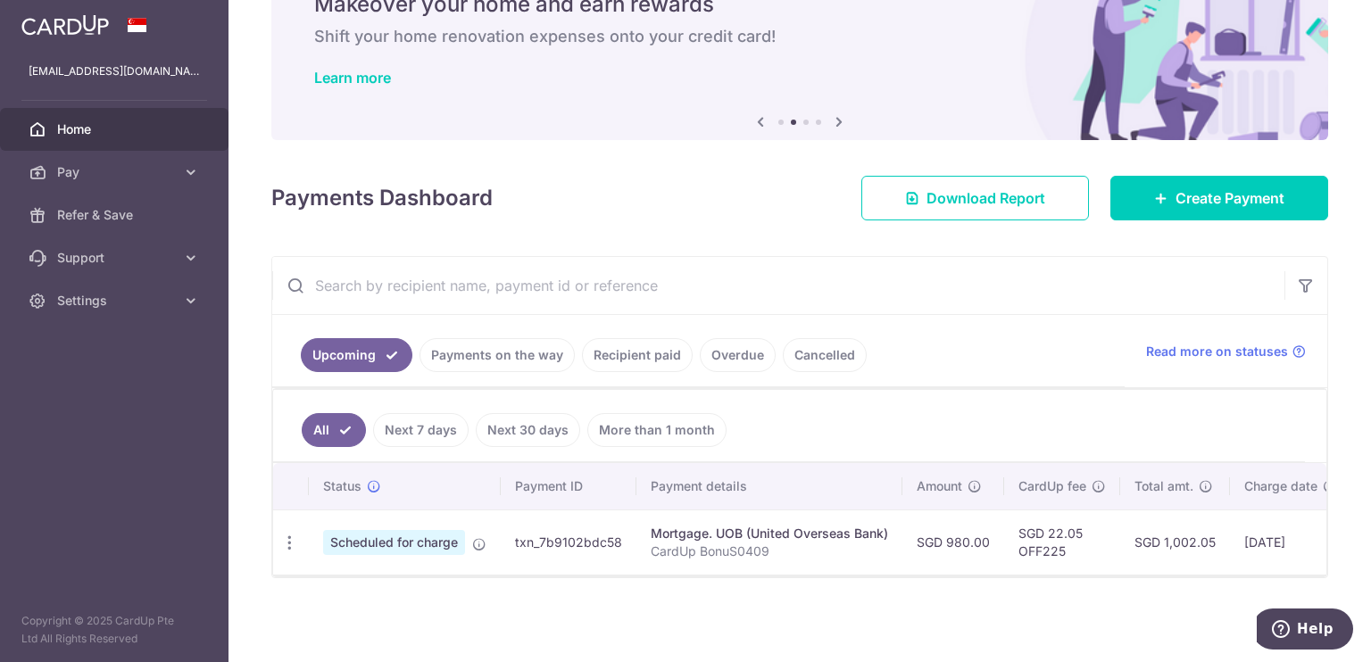
click at [739, 543] on p "CardUp BonuS0409" at bounding box center [768, 552] width 237 height 18
